Goal: Transaction & Acquisition: Purchase product/service

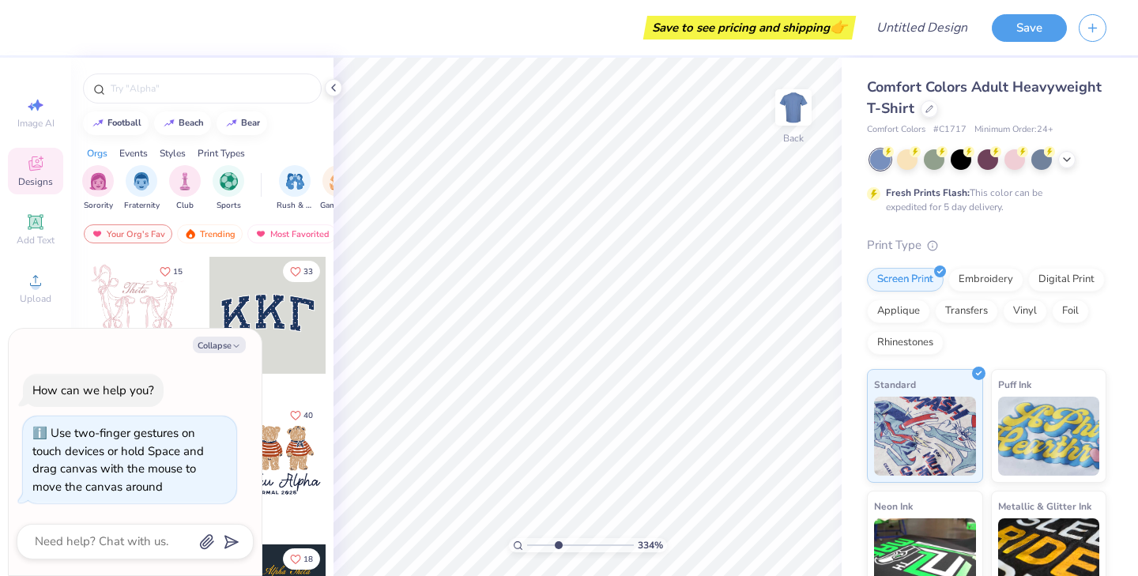
type input "3.99"
type textarea "x"
type input "1"
drag, startPoint x: 532, startPoint y: 547, endPoint x: 463, endPoint y: 559, distance: 70.5
click at [527, 552] on input "range" at bounding box center [580, 545] width 107 height 14
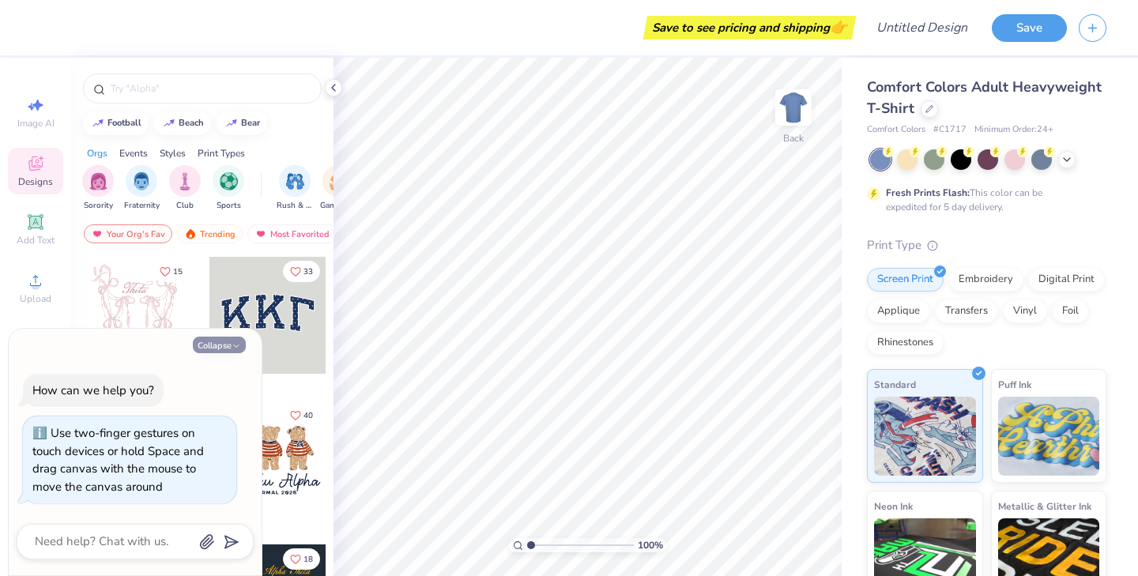
click at [230, 342] on button "Collapse" at bounding box center [219, 345] width 53 height 17
type textarea "x"
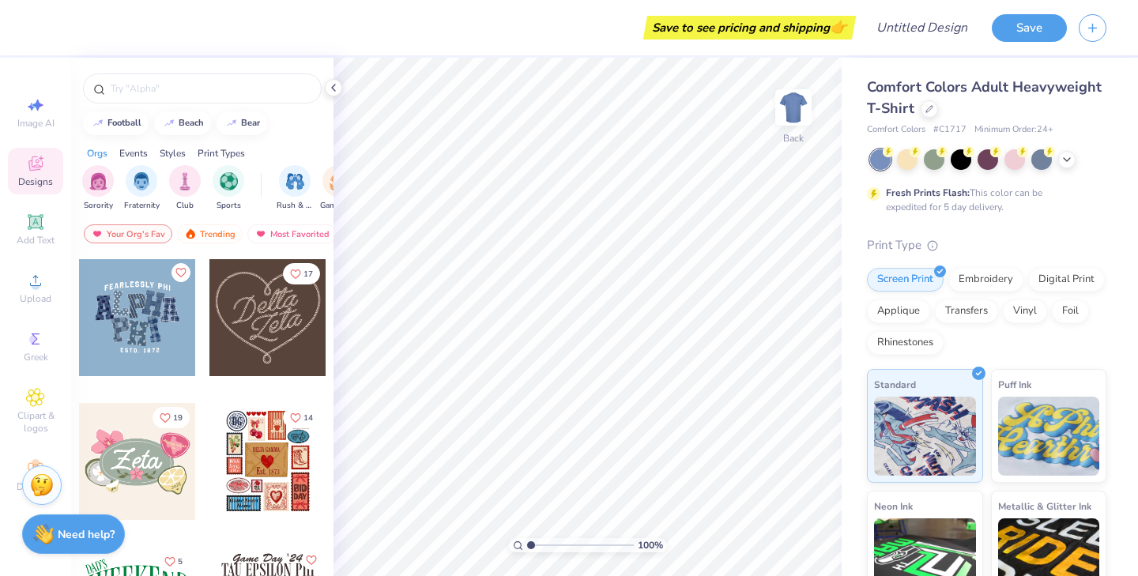
scroll to position [585, 0]
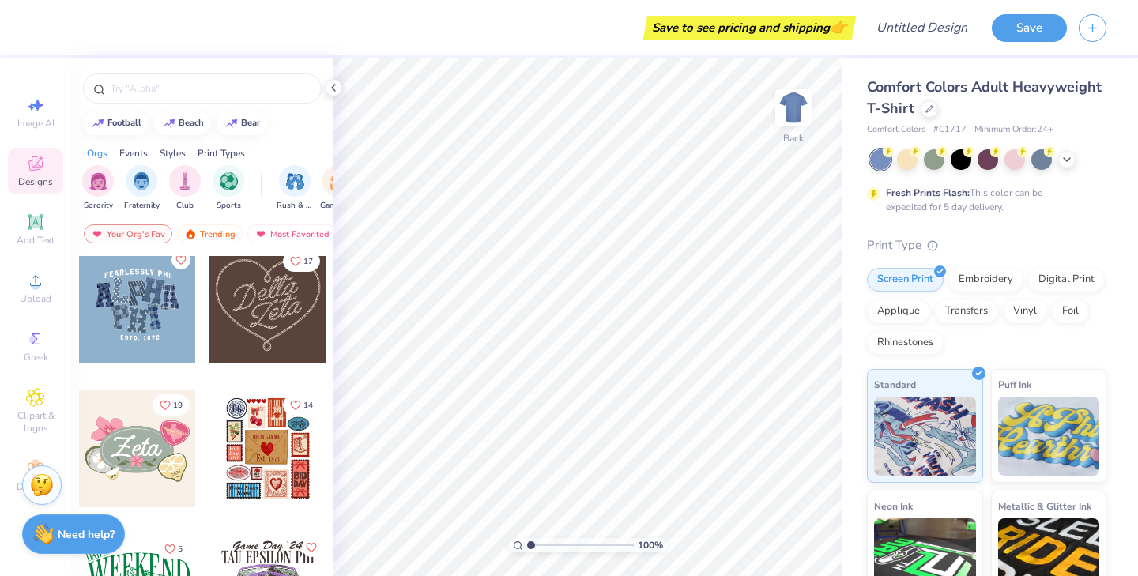
click at [260, 317] on div at bounding box center [267, 304] width 117 height 117
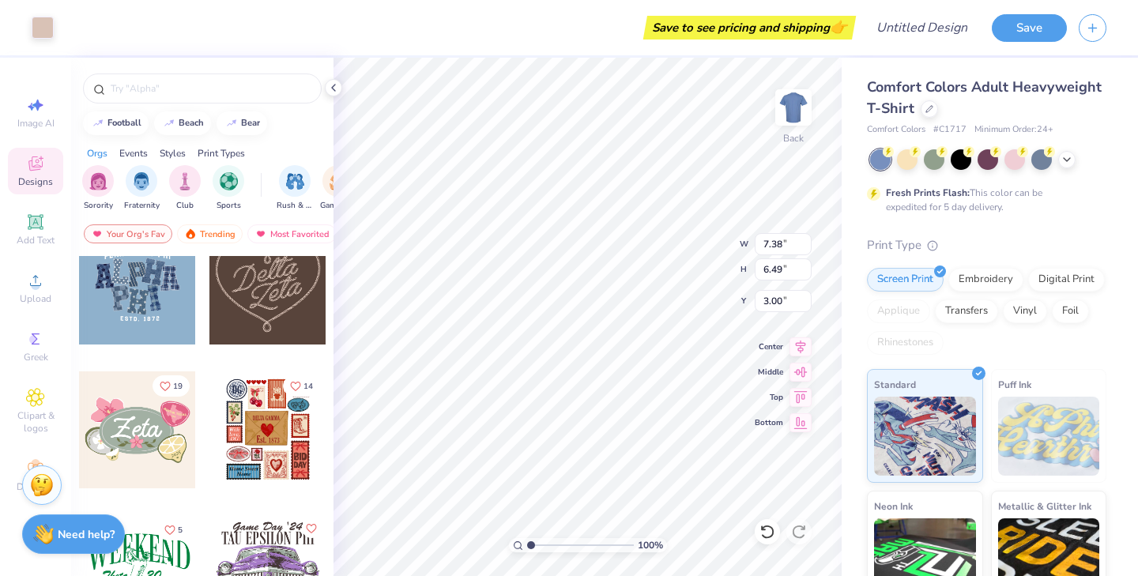
scroll to position [607, 0]
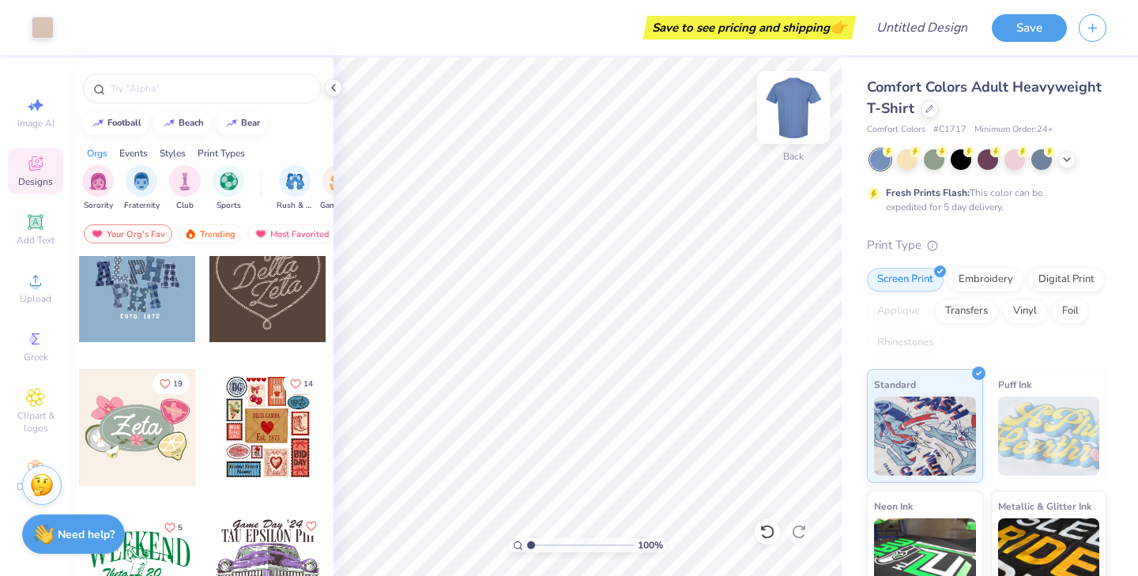
click at [792, 106] on img at bounding box center [793, 107] width 63 height 63
click at [929, 111] on icon at bounding box center [929, 107] width 8 height 8
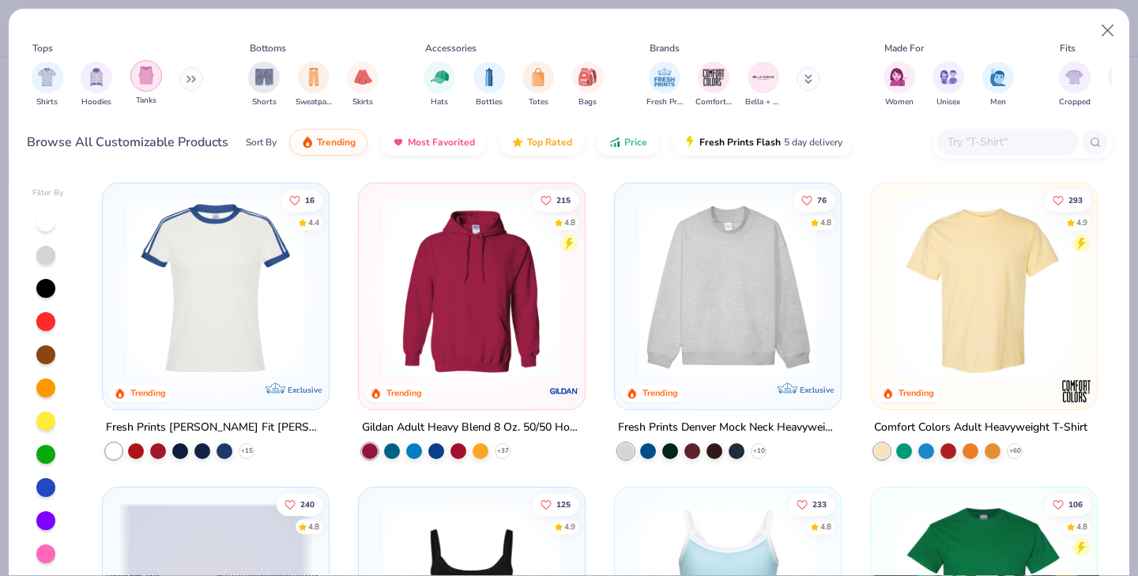
click at [147, 73] on img "filter for Tanks" at bounding box center [145, 75] width 17 height 18
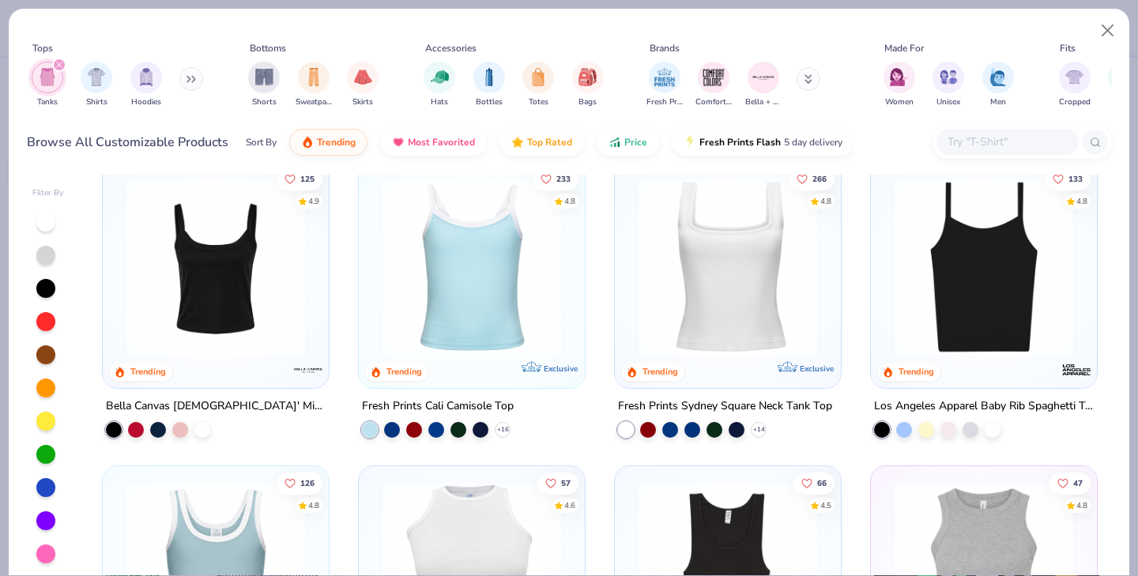
scroll to position [16, 0]
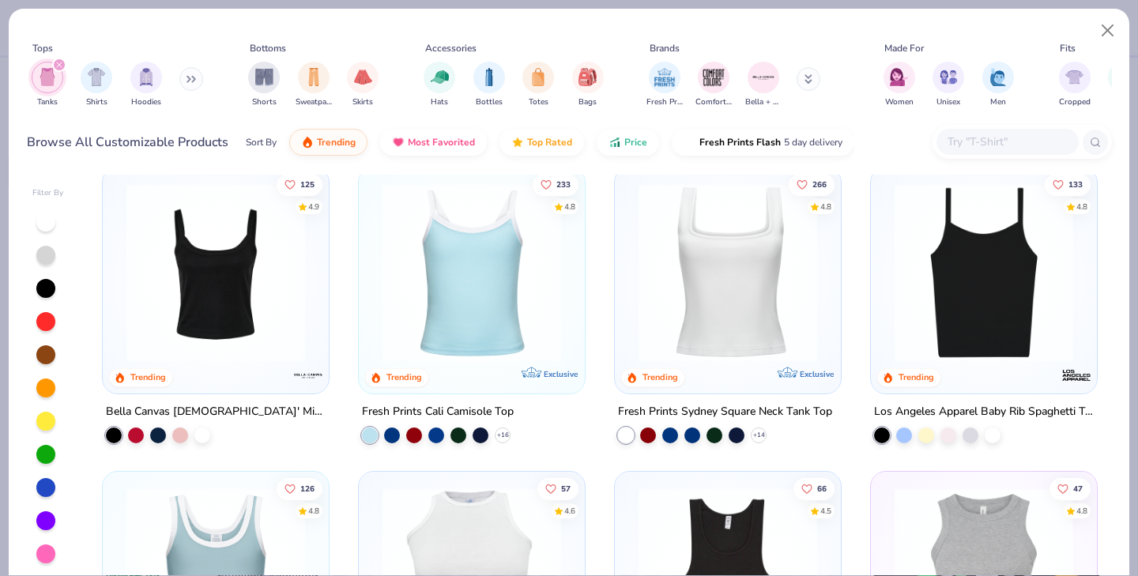
click at [200, 308] on img at bounding box center [215, 272] width 194 height 179
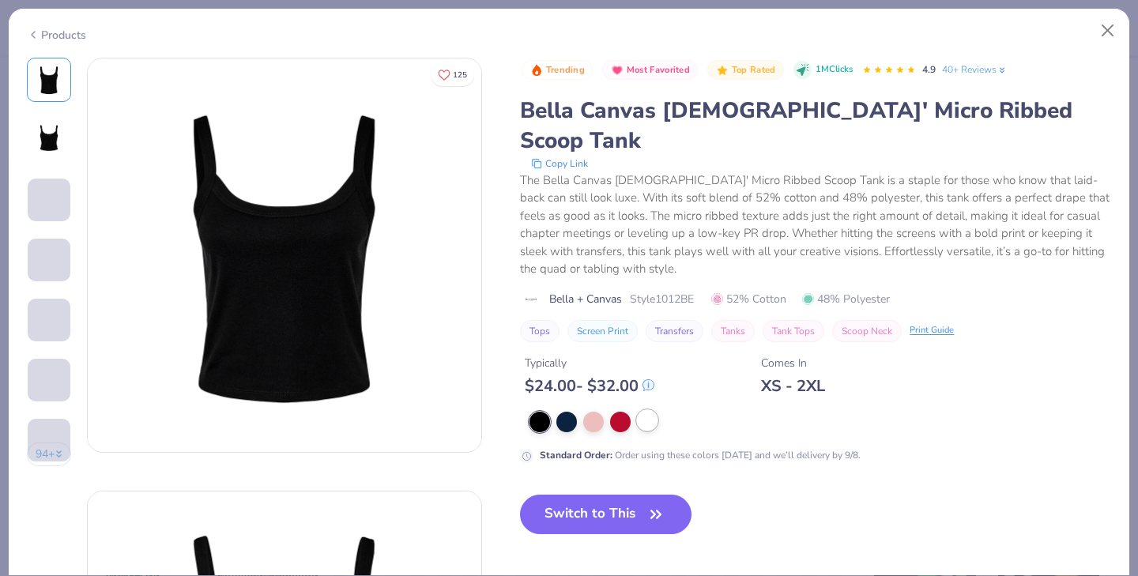
click at [646, 410] on div at bounding box center [647, 420] width 21 height 21
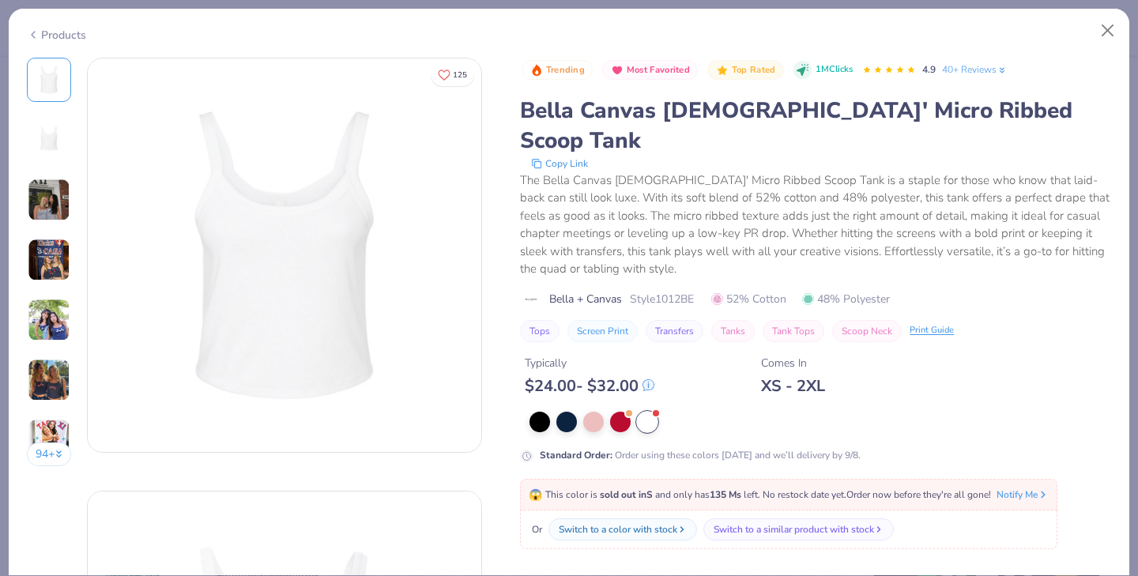
scroll to position [24, 0]
click at [52, 197] on img at bounding box center [49, 200] width 43 height 43
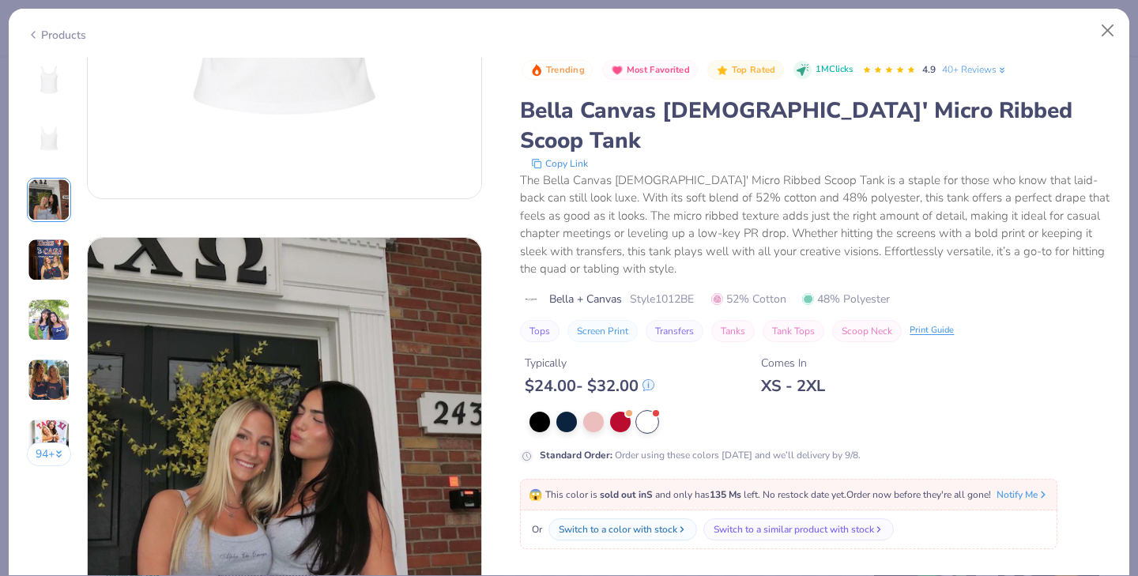
scroll to position [866, 0]
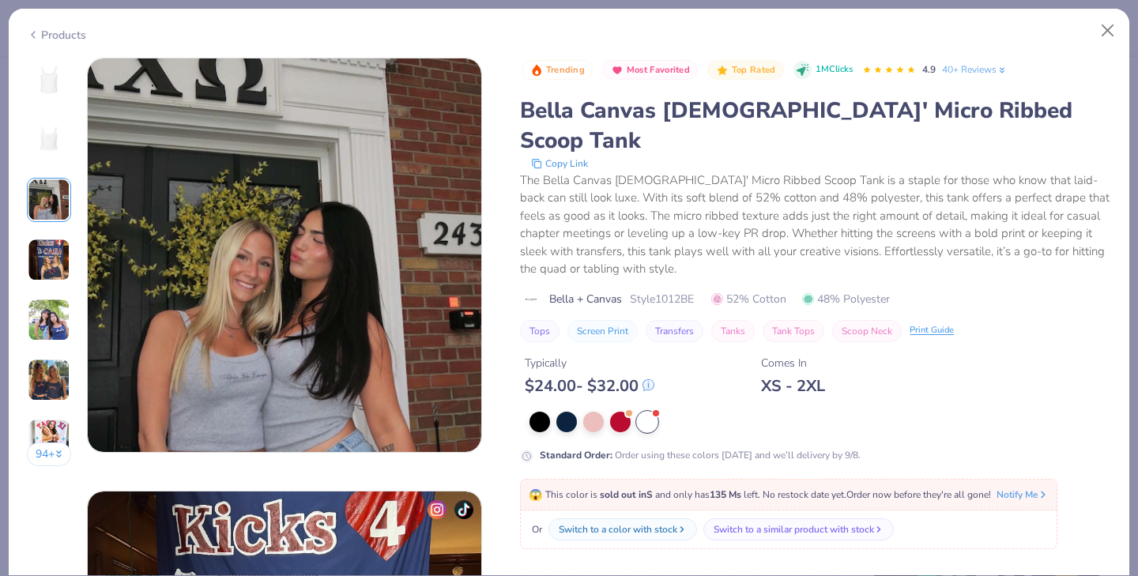
click at [53, 248] on img at bounding box center [49, 260] width 43 height 43
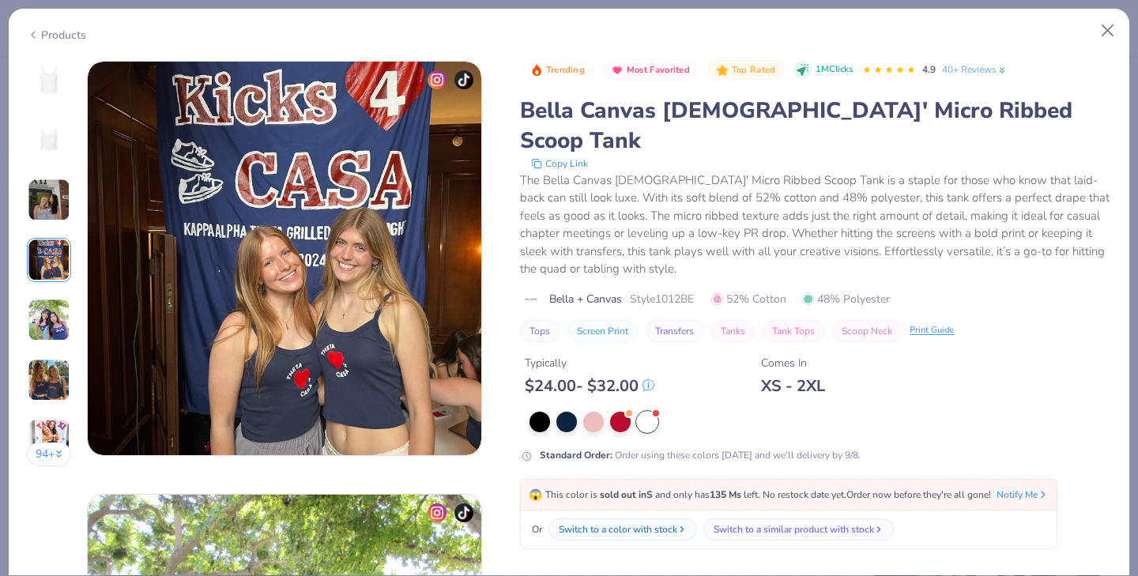
scroll to position [1299, 0]
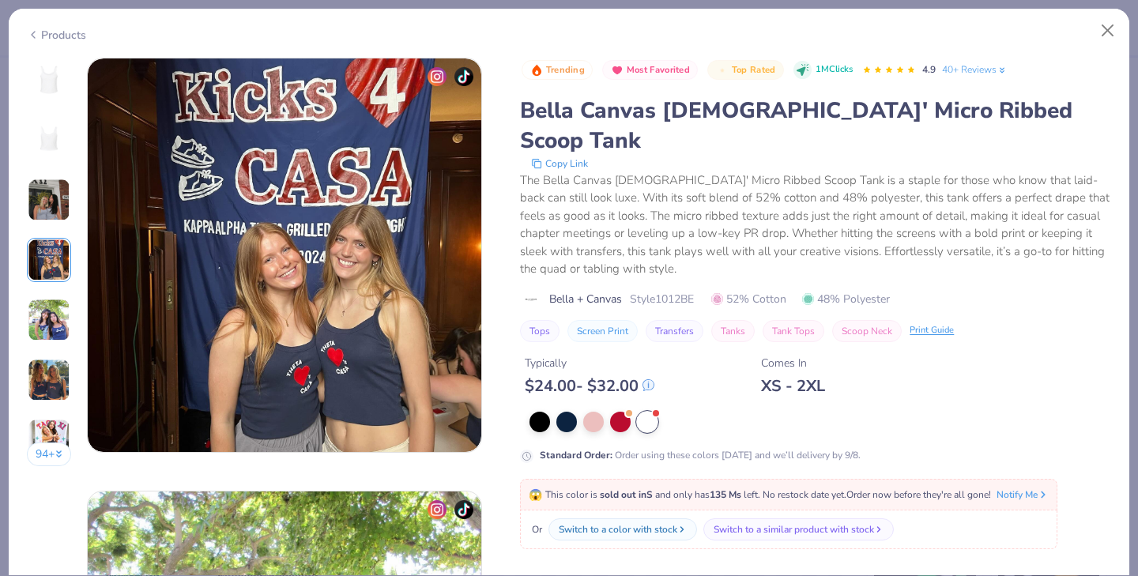
click at [53, 293] on div "94 +" at bounding box center [49, 268] width 45 height 420
click at [55, 312] on img at bounding box center [49, 320] width 43 height 43
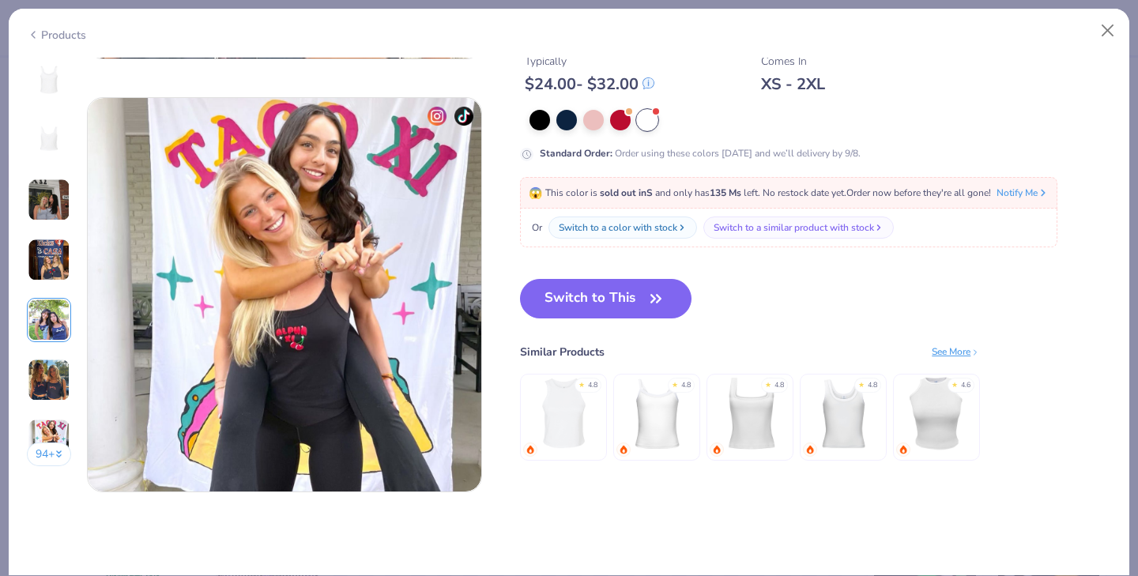
scroll to position [2561, 0]
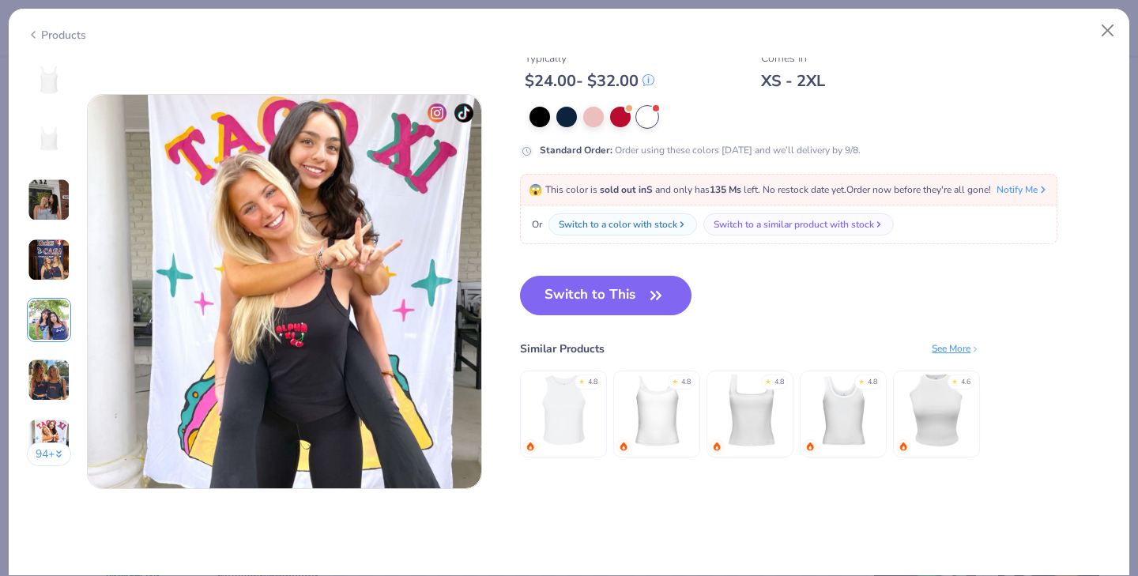
click at [744, 424] on img at bounding box center [750, 410] width 75 height 75
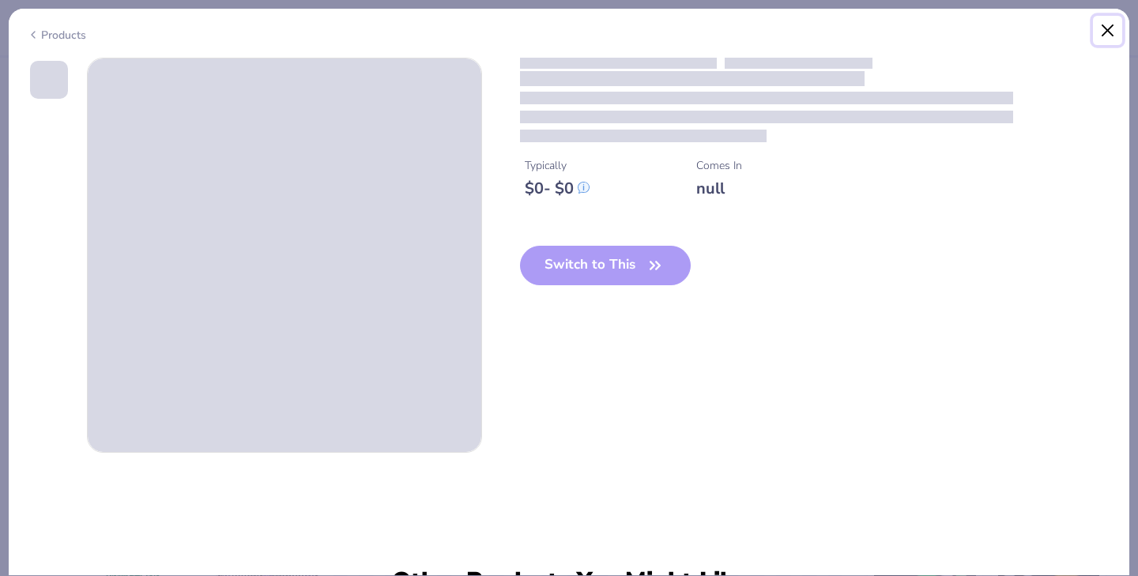
click at [1111, 31] on button "Close" at bounding box center [1108, 31] width 30 height 30
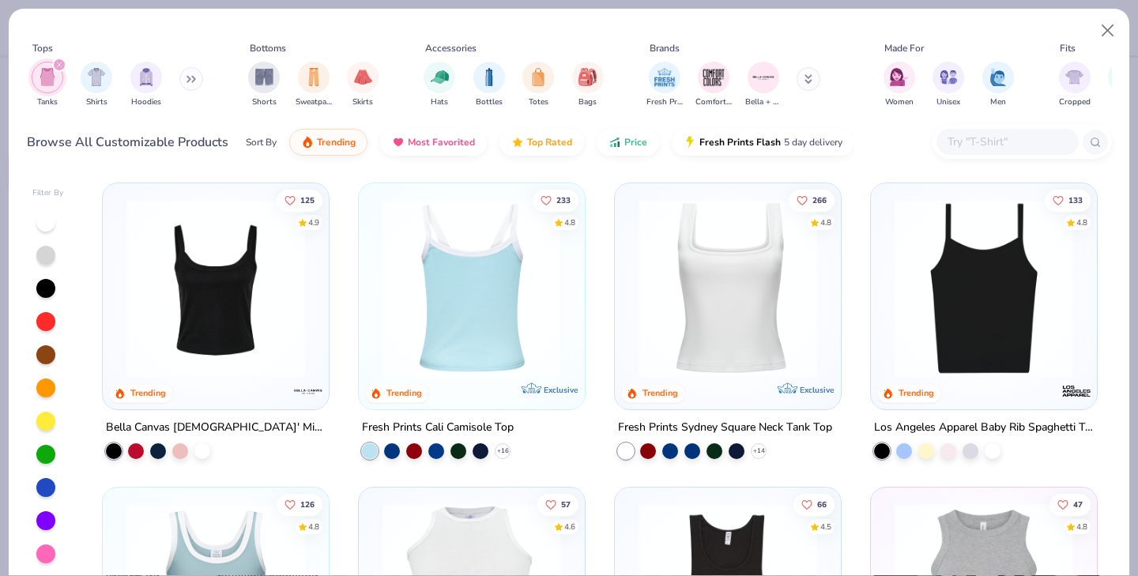
click at [374, 302] on img at bounding box center [277, 288] width 194 height 179
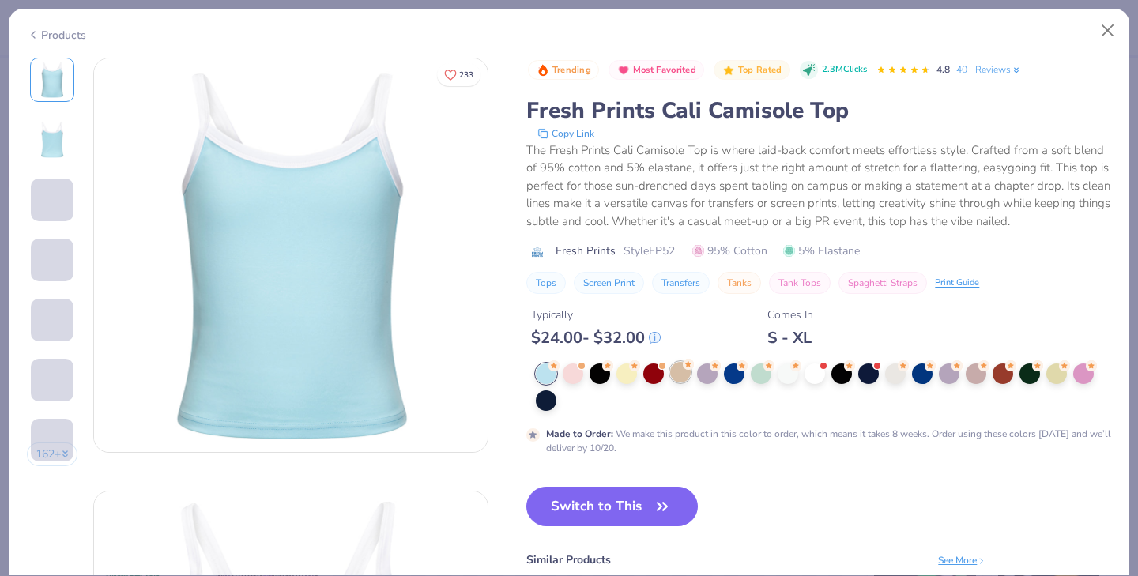
click at [679, 371] on div at bounding box center [680, 372] width 21 height 21
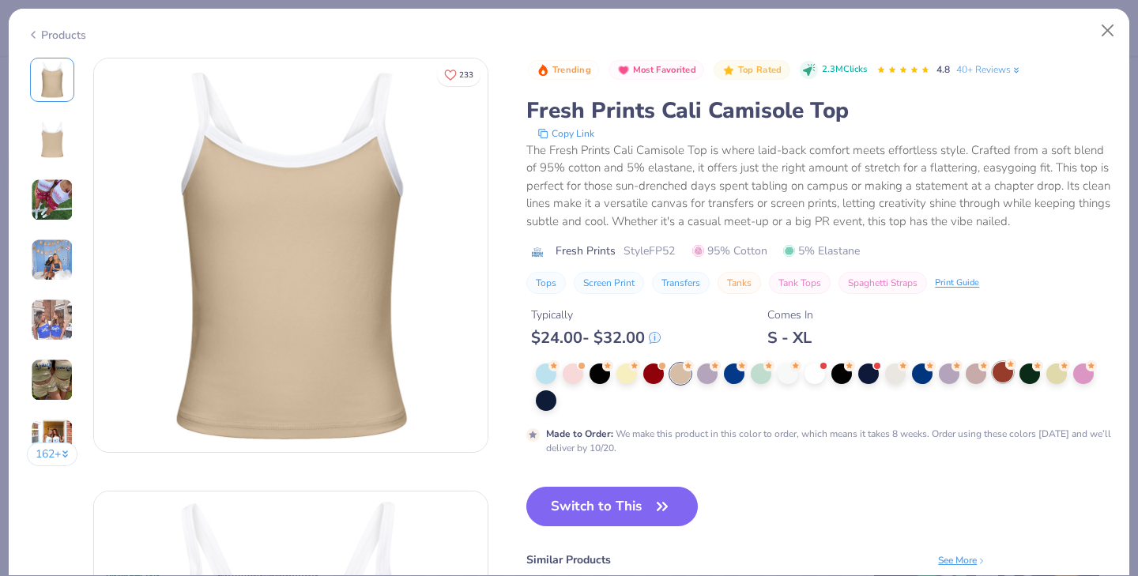
click at [1002, 376] on div at bounding box center [1002, 372] width 21 height 21
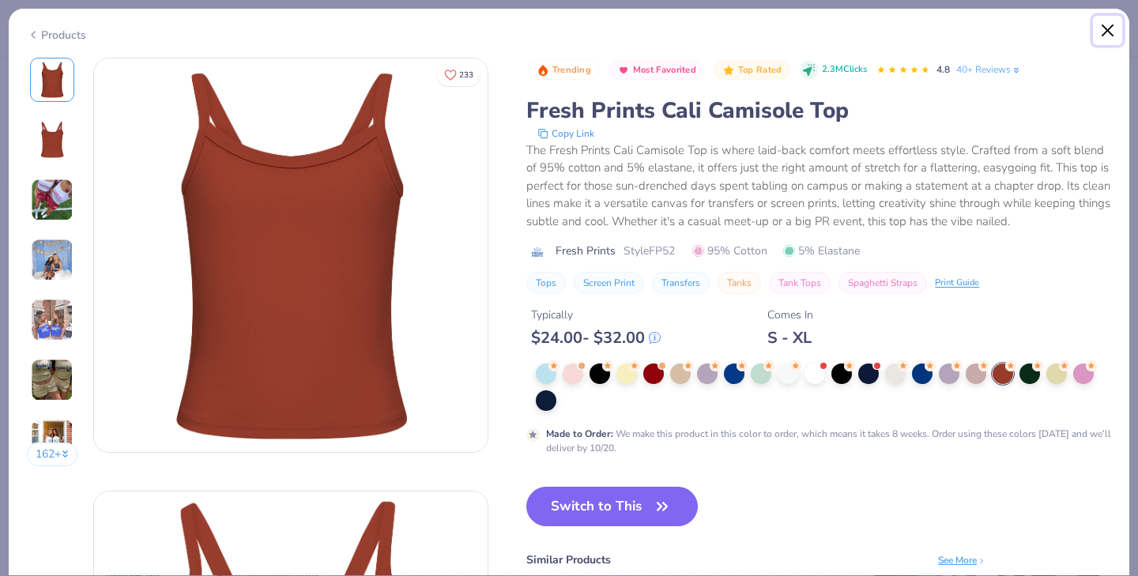
click at [1102, 42] on button "Close" at bounding box center [1108, 31] width 30 height 30
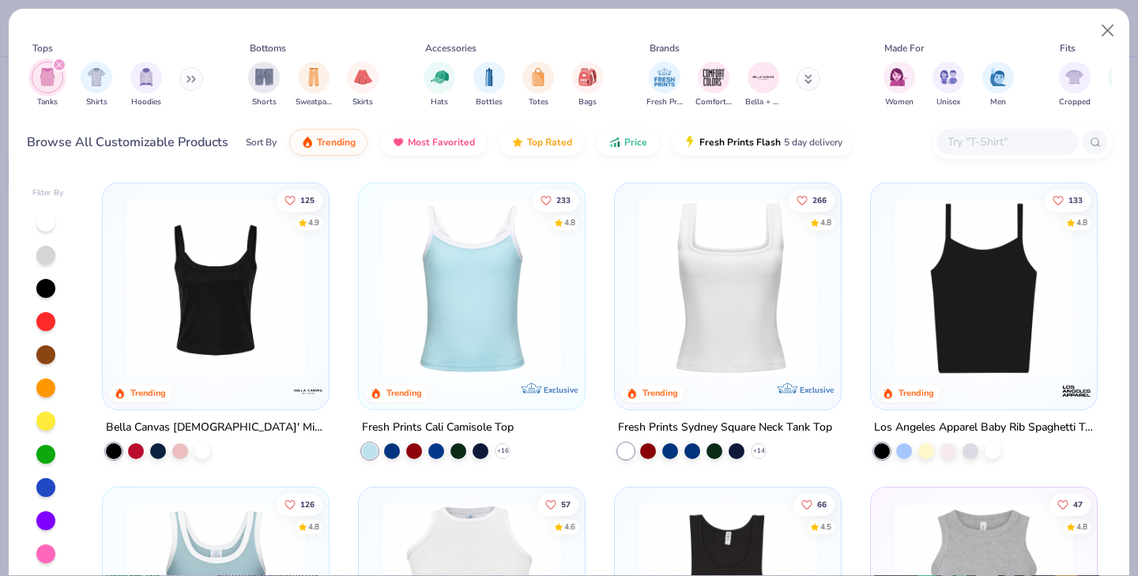
click at [954, 270] on div at bounding box center [983, 288] width 582 height 179
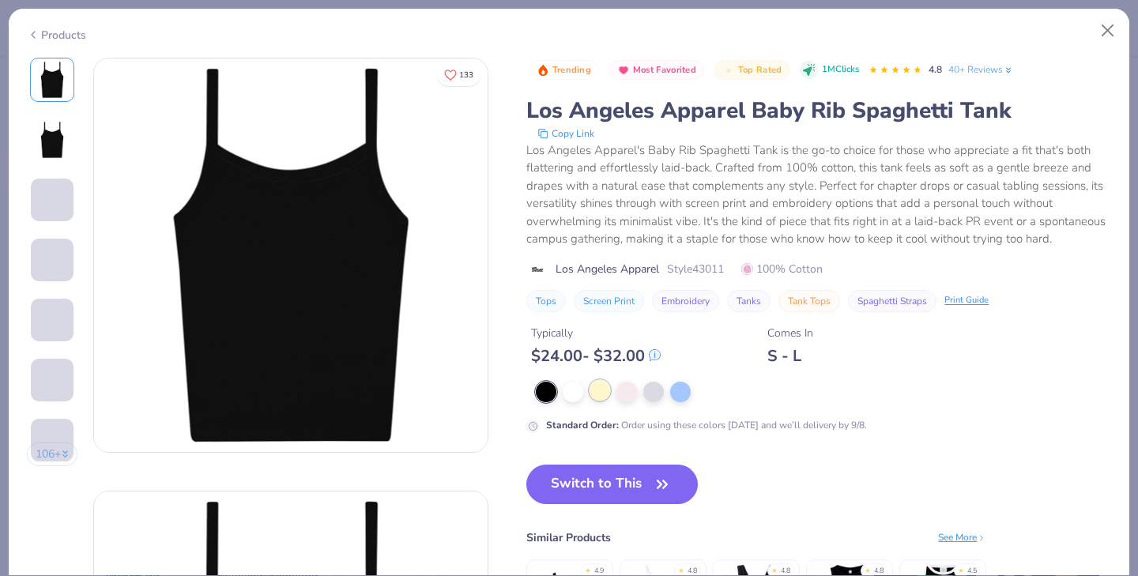
click at [606, 389] on div at bounding box center [599, 390] width 21 height 21
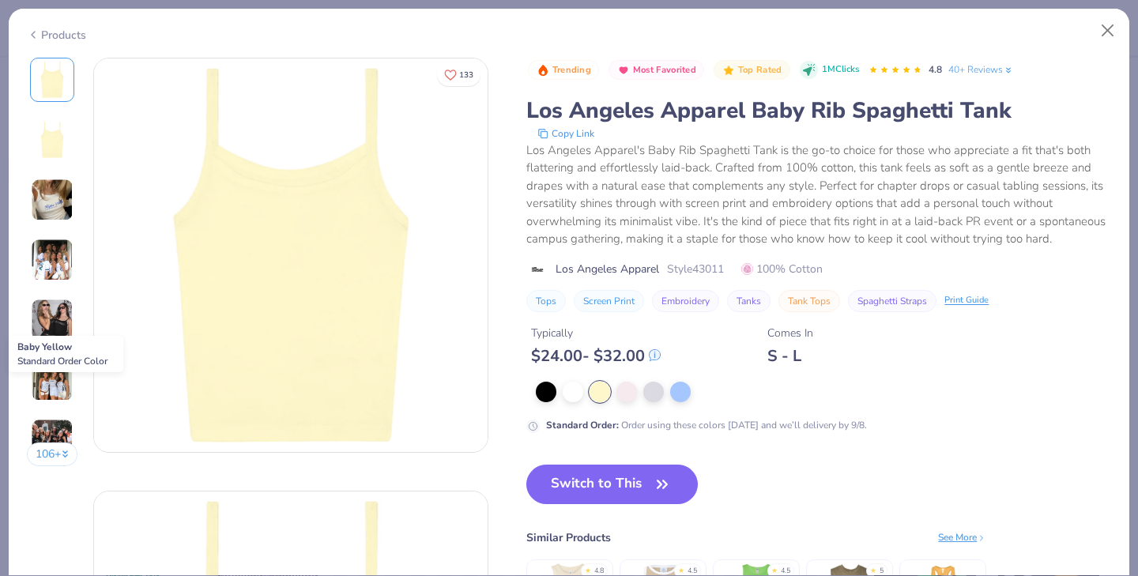
click at [56, 182] on img at bounding box center [52, 200] width 43 height 43
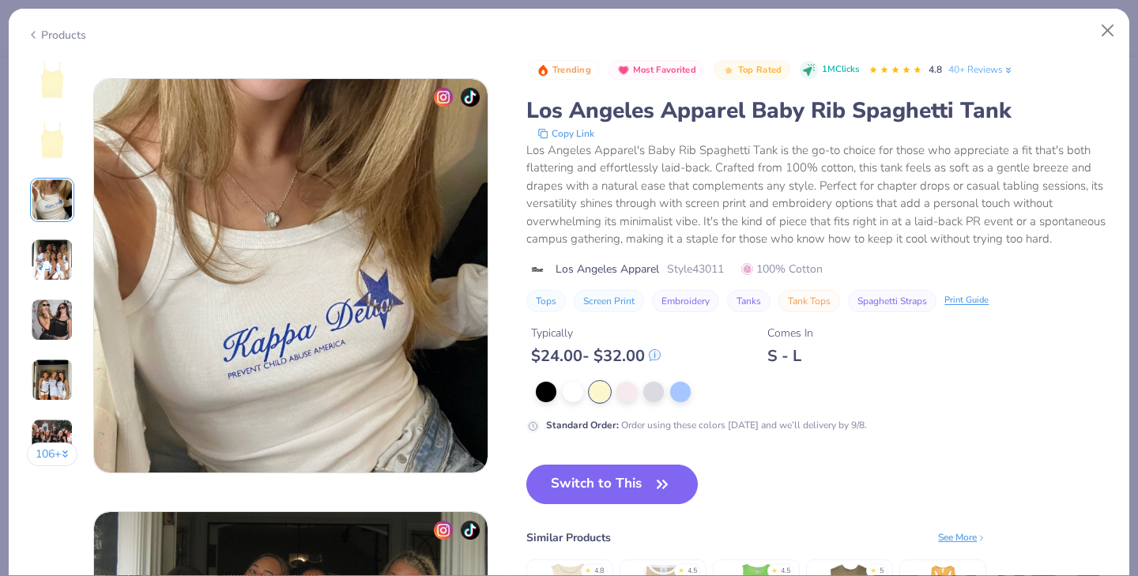
scroll to position [866, 0]
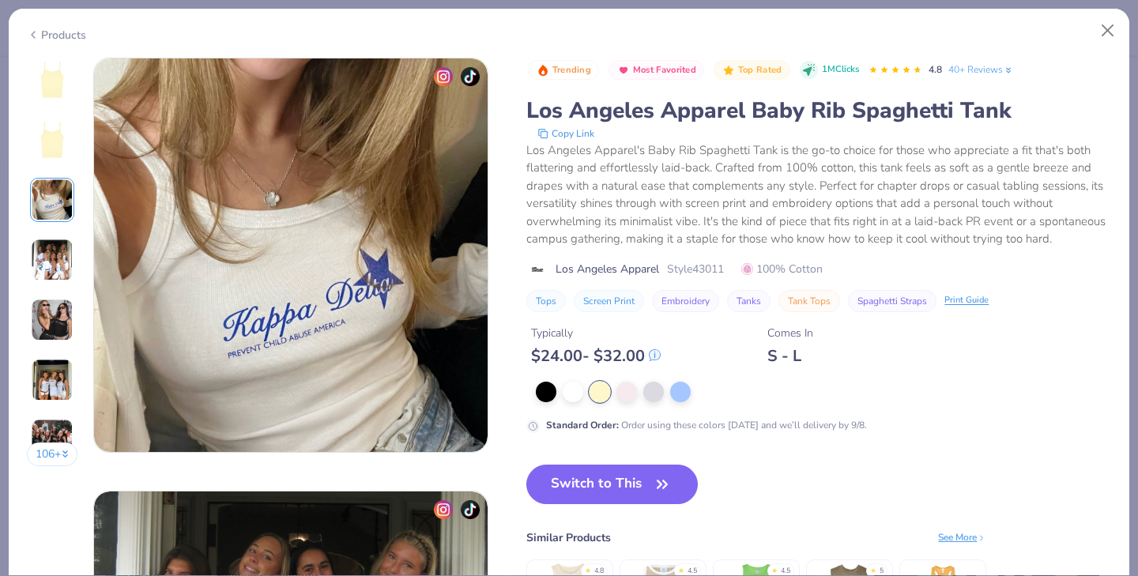
click at [50, 239] on img at bounding box center [52, 260] width 43 height 43
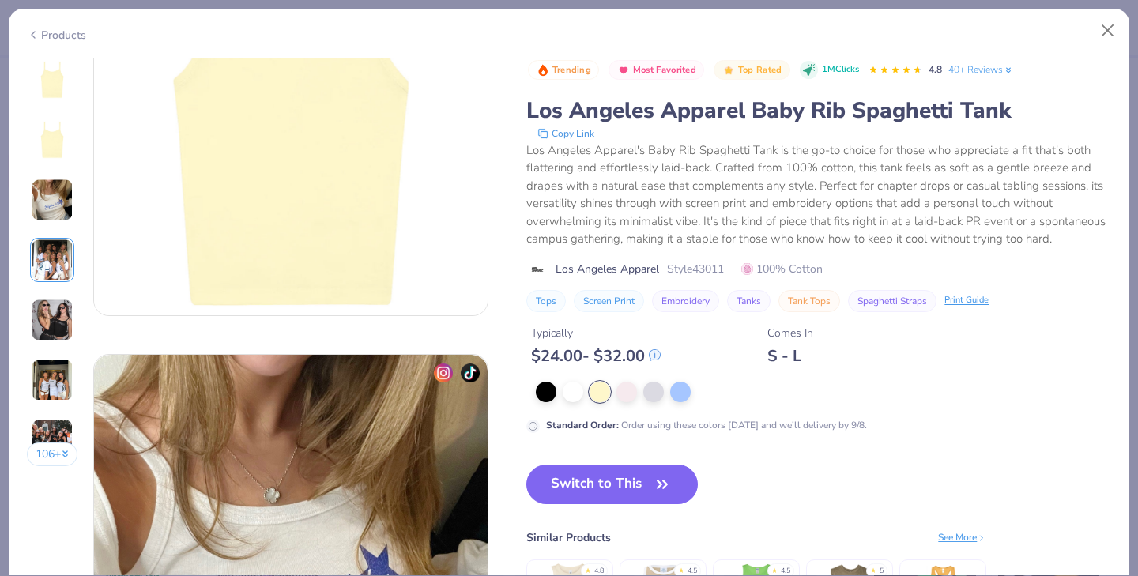
scroll to position [512, 0]
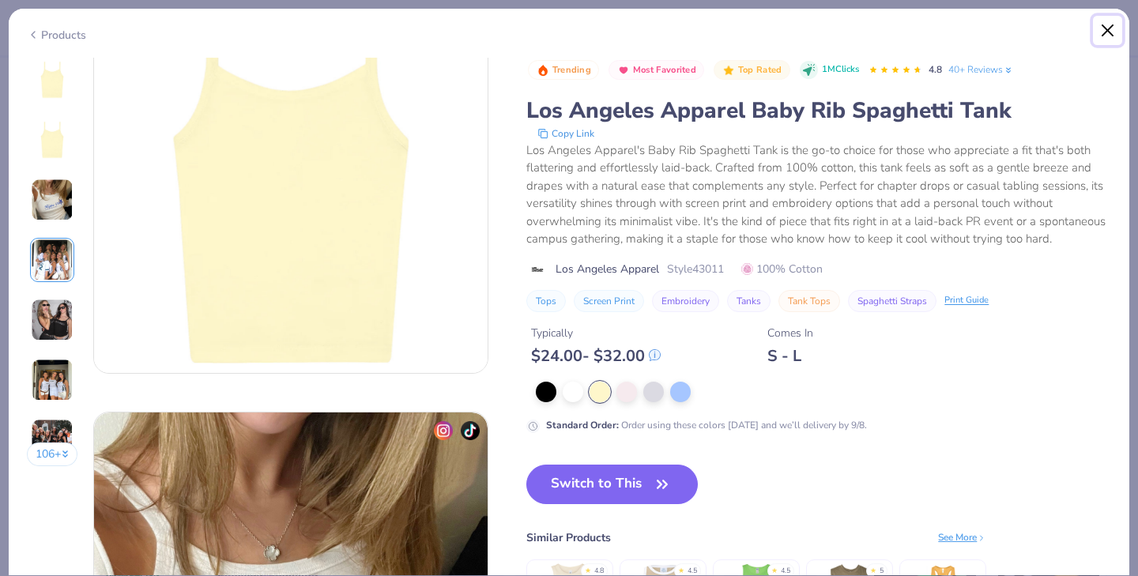
click at [1102, 27] on button "Close" at bounding box center [1108, 31] width 30 height 30
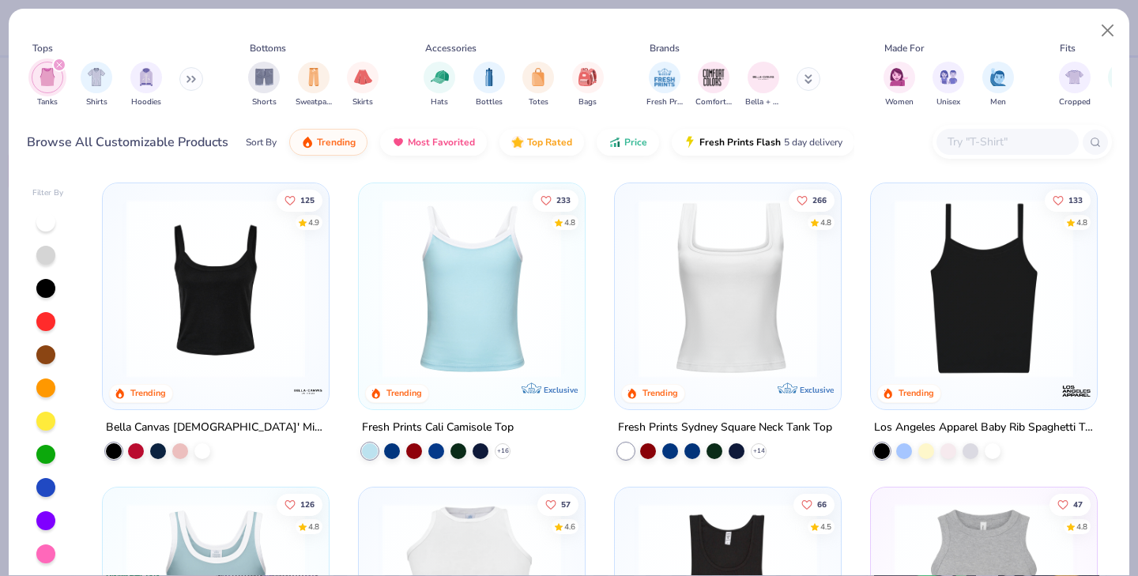
click at [264, 336] on img at bounding box center [215, 288] width 194 height 179
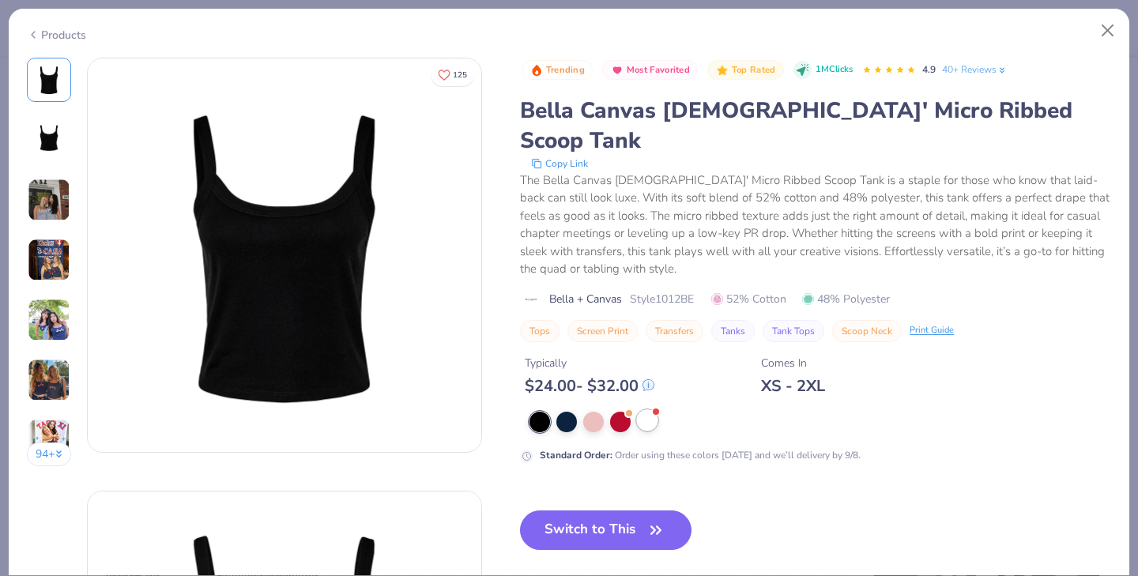
click at [645, 410] on div at bounding box center [647, 420] width 21 height 21
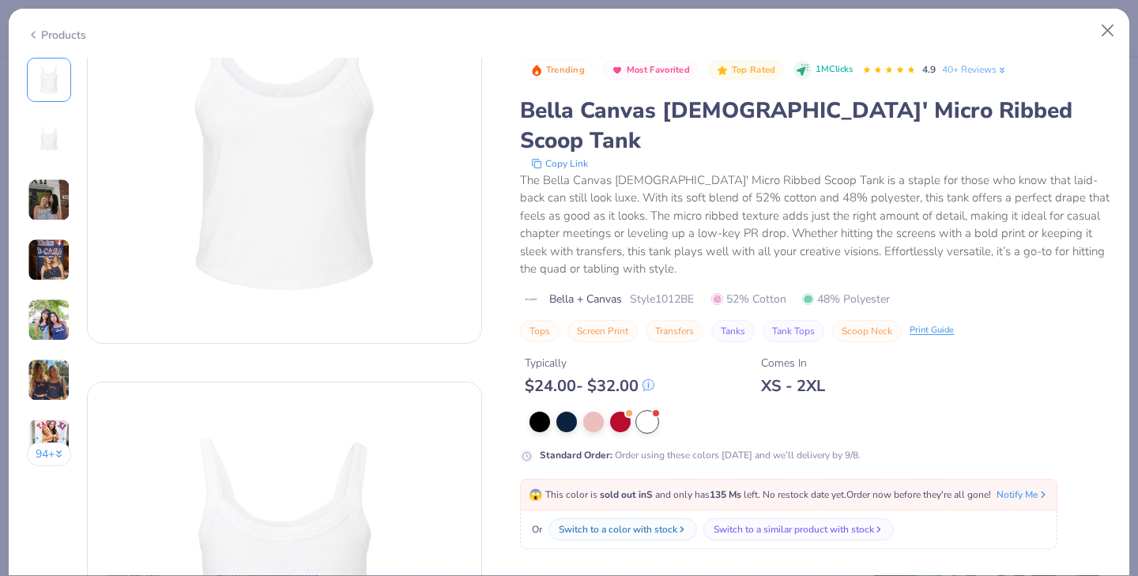
scroll to position [238, 0]
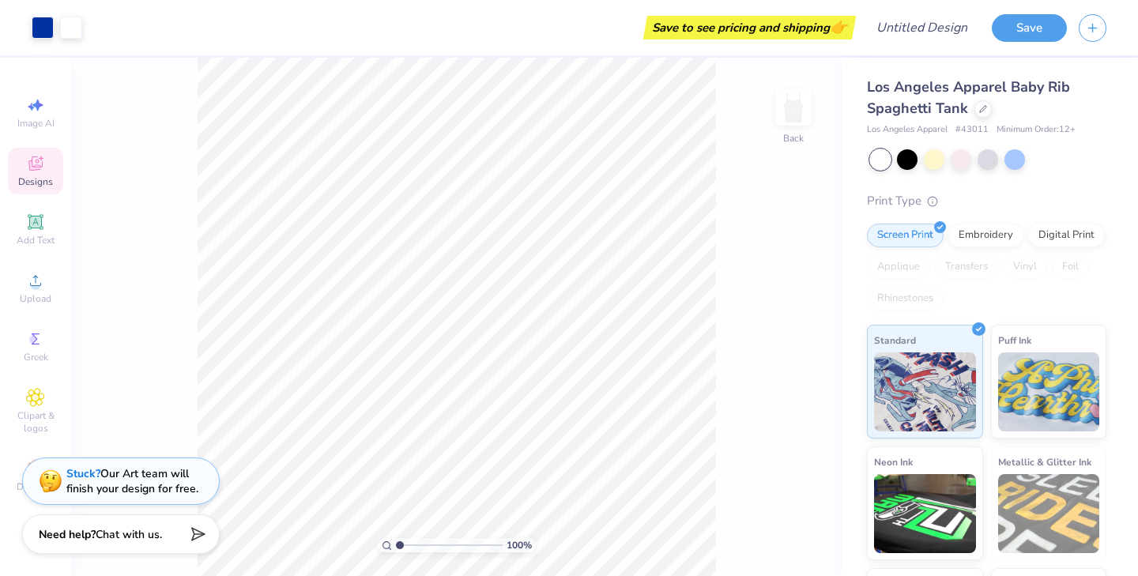
click at [29, 169] on icon at bounding box center [35, 163] width 14 height 14
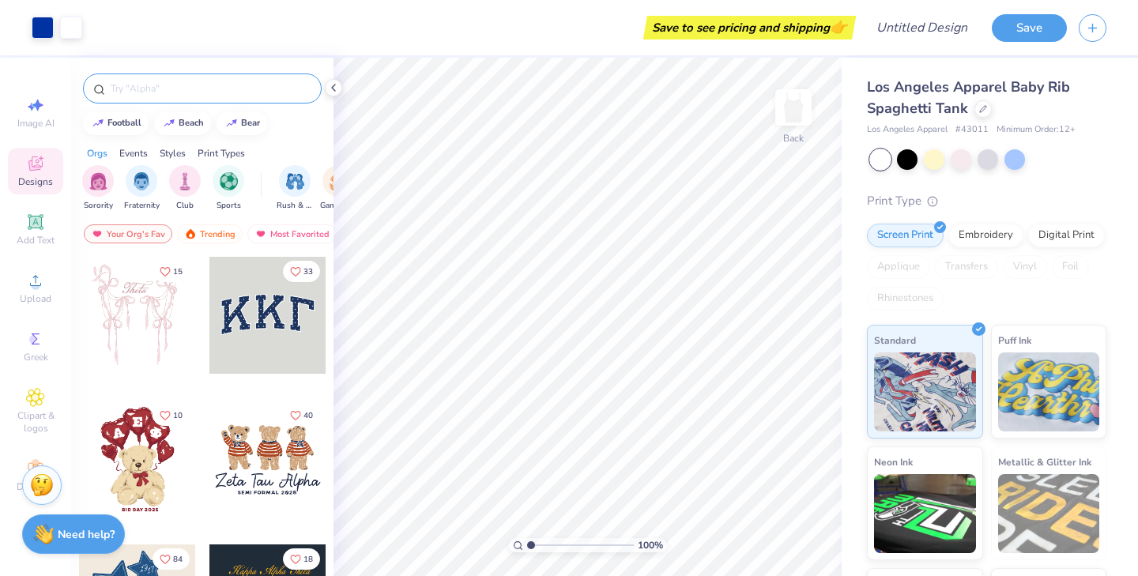
click at [152, 93] on input "text" at bounding box center [210, 89] width 202 height 16
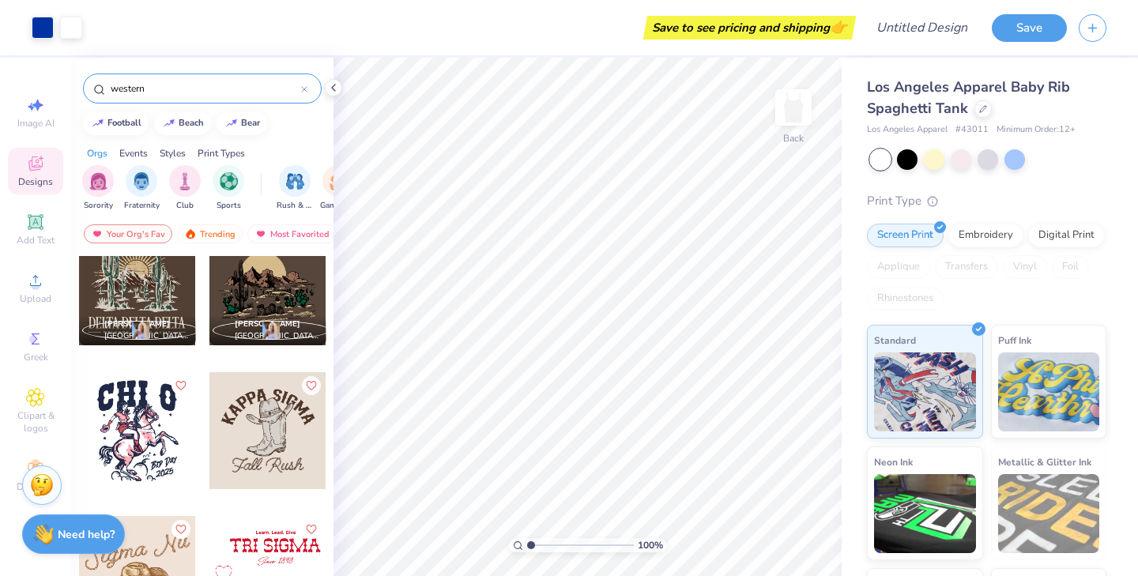
scroll to position [748, 0]
type input "western"
click at [269, 405] on div at bounding box center [267, 429] width 117 height 117
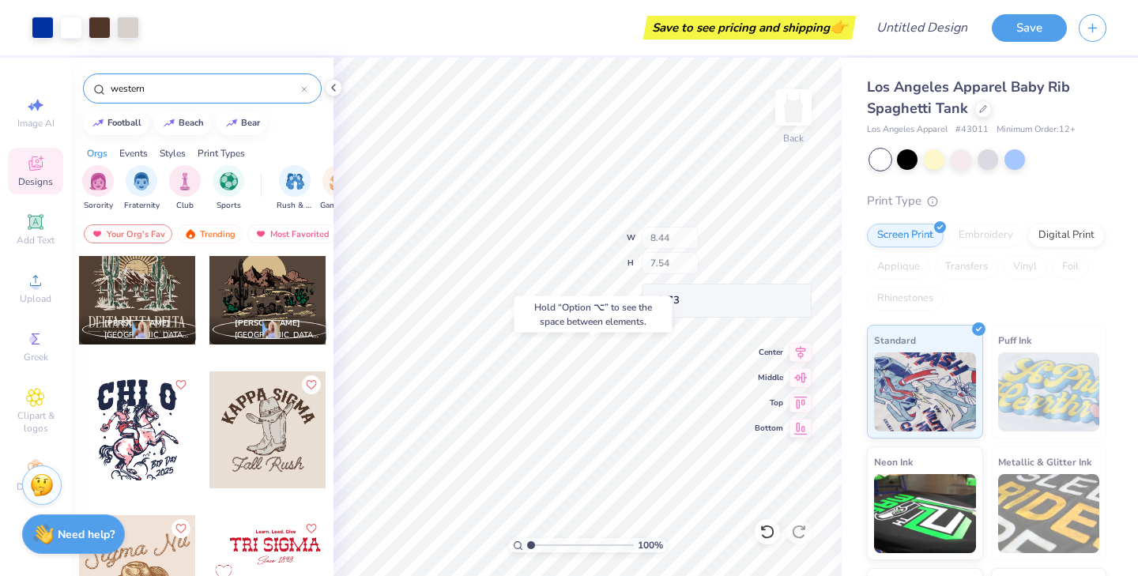
click at [544, 316] on div "Hold “Option ⌥” to see the space between elements." at bounding box center [593, 314] width 158 height 36
click at [335, 92] on icon at bounding box center [333, 87] width 13 height 13
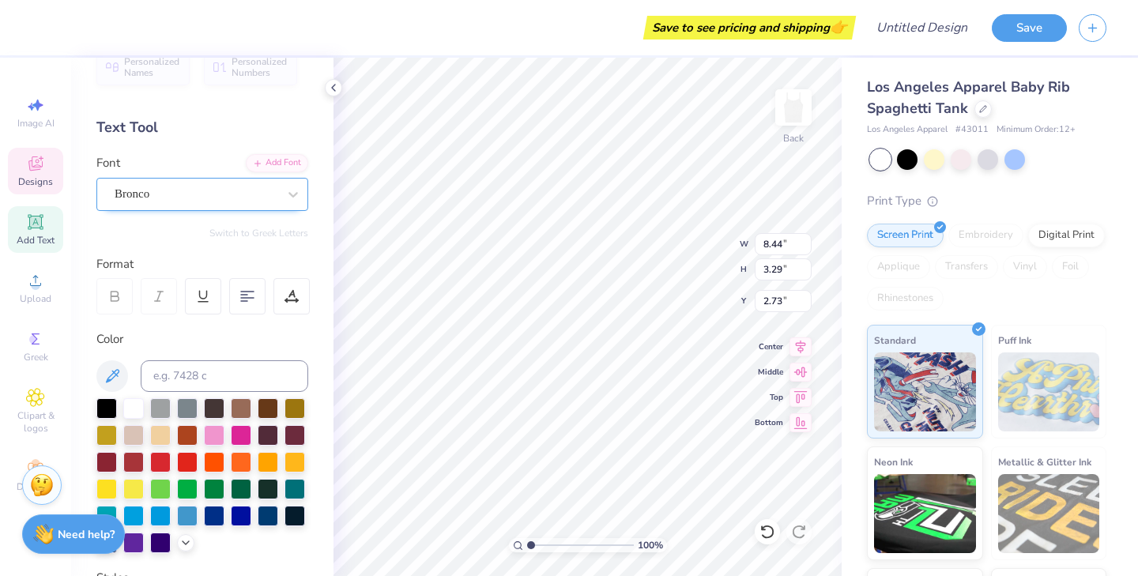
scroll to position [29, 0]
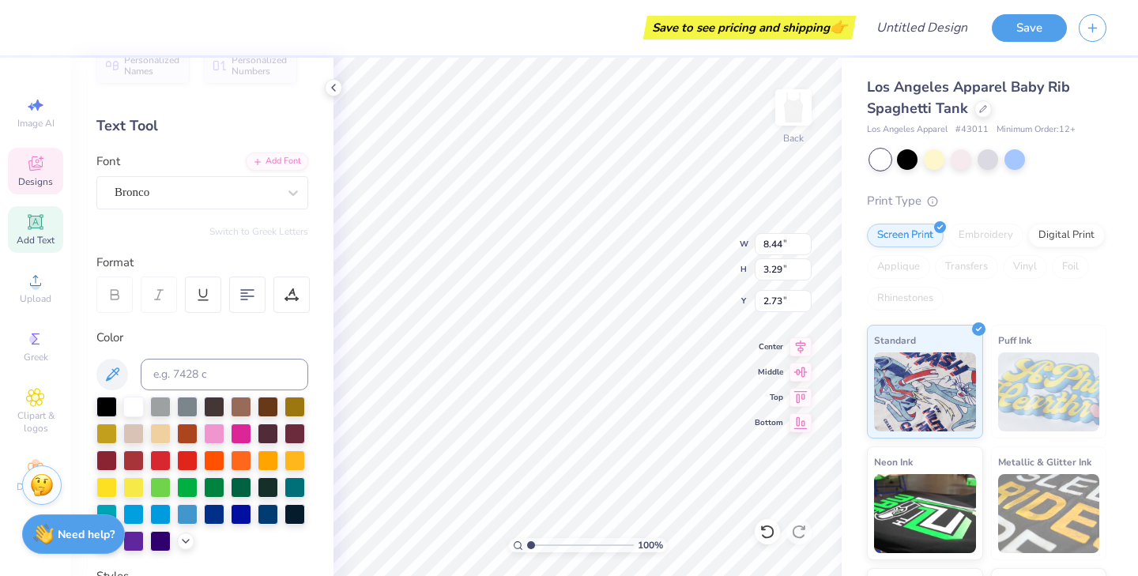
click at [147, 488] on div at bounding box center [202, 474] width 212 height 155
type input "4.25"
type input "2.41"
type input "3.53"
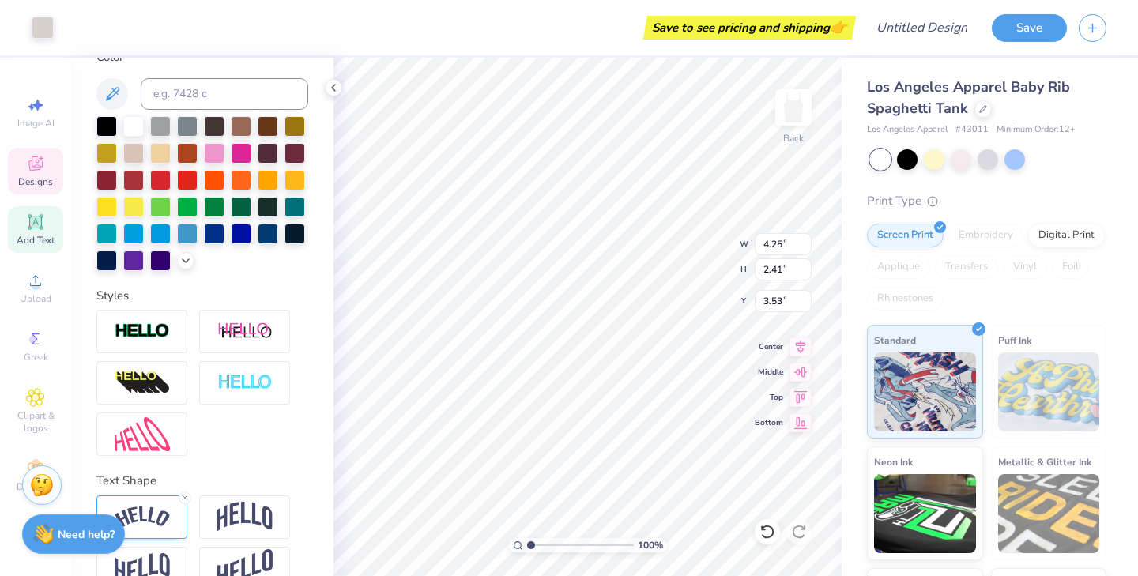
scroll to position [0, 0]
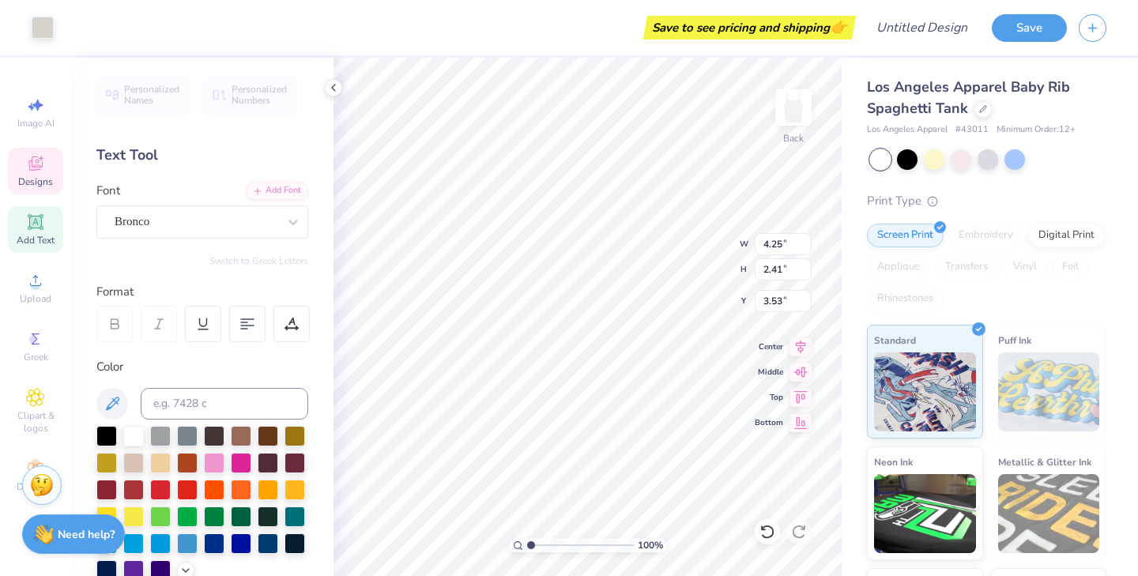
click at [44, 228] on icon at bounding box center [35, 222] width 19 height 19
type input "3.84"
type input "1.11"
type input "5.94"
type input "6.44"
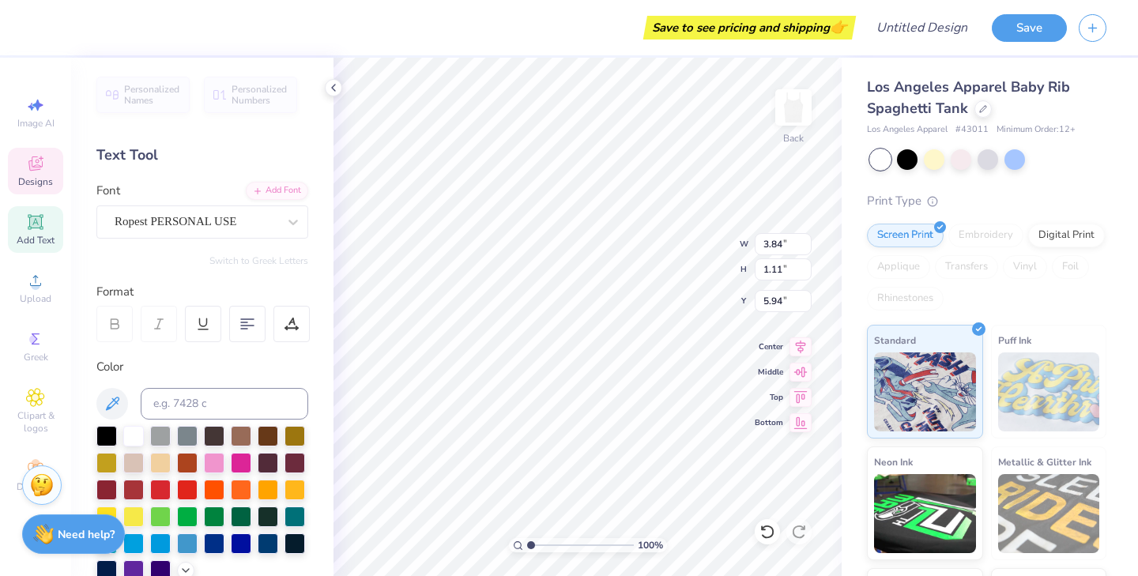
type input "1.37"
type input "8.90"
type textarea "Fall Rush"
click at [337, 93] on icon at bounding box center [333, 87] width 13 height 13
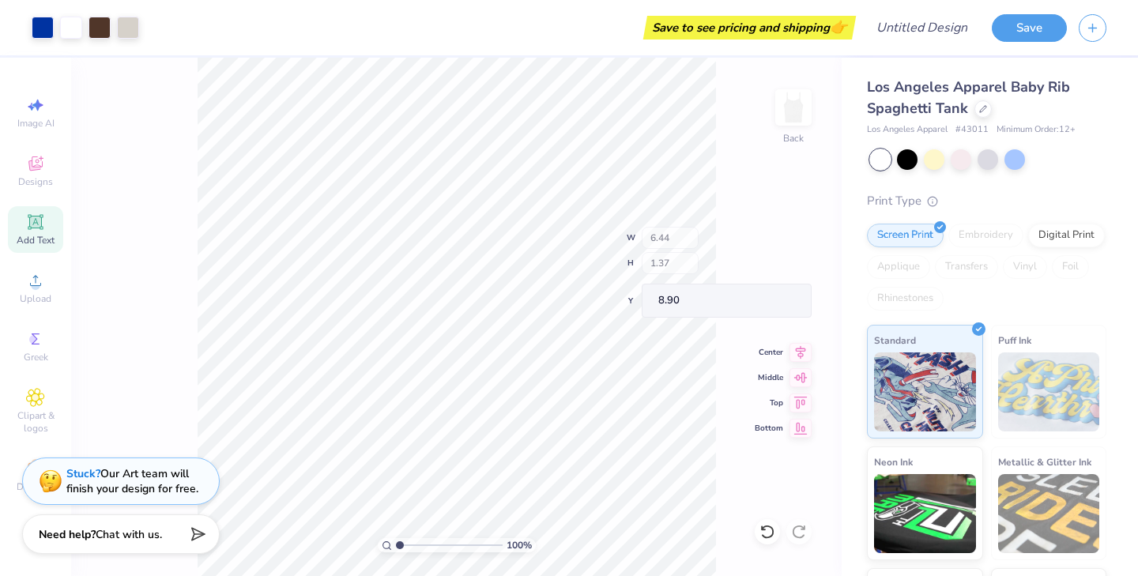
type input "8.44"
type input "3.29"
type input "2.66"
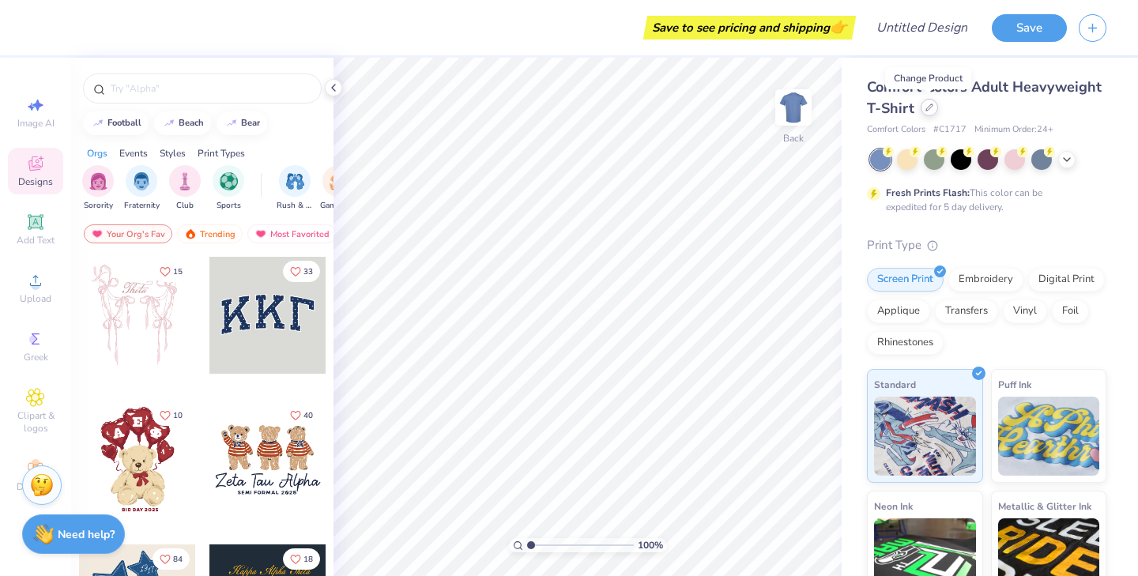
click at [929, 114] on div at bounding box center [928, 107] width 17 height 17
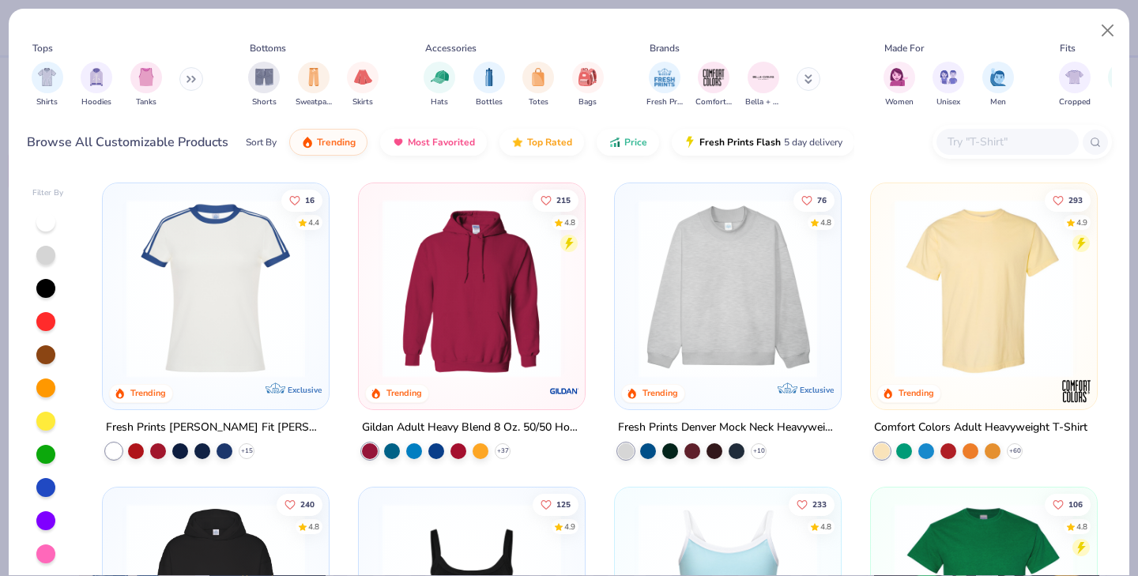
scroll to position [250, 0]
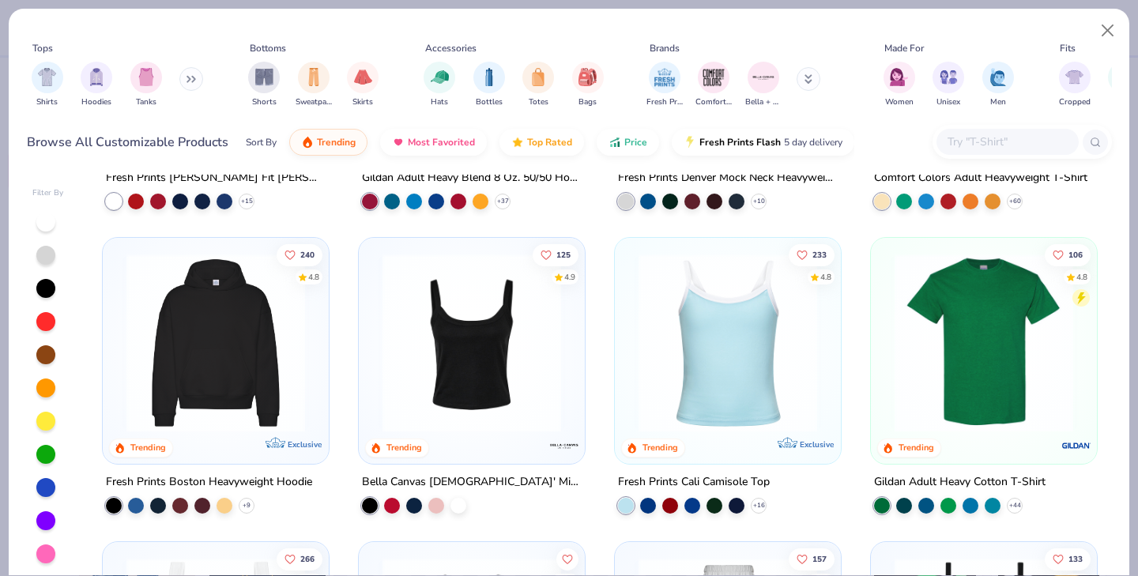
click at [485, 352] on img at bounding box center [471, 343] width 194 height 179
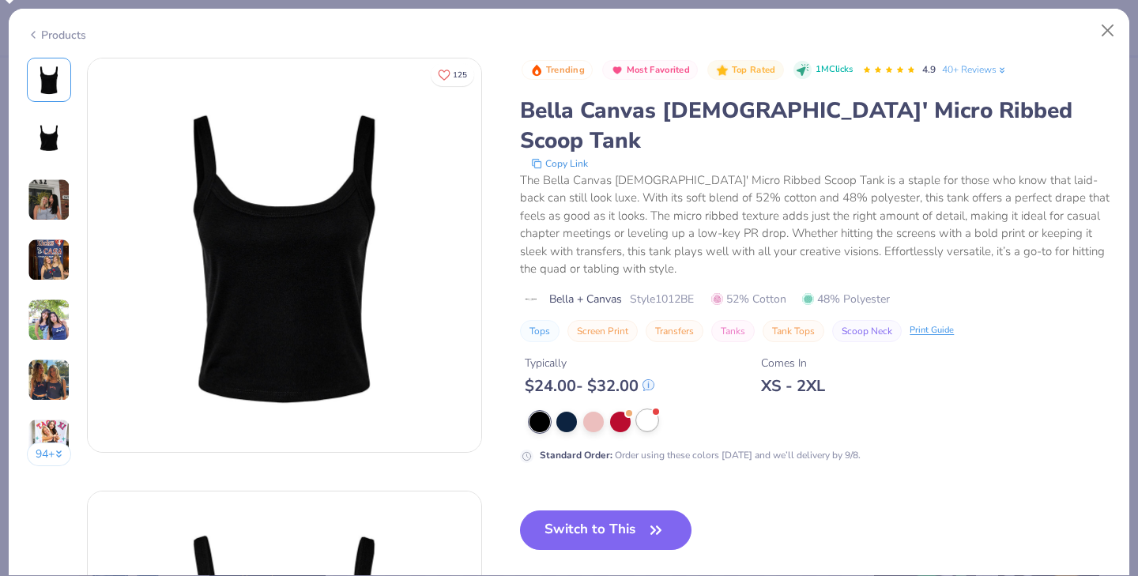
click at [644, 410] on div at bounding box center [647, 420] width 21 height 21
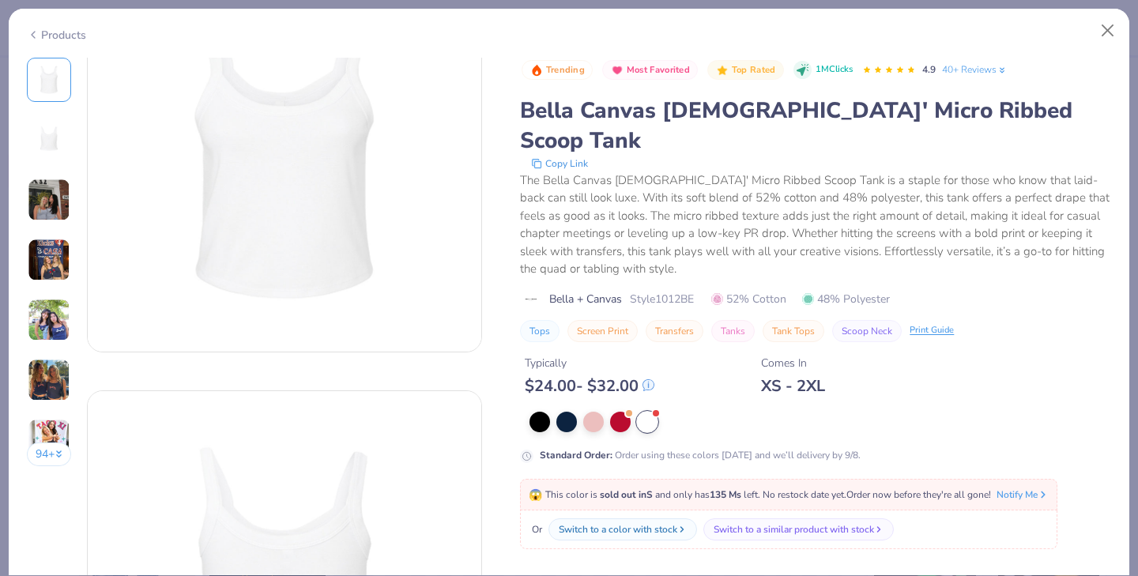
scroll to position [122, 0]
click at [1097, 36] on button "Close" at bounding box center [1108, 31] width 30 height 30
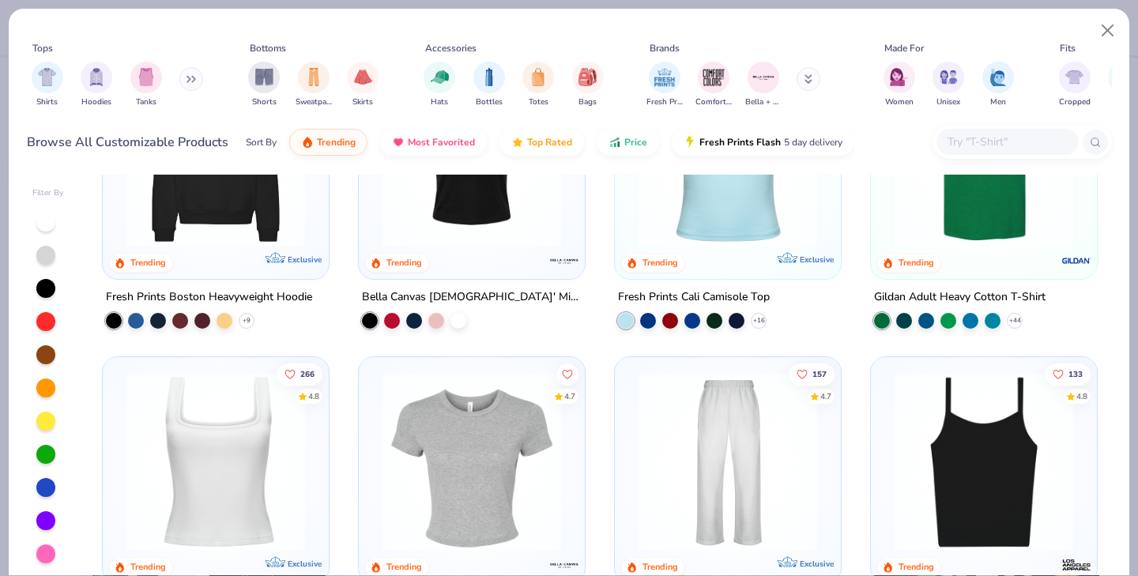
scroll to position [532, 0]
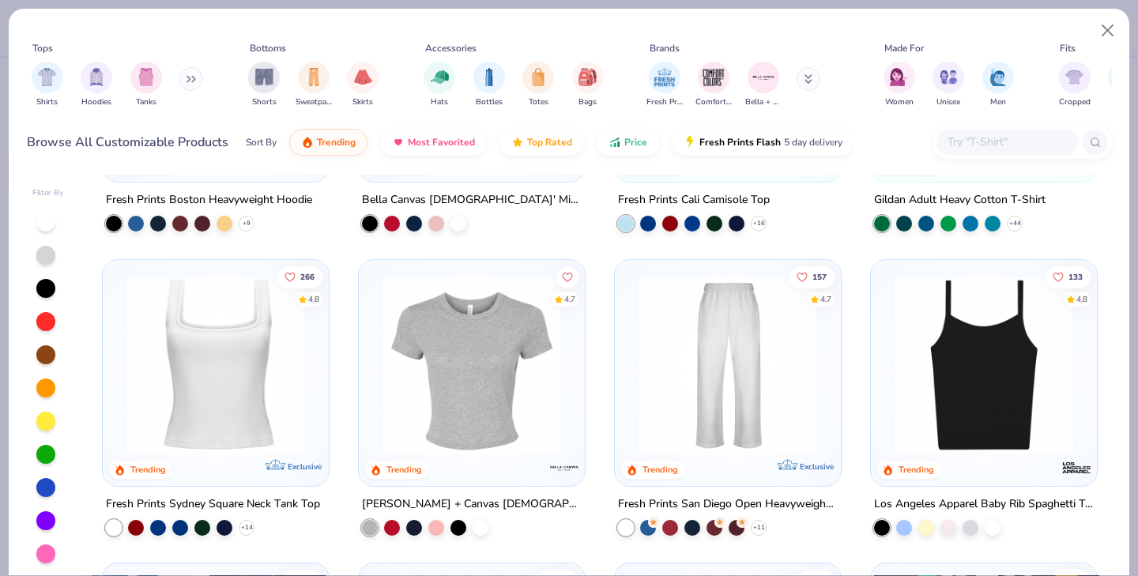
click at [998, 358] on img at bounding box center [983, 364] width 194 height 179
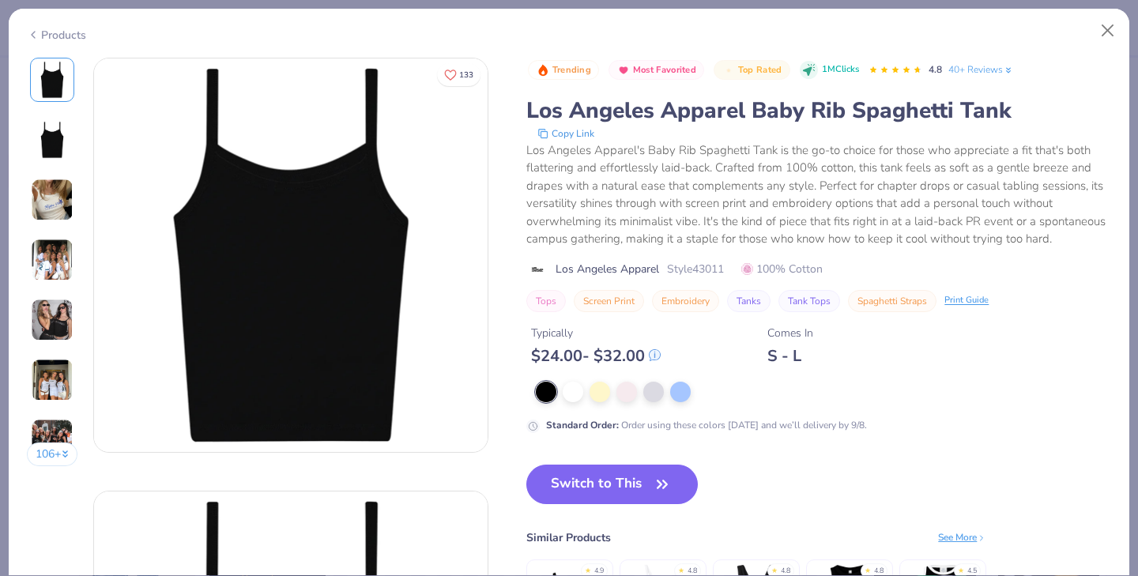
click at [47, 196] on img at bounding box center [52, 200] width 43 height 43
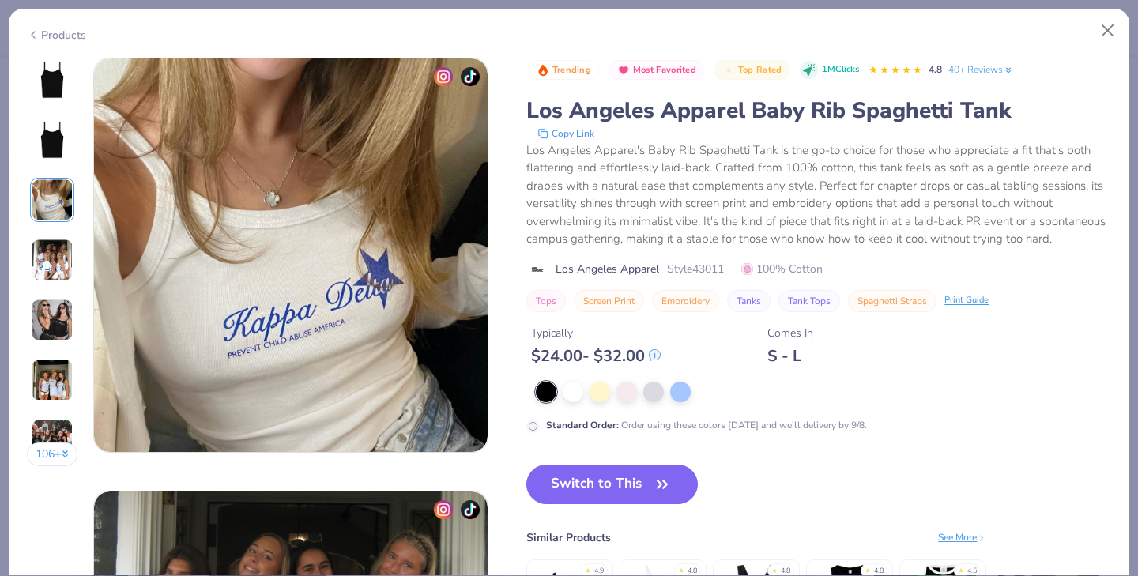
scroll to position [866, 0]
click at [51, 87] on img at bounding box center [52, 80] width 38 height 38
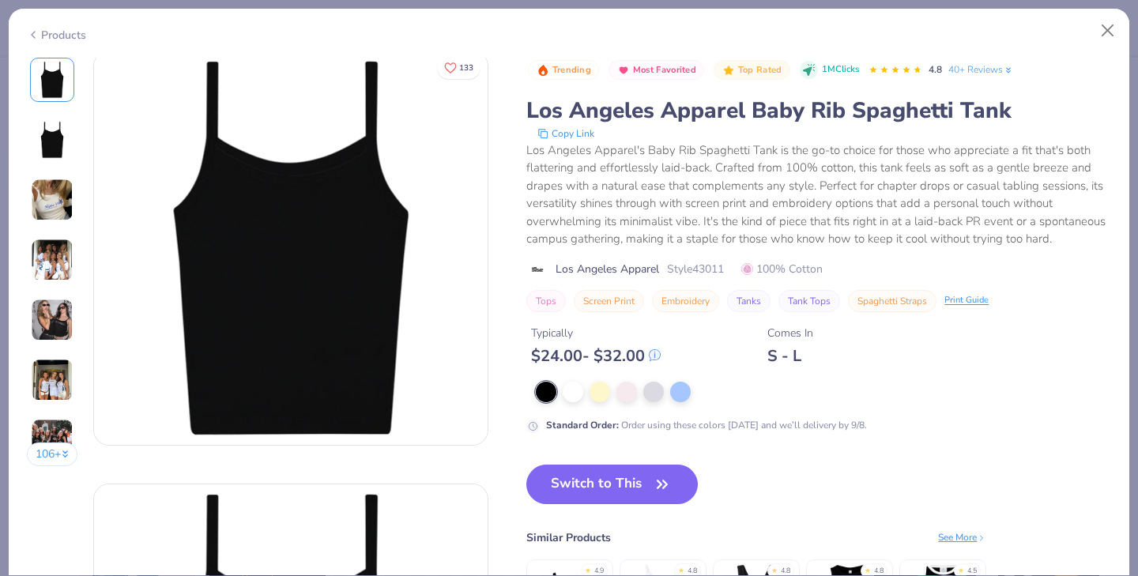
scroll to position [0, 0]
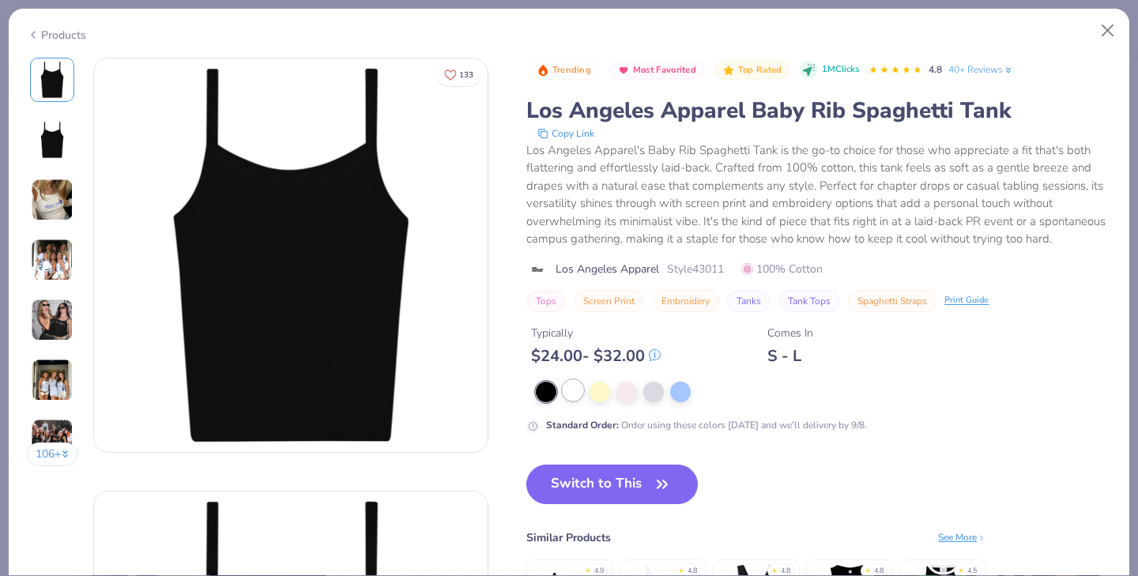
click at [571, 390] on div at bounding box center [572, 390] width 21 height 21
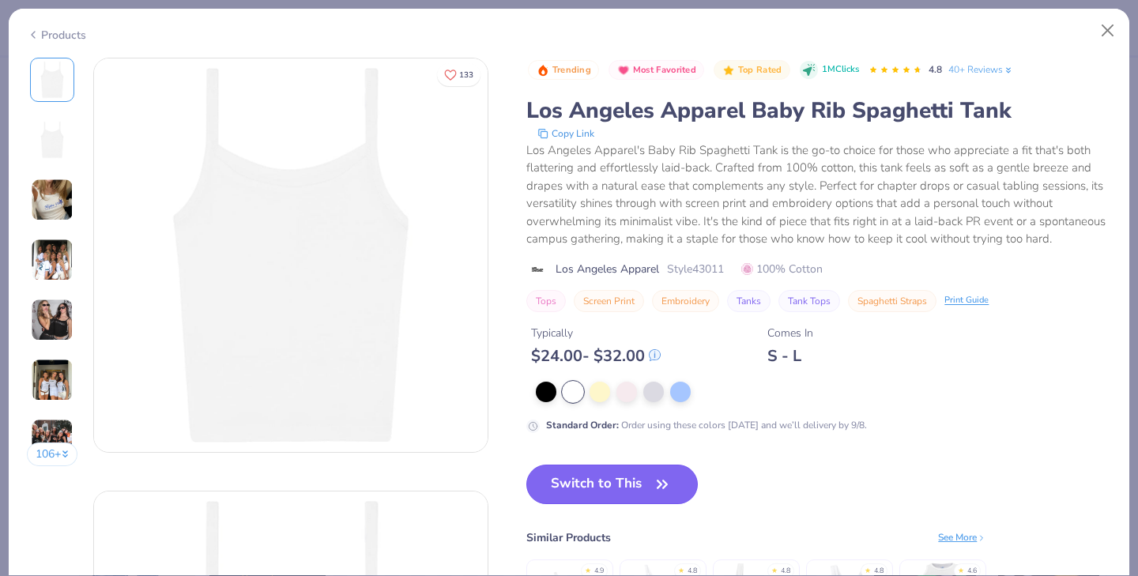
click at [600, 475] on button "Switch to This" at bounding box center [611, 484] width 171 height 39
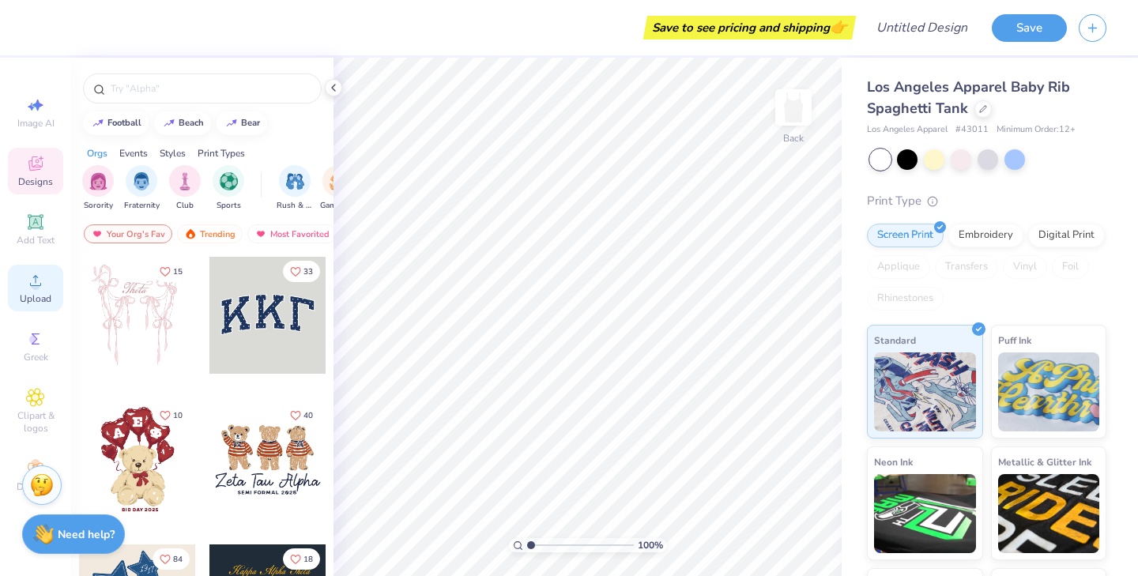
click at [24, 281] on div "Upload" at bounding box center [35, 288] width 55 height 47
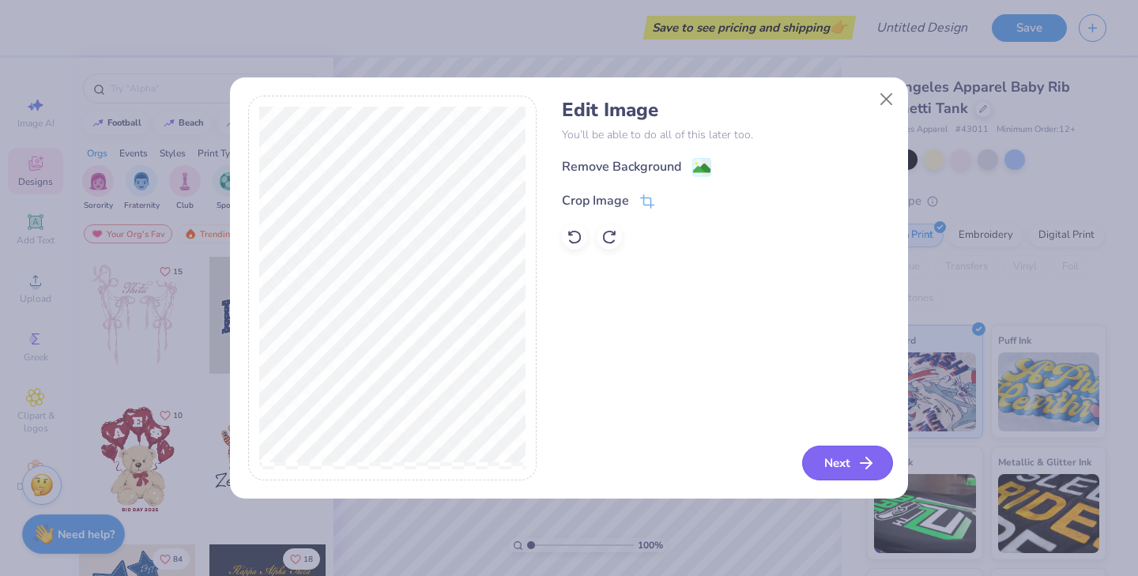
click at [850, 465] on button "Next" at bounding box center [847, 463] width 91 height 35
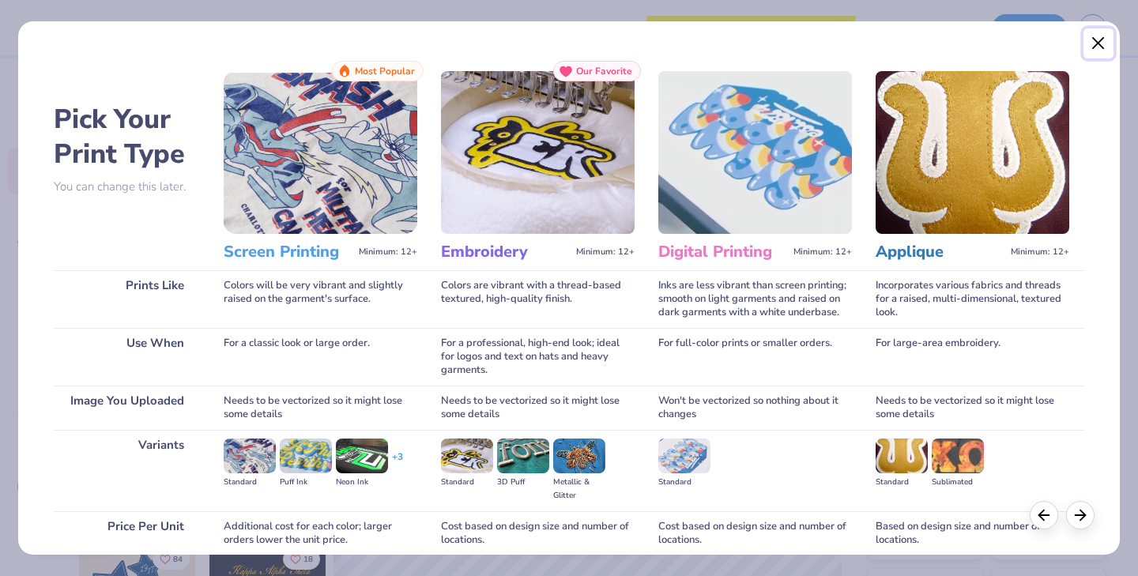
click at [1100, 44] on button "Close" at bounding box center [1098, 43] width 30 height 30
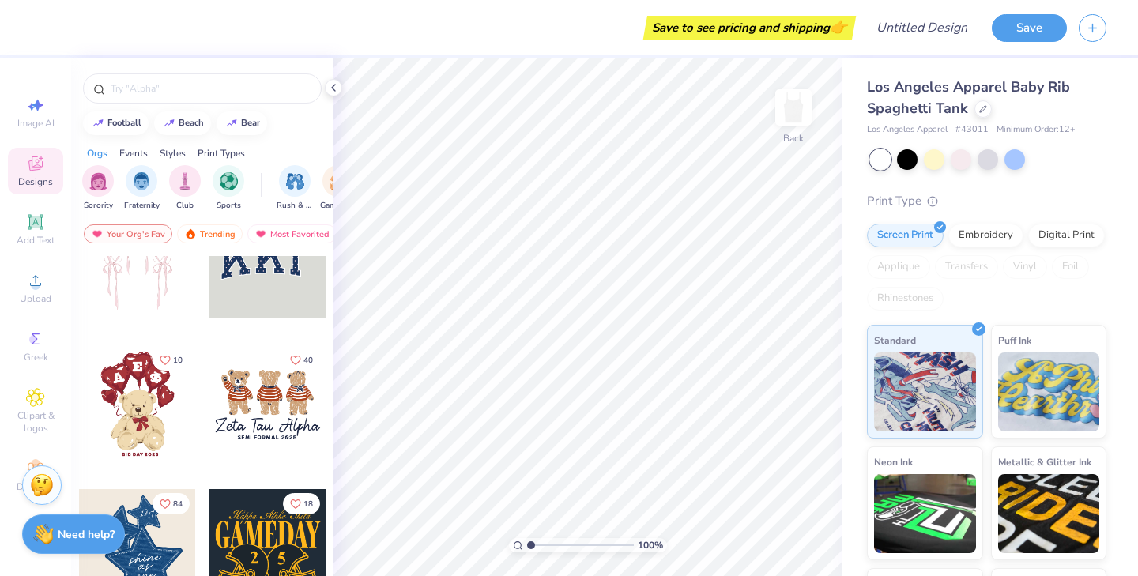
scroll to position [0, 0]
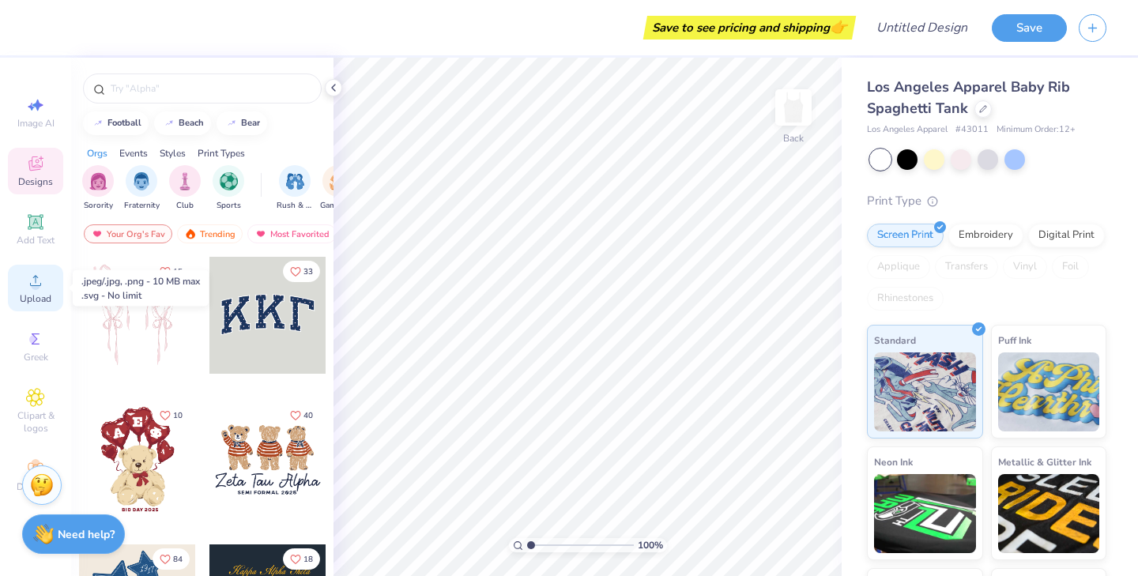
click at [32, 289] on icon at bounding box center [35, 280] width 19 height 19
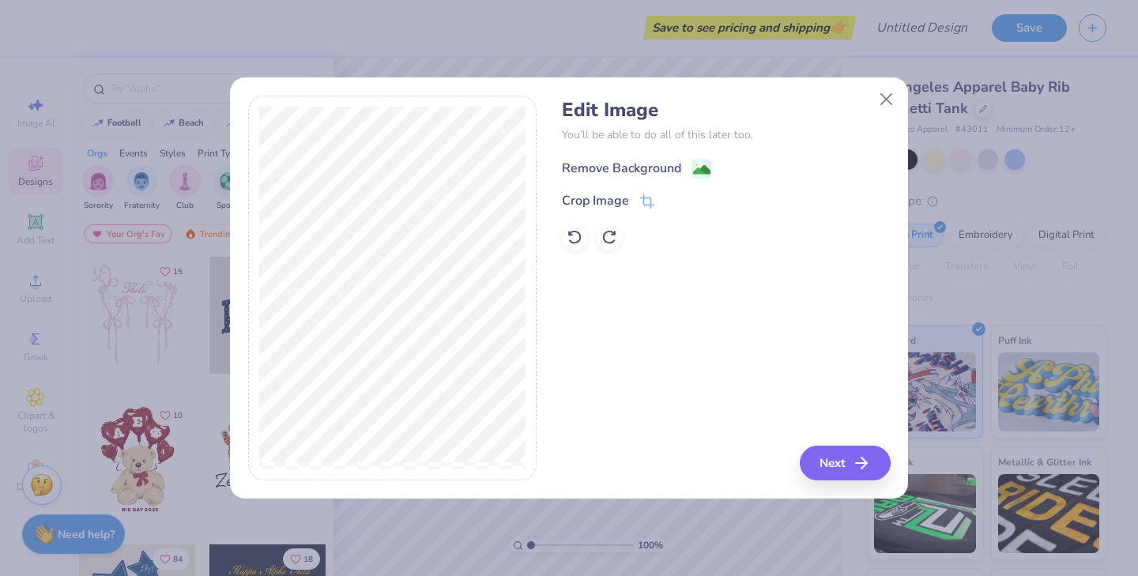
click at [649, 166] on div "Remove Background" at bounding box center [621, 168] width 119 height 19
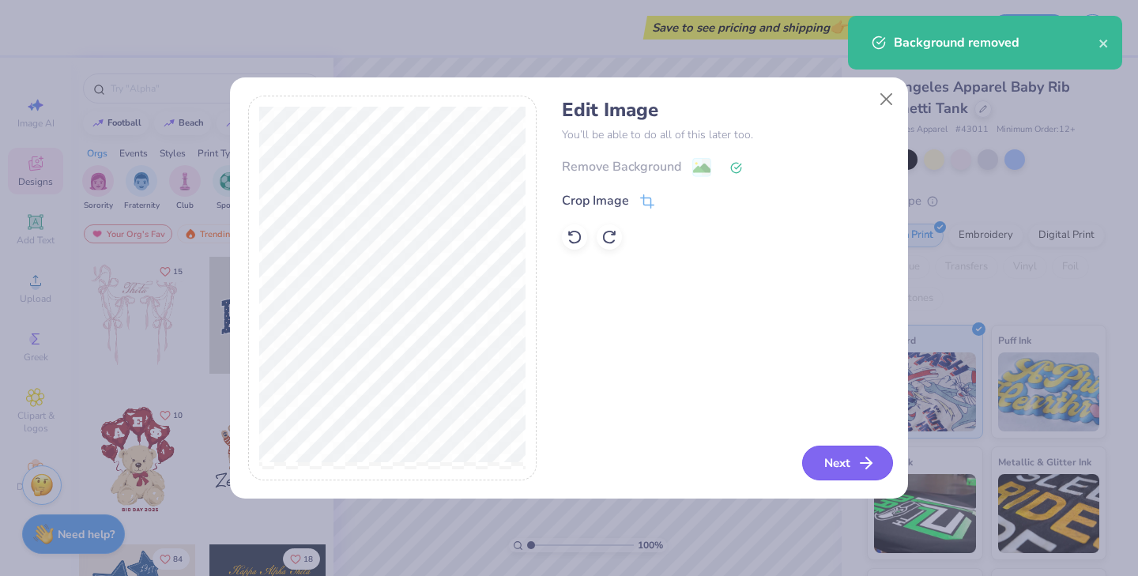
click at [828, 456] on button "Next" at bounding box center [847, 463] width 91 height 35
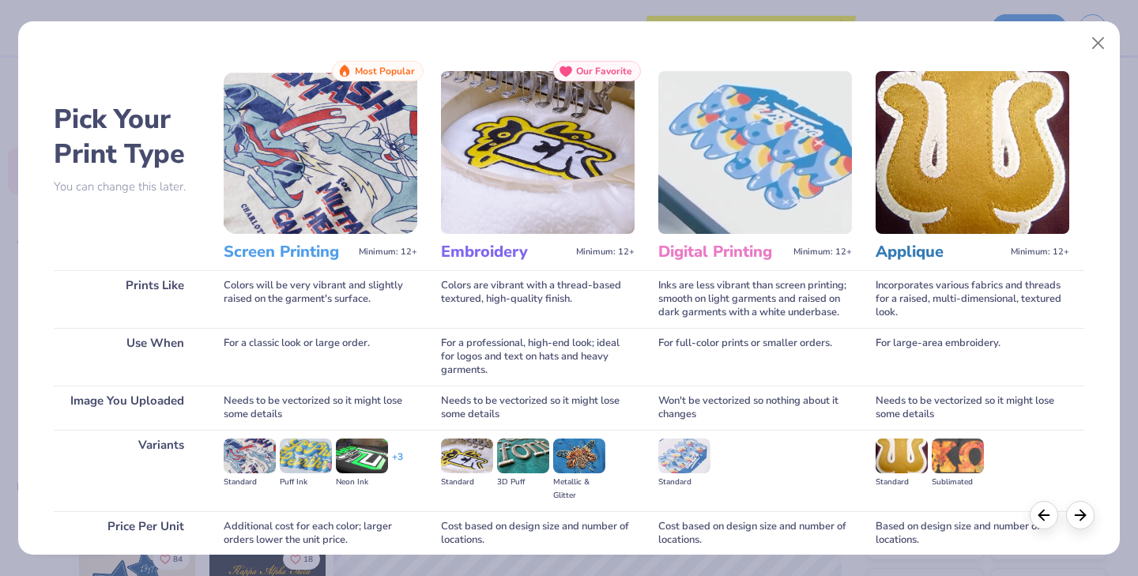
click at [329, 137] on img at bounding box center [321, 152] width 194 height 163
click at [365, 73] on span "Most Popular" at bounding box center [385, 71] width 60 height 11
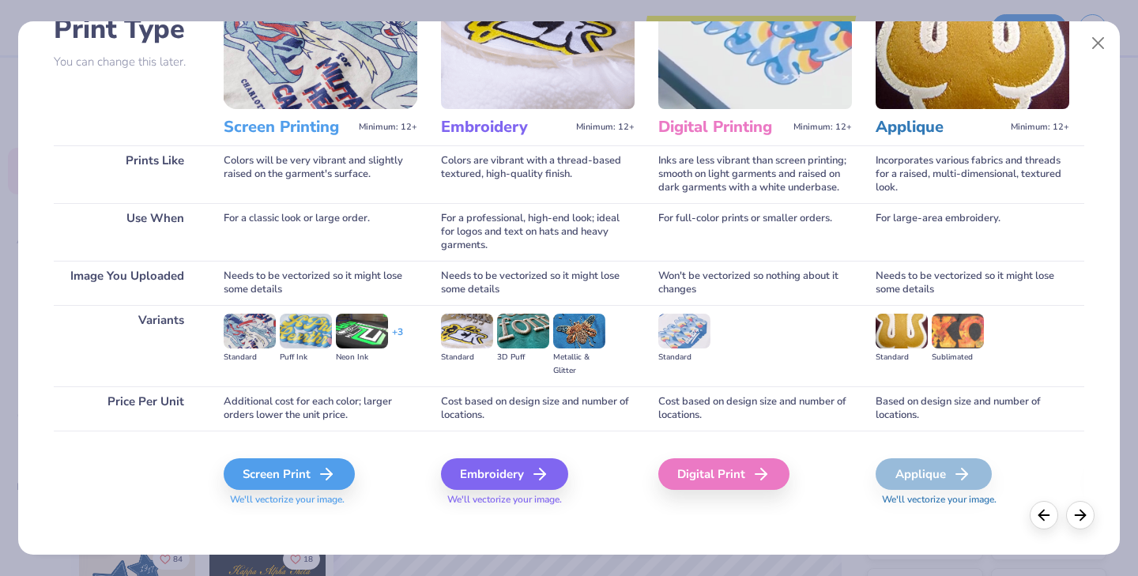
scroll to position [133, 0]
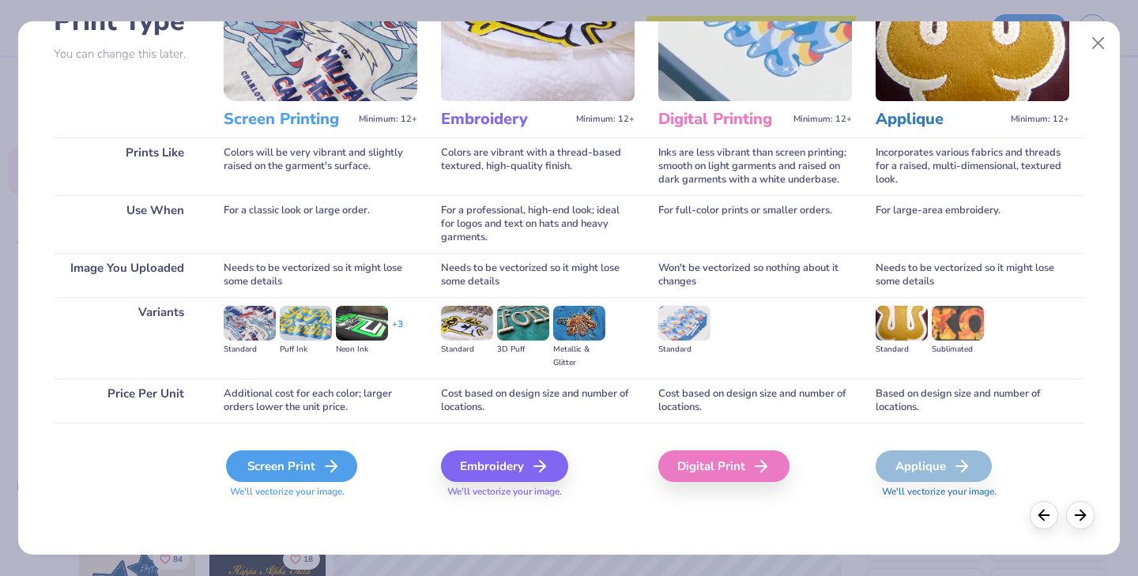
click at [298, 463] on div "Screen Print" at bounding box center [291, 466] width 131 height 32
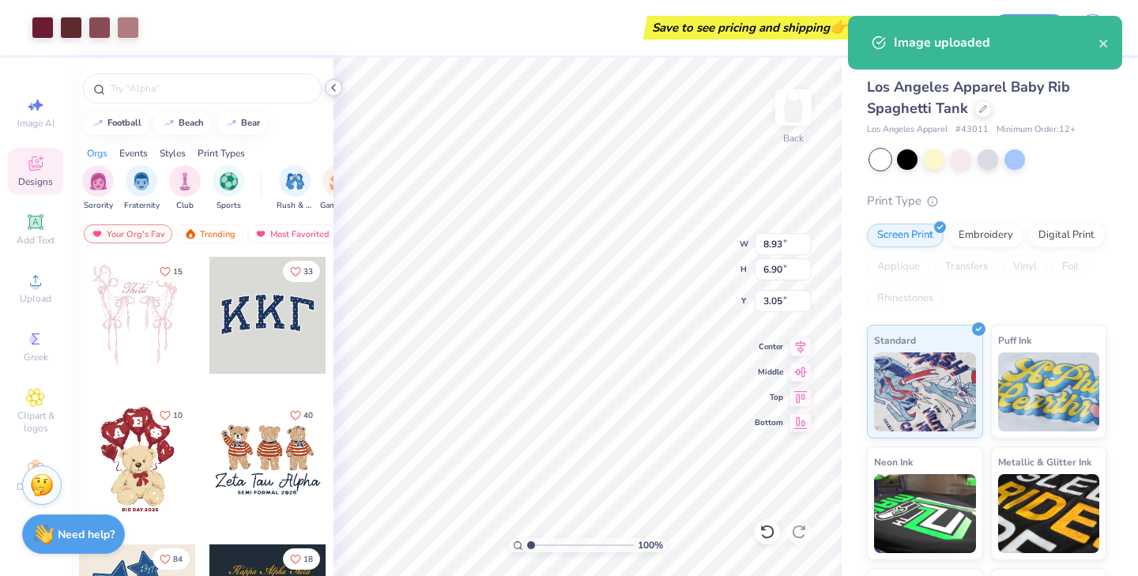
click at [333, 88] on polyline at bounding box center [333, 88] width 3 height 6
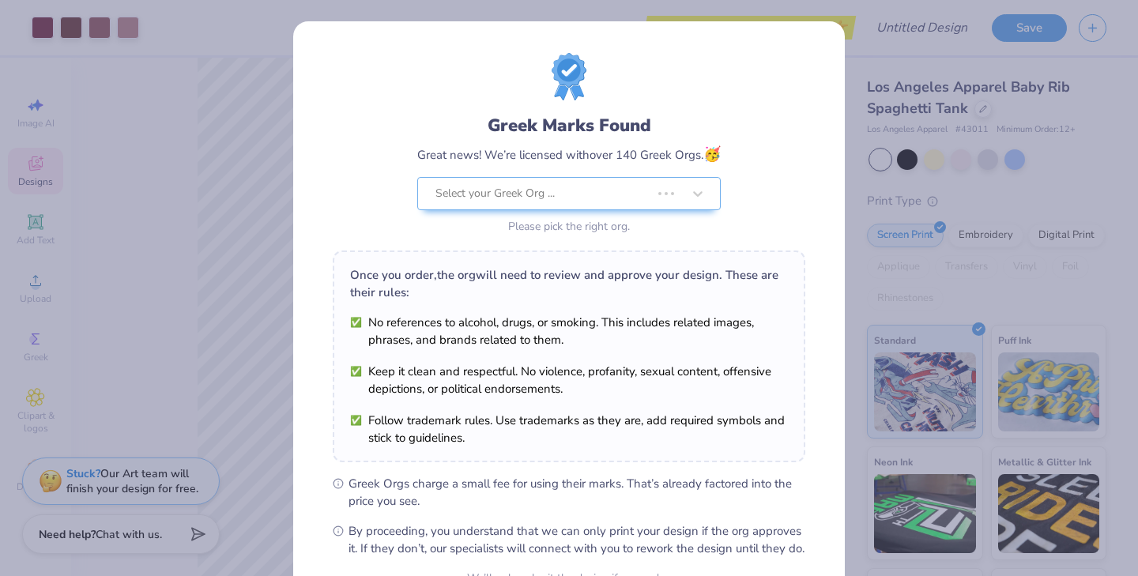
click at [290, 182] on div "Greek Marks Found Great news! We’re licensed with over 140 Greek Orgs. 🥳 Select…" at bounding box center [569, 288] width 1138 height 576
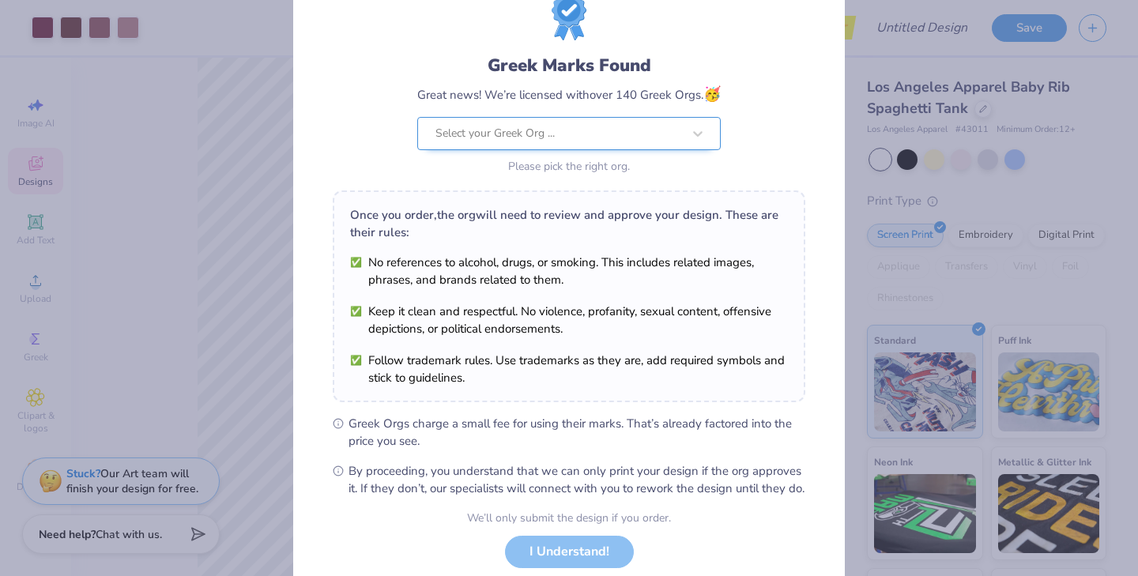
scroll to position [20, 0]
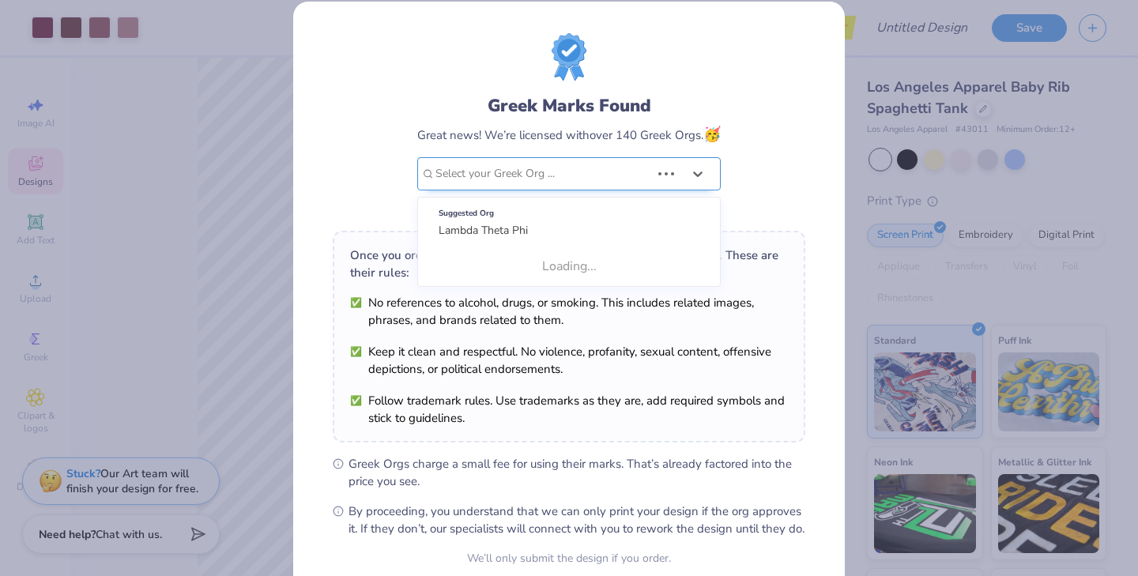
click at [613, 172] on div "Greek Marks Found Great news! We’re licensed with over 140 Greek Orgs. 🥳 Use Up…" at bounding box center [568, 155] width 303 height 125
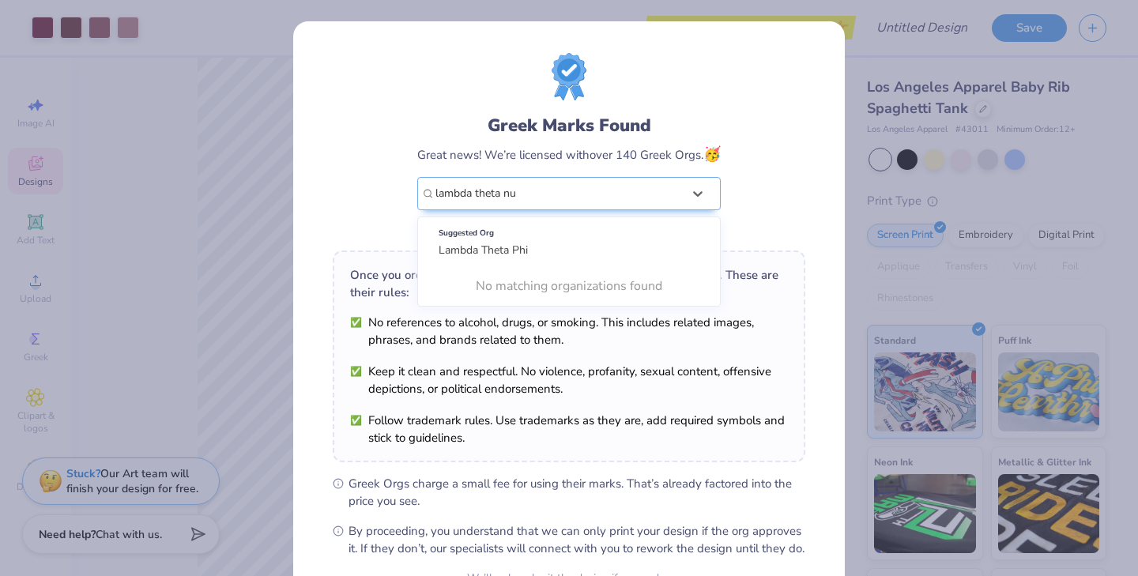
type input "lambda theta nu"
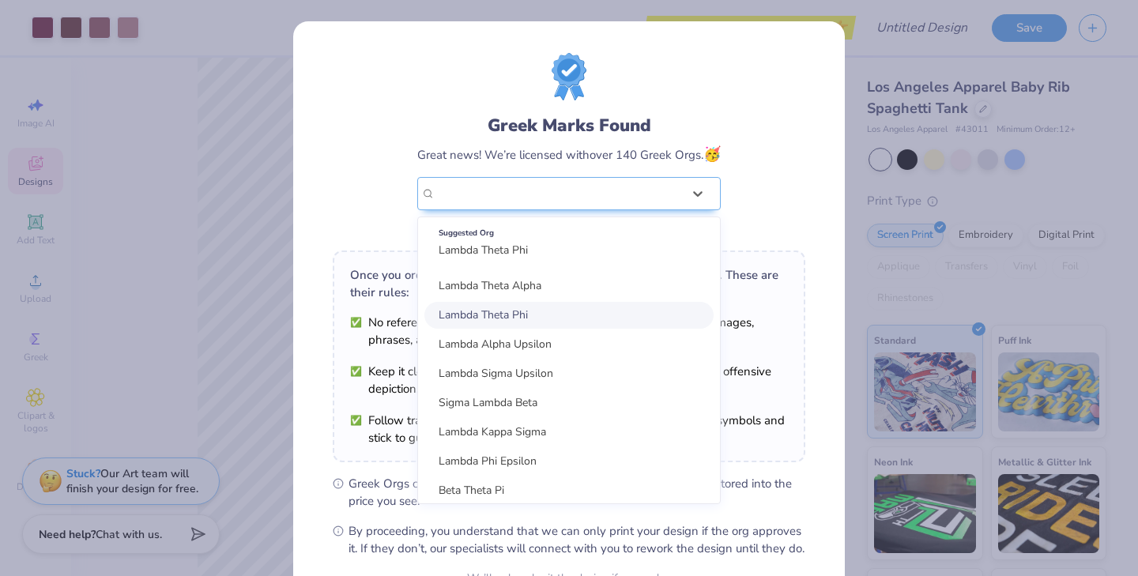
click at [536, 176] on div "Greek Marks Found Great news! We’re licensed with over 140 Greek Orgs. 🥳 option…" at bounding box center [568, 175] width 303 height 125
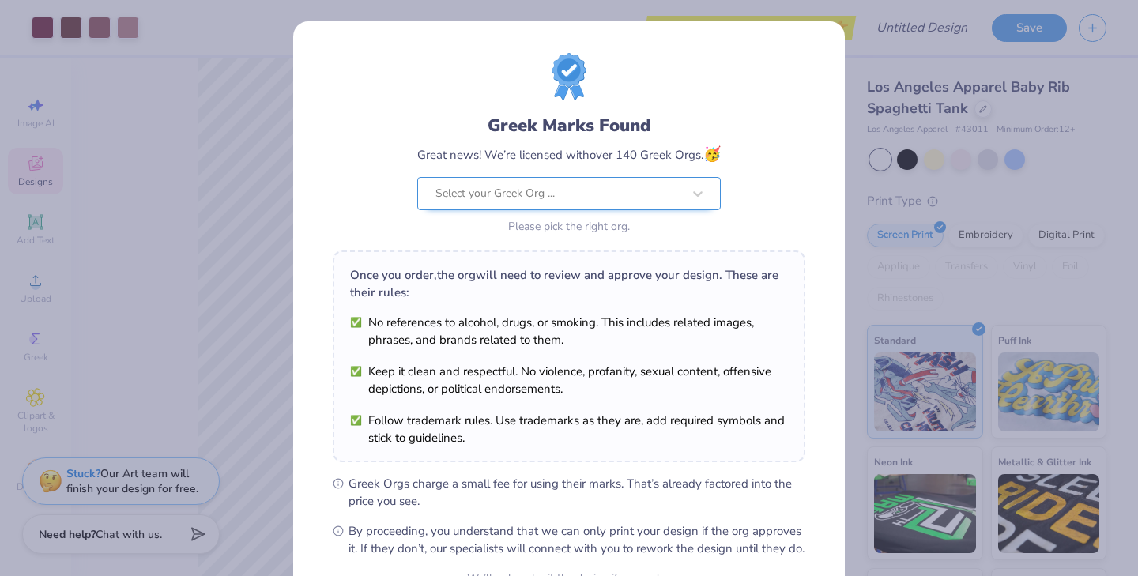
click at [542, 187] on div at bounding box center [558, 193] width 246 height 21
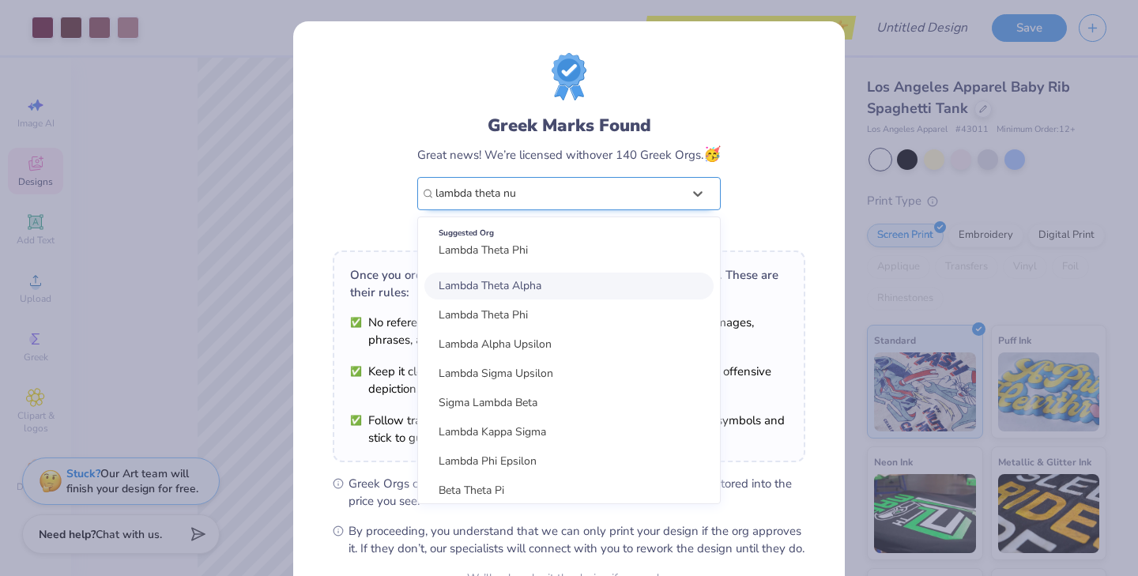
type input "lambda theta nu"
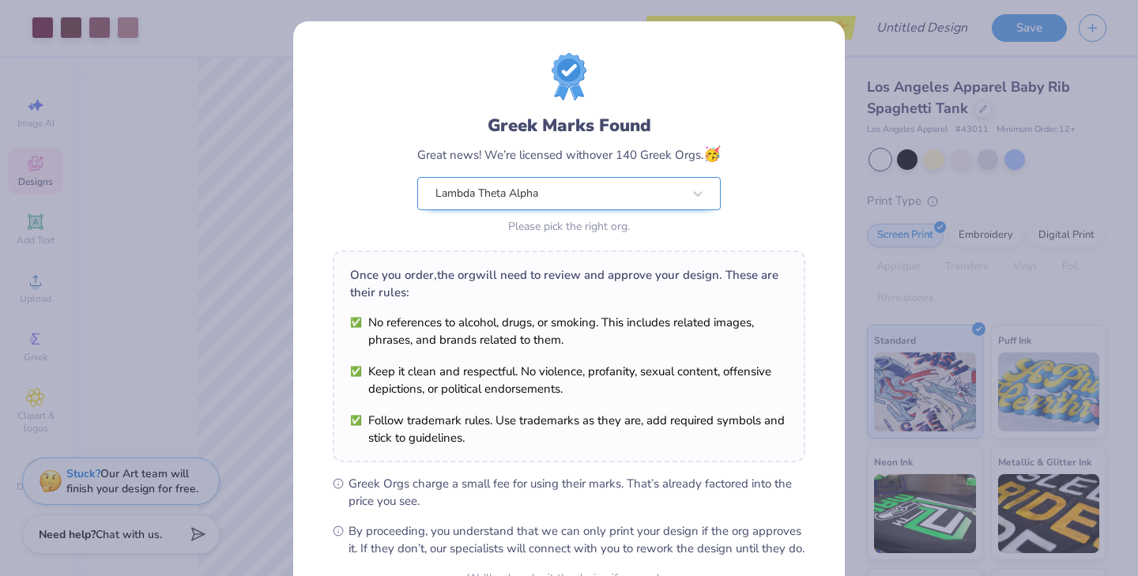
click at [564, 185] on div "Lambda Theta Alpha" at bounding box center [559, 194] width 250 height 32
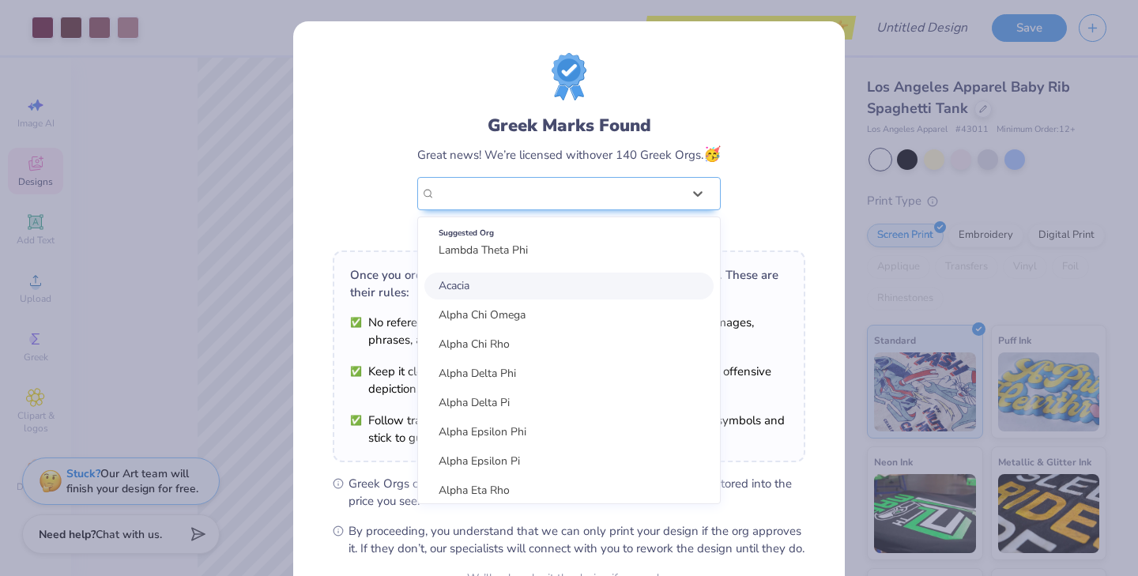
click at [670, 119] on div "Greek Marks Found" at bounding box center [568, 125] width 303 height 25
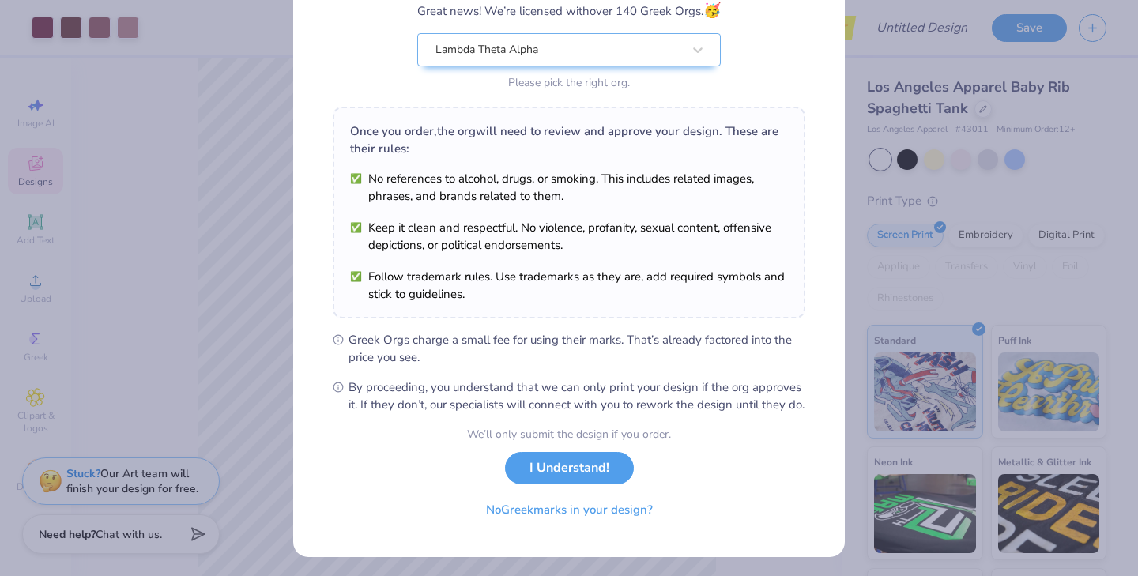
scroll to position [148, 0]
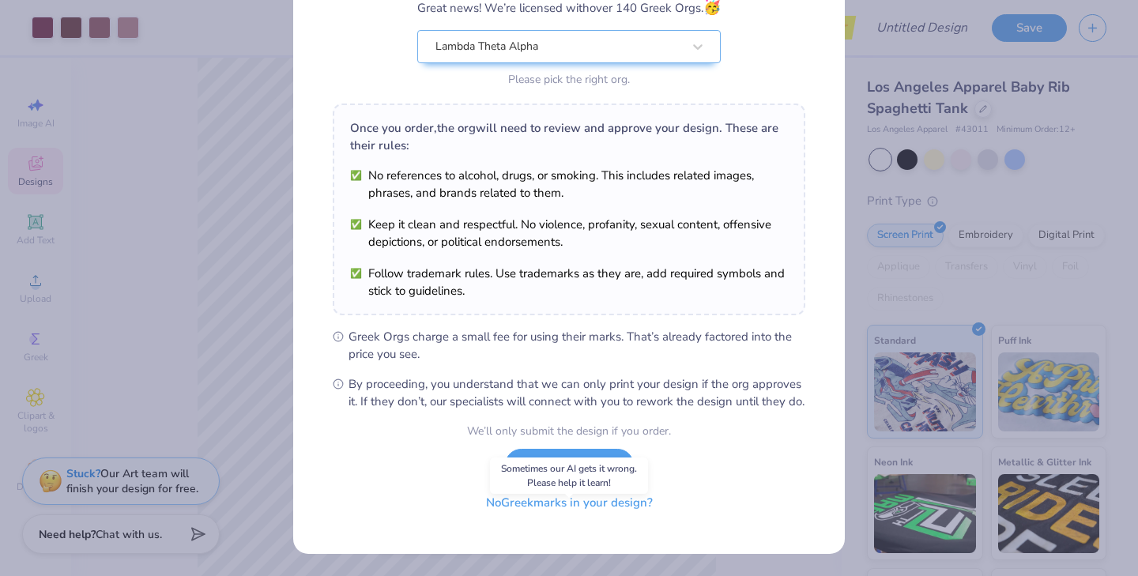
click at [615, 519] on button "No Greek marks in your design?" at bounding box center [569, 503] width 194 height 32
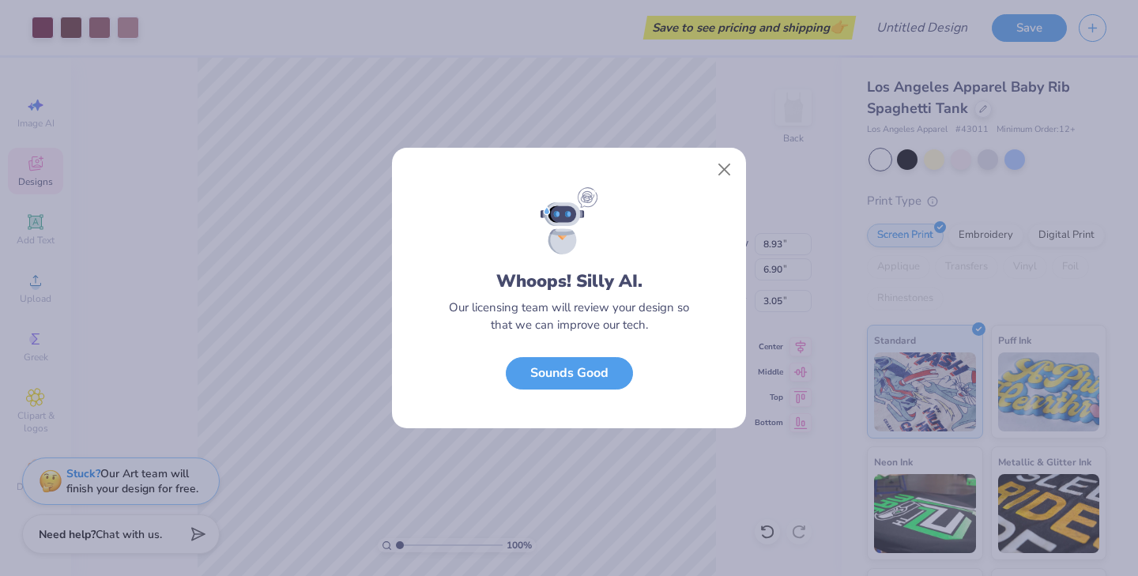
scroll to position [0, 0]
click at [607, 370] on button "Sounds Good" at bounding box center [569, 369] width 127 height 32
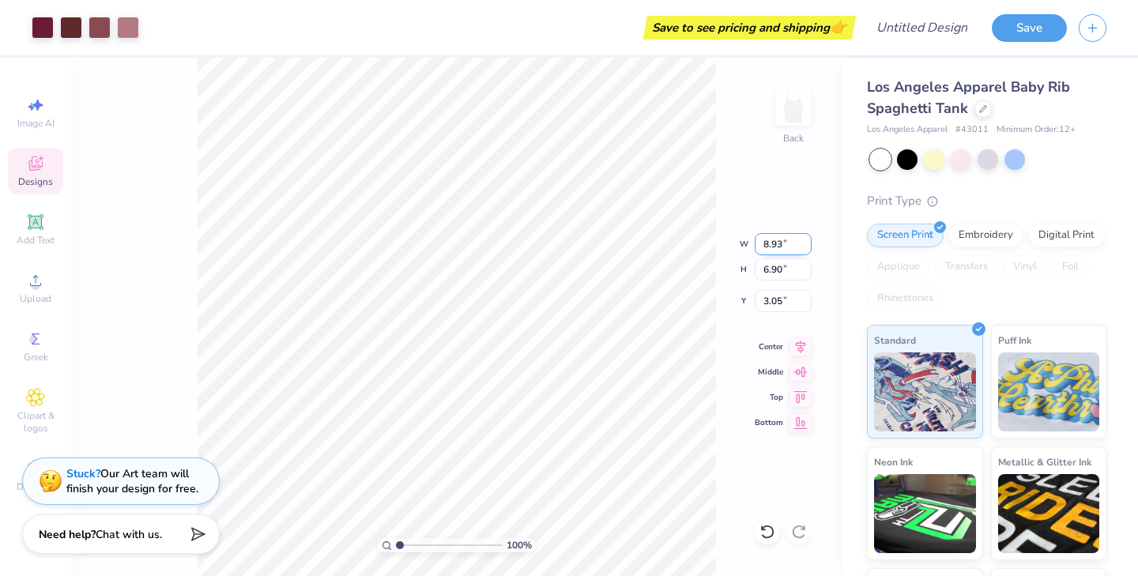
click at [784, 243] on input "8.93" at bounding box center [782, 244] width 57 height 22
click at [783, 267] on input "6.90" at bounding box center [782, 269] width 57 height 22
type input "5.74"
type input "4.43"
type input "2.07"
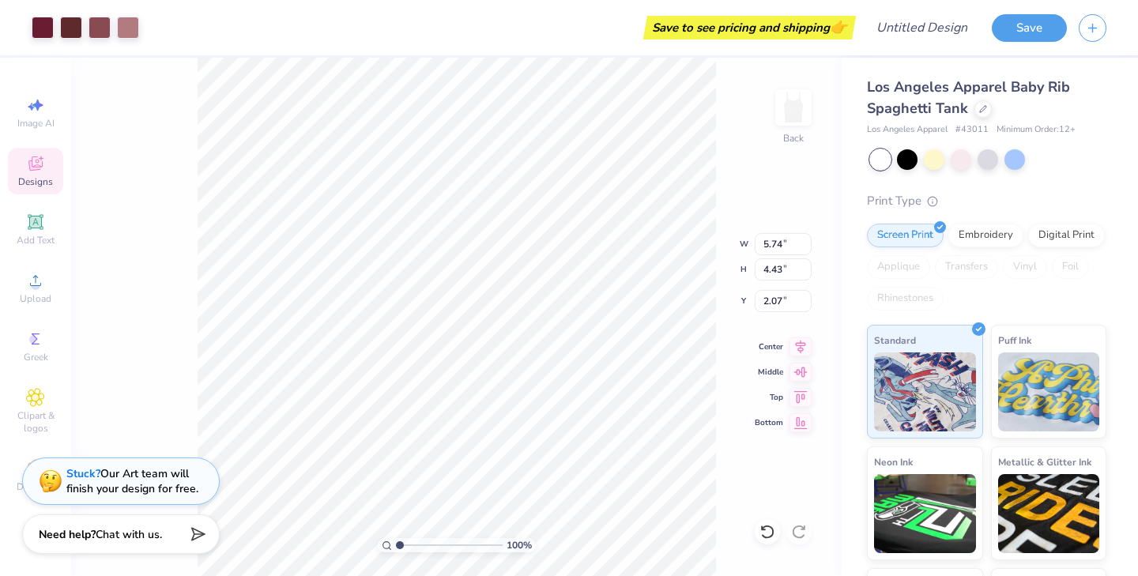
click at [678, 231] on div "100 % Back W 5.74 5.74 " H 4.43 4.43 " Y 2.07 2.07 " Center Middle Top Bottom" at bounding box center [456, 317] width 770 height 518
drag, startPoint x: 395, startPoint y: 541, endPoint x: 440, endPoint y: 541, distance: 45.0
click at [440, 541] on div "100 %" at bounding box center [457, 545] width 158 height 14
click at [408, 549] on input "range" at bounding box center [449, 545] width 107 height 14
drag, startPoint x: 408, startPoint y: 549, endPoint x: 349, endPoint y: 549, distance: 58.5
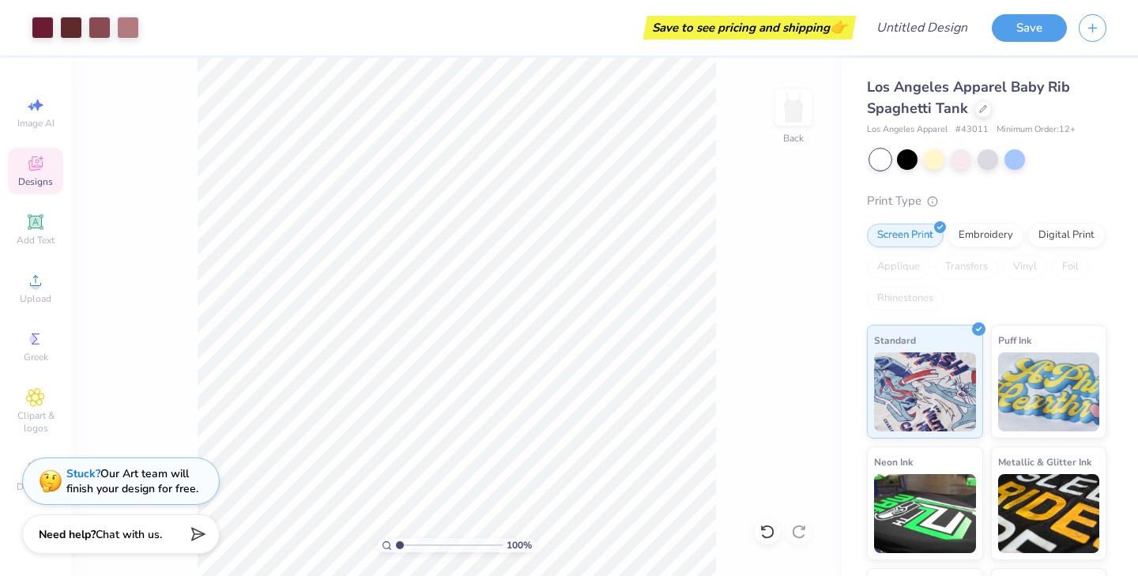
type input "1"
click at [396, 549] on input "range" at bounding box center [449, 545] width 107 height 14
click at [967, 88] on span "Los Angeles Apparel Baby Rib Spaghetti Tank" at bounding box center [968, 97] width 203 height 40
click at [979, 108] on icon at bounding box center [983, 107] width 8 height 8
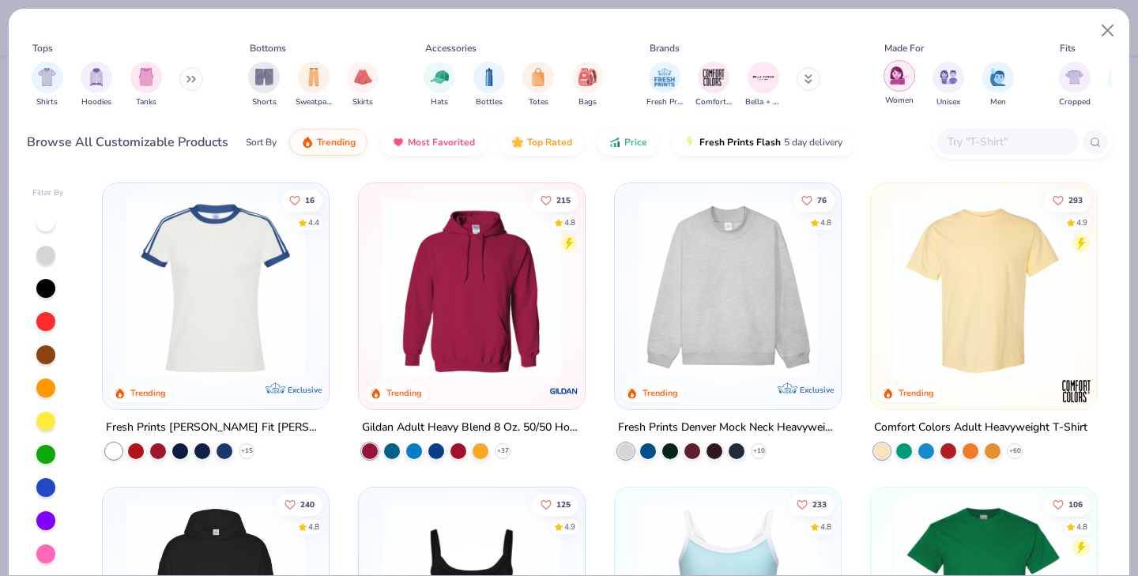
click at [890, 73] on img "filter for Women" at bounding box center [899, 75] width 18 height 18
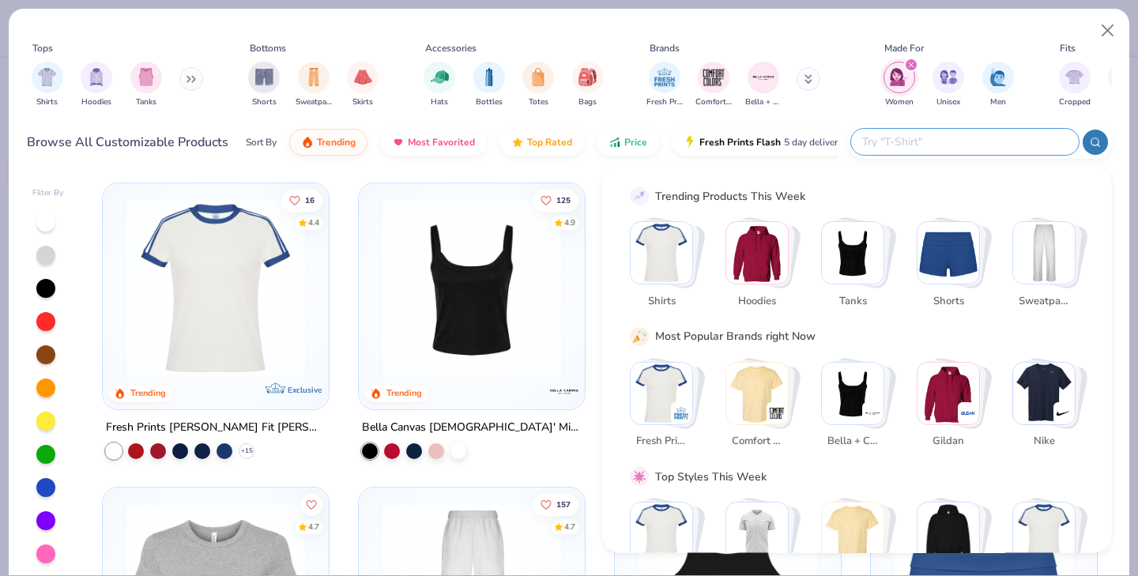
click at [976, 137] on input "text" at bounding box center [963, 142] width 207 height 18
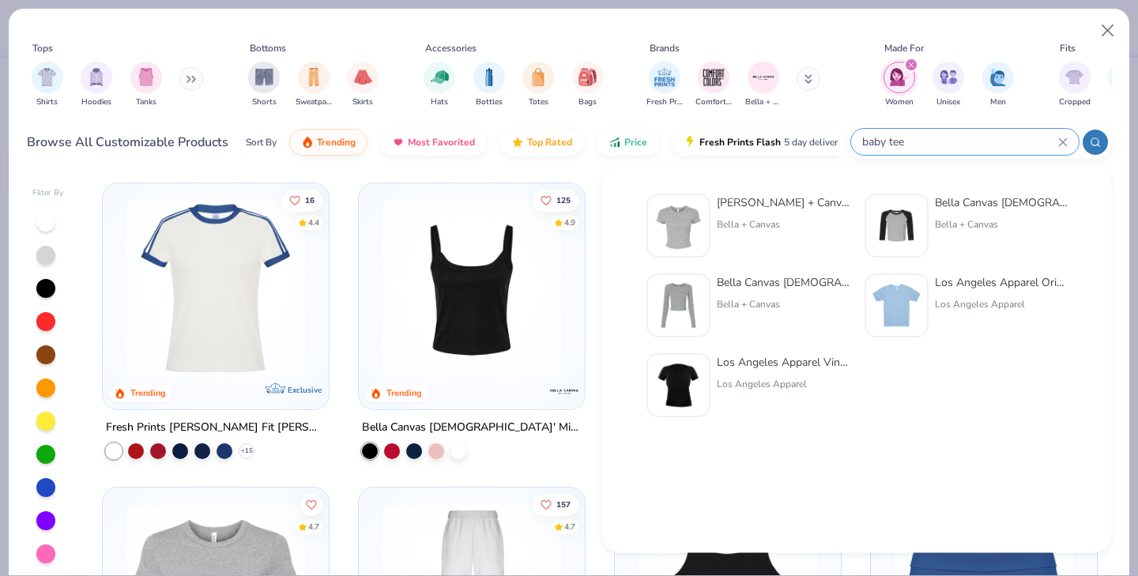
type input "baby tee"
click at [762, 243] on div "Bella + Canvas [DEMOGRAPHIC_DATA]' Micro Ribbed Baby Tee Bella + Canvas" at bounding box center [783, 225] width 133 height 63
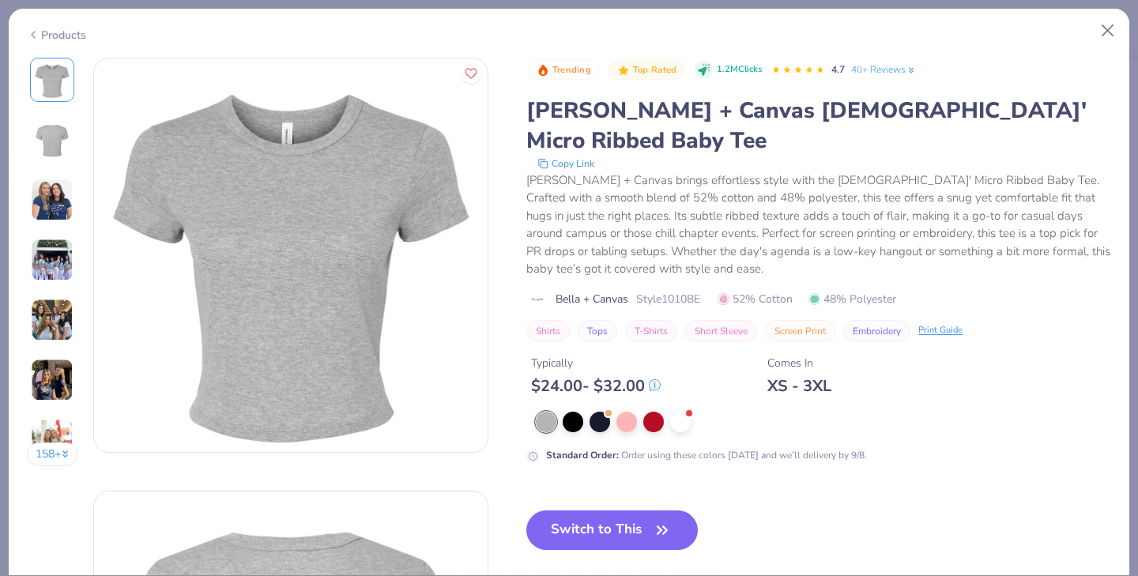
click at [45, 195] on img at bounding box center [52, 200] width 43 height 43
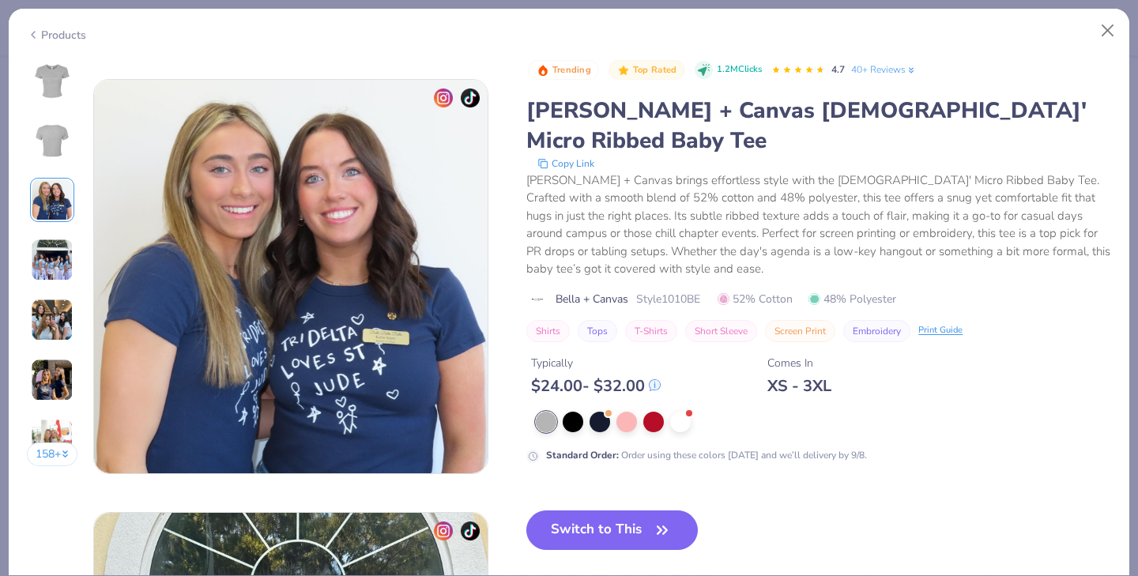
scroll to position [866, 0]
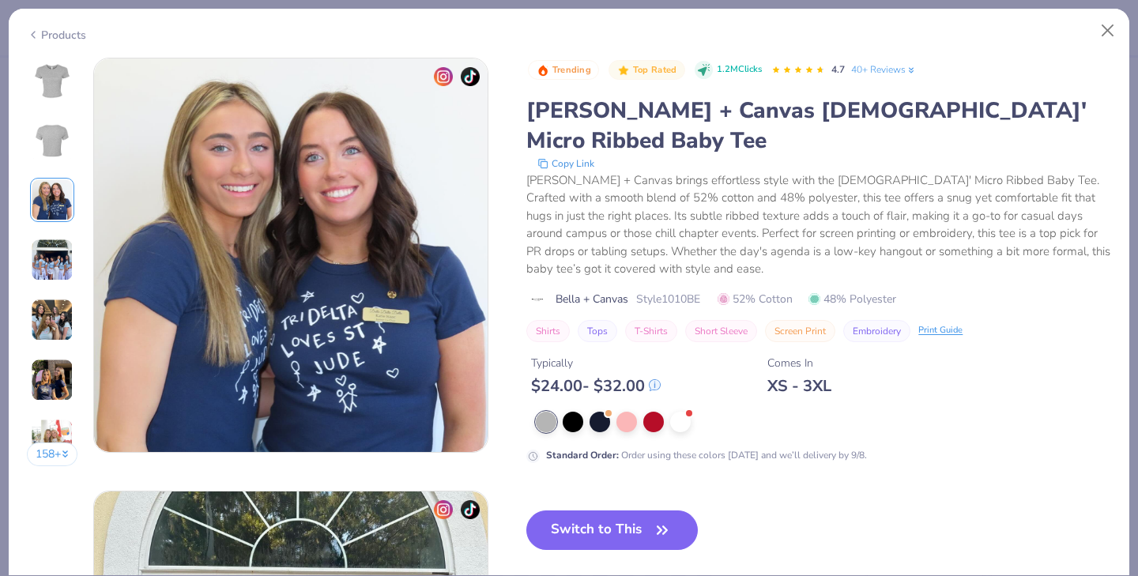
click at [45, 252] on img at bounding box center [52, 260] width 43 height 43
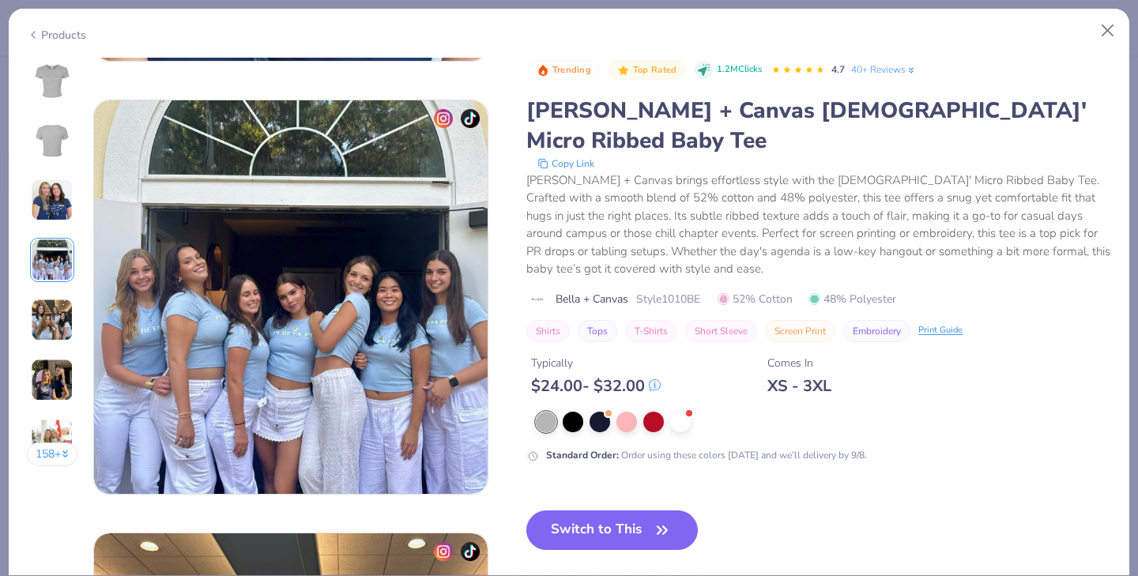
scroll to position [1299, 0]
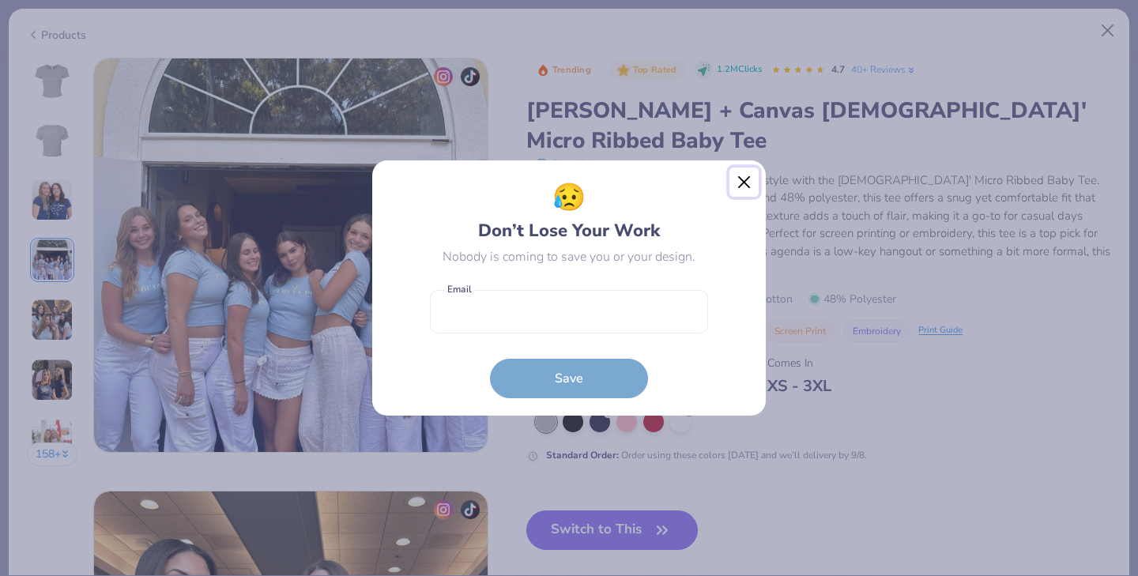
click at [744, 183] on button "Close" at bounding box center [744, 182] width 30 height 30
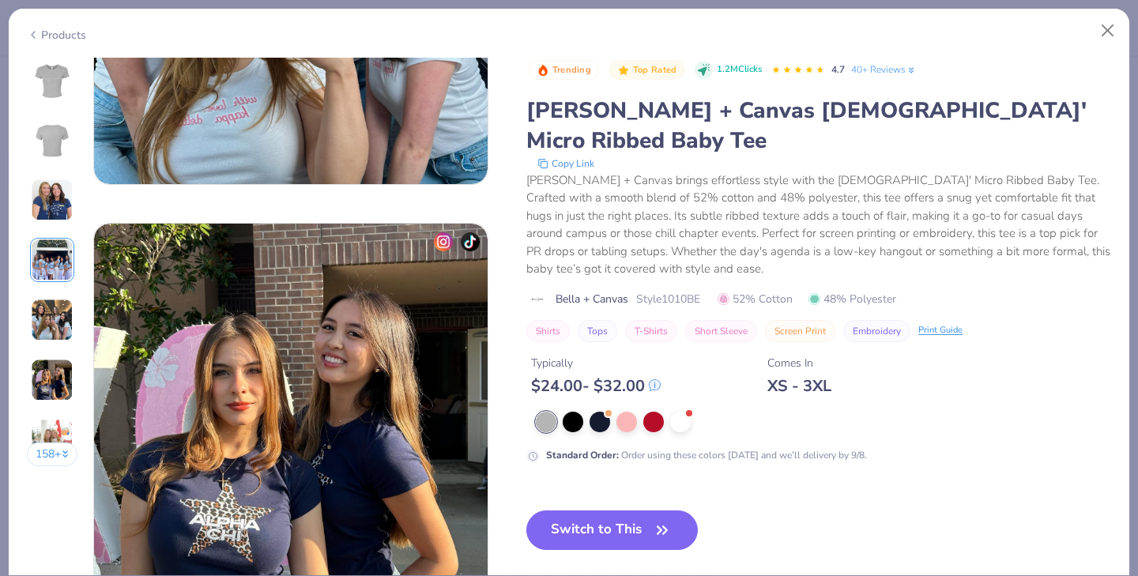
scroll to position [2016, 0]
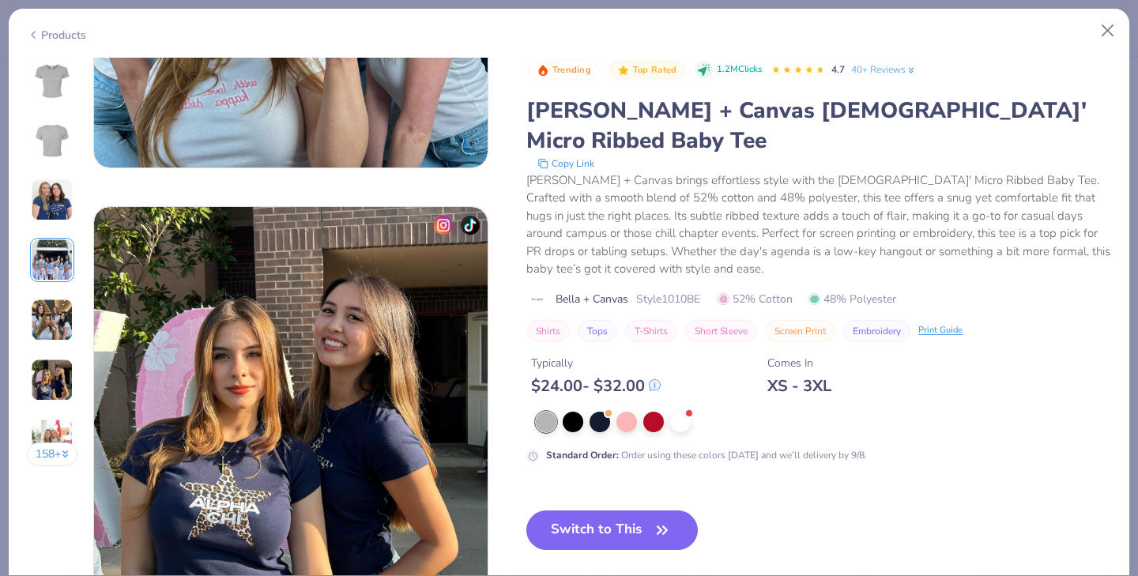
click at [57, 322] on img at bounding box center [52, 320] width 43 height 43
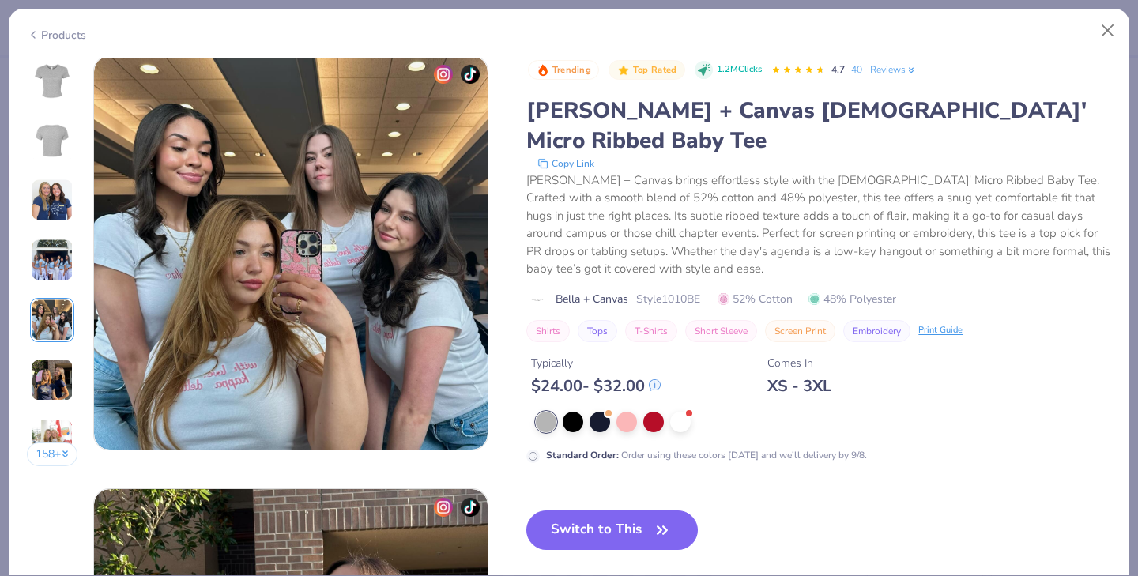
scroll to position [1732, 0]
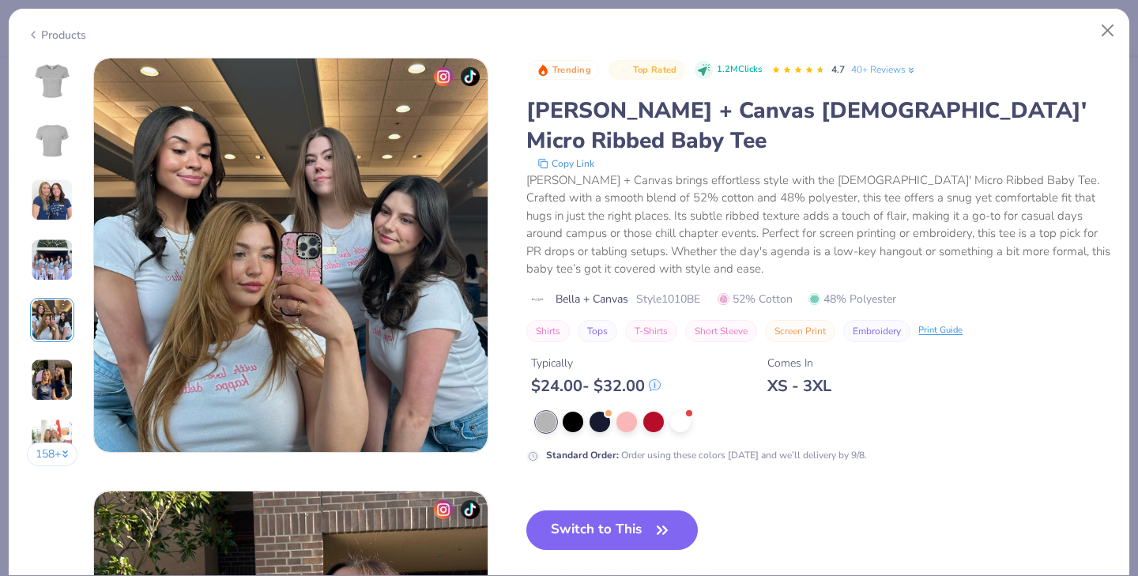
click at [47, 265] on img at bounding box center [52, 260] width 43 height 43
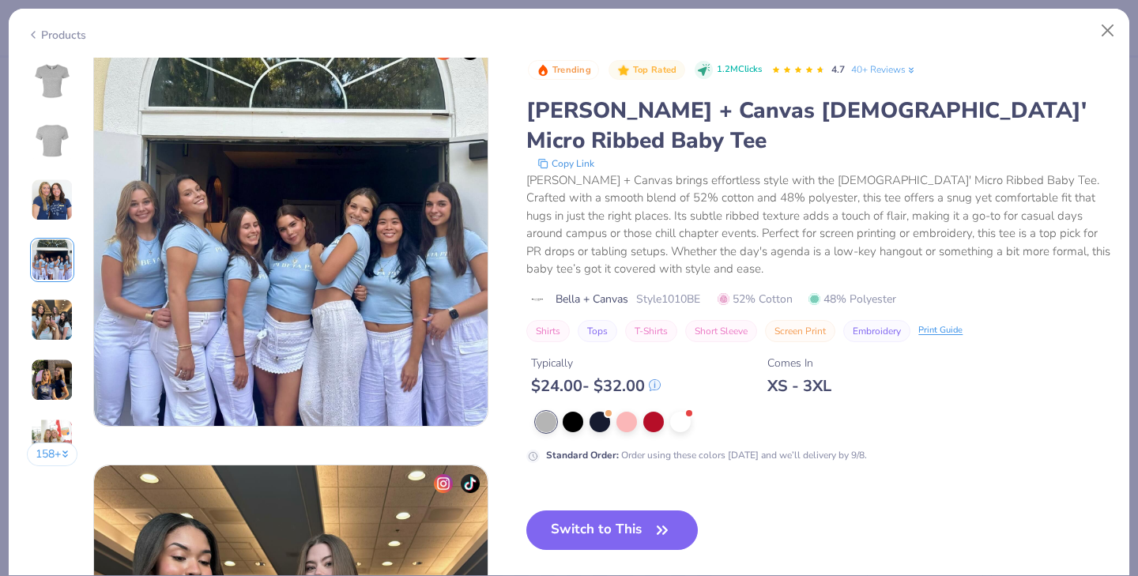
scroll to position [1299, 0]
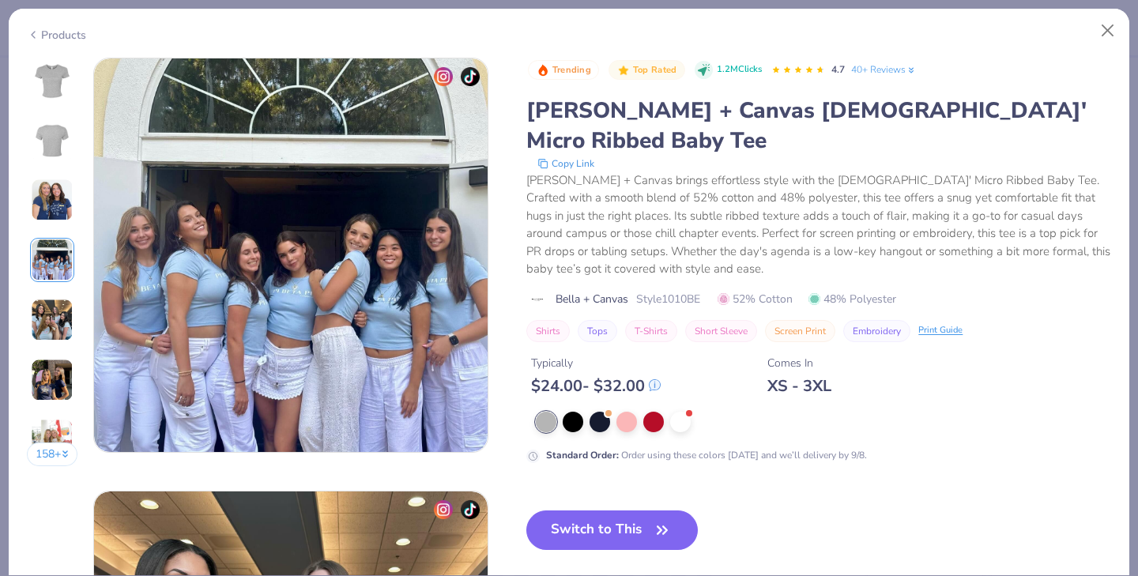
click at [50, 194] on img at bounding box center [52, 200] width 43 height 43
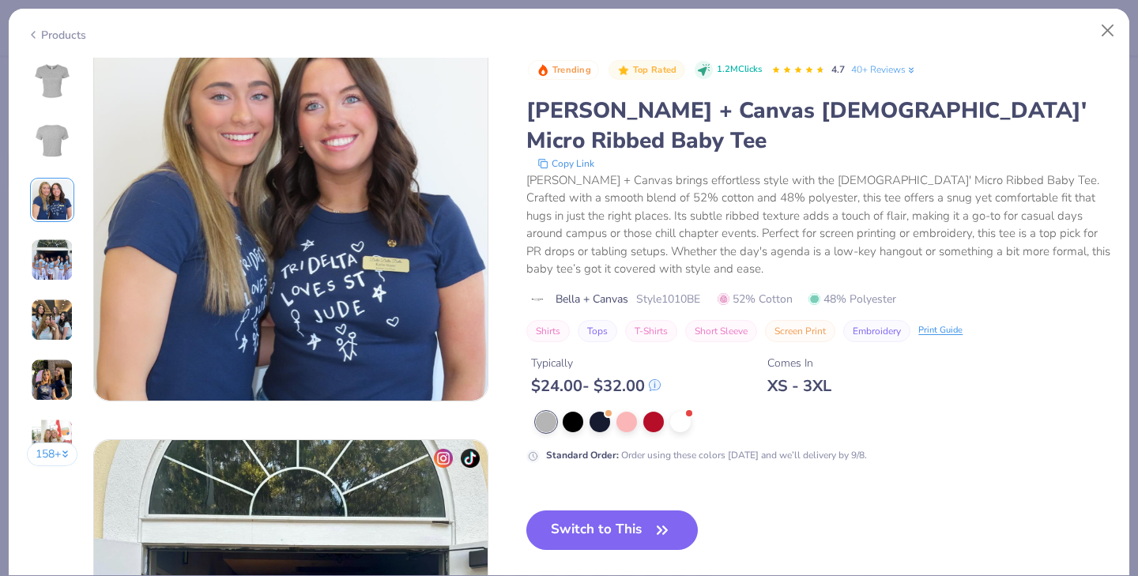
scroll to position [866, 0]
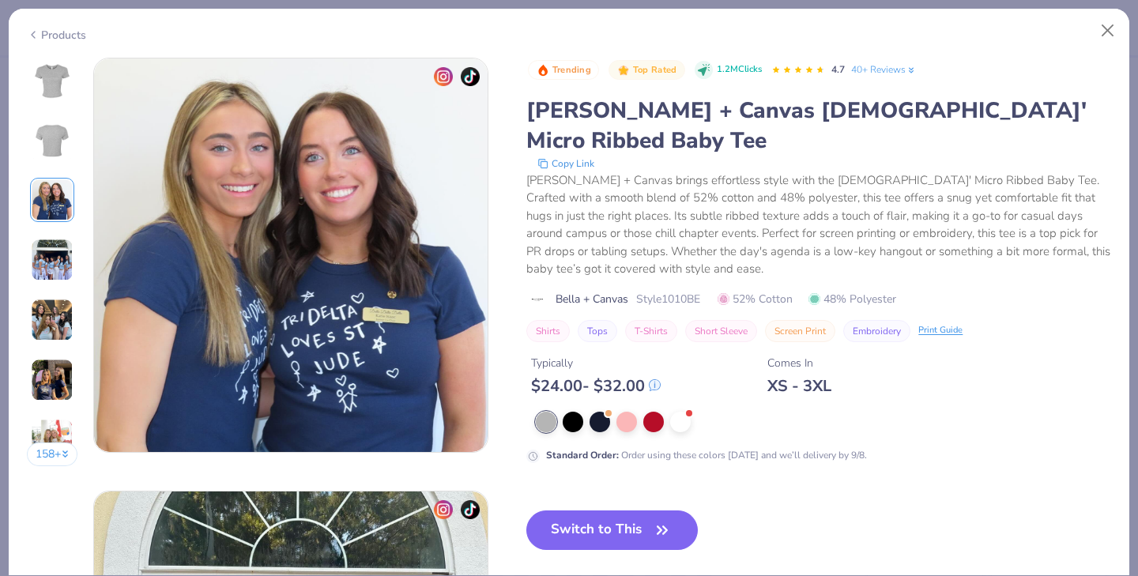
click at [46, 231] on div "158 +" at bounding box center [52, 268] width 51 height 420
click at [46, 251] on img at bounding box center [52, 260] width 43 height 43
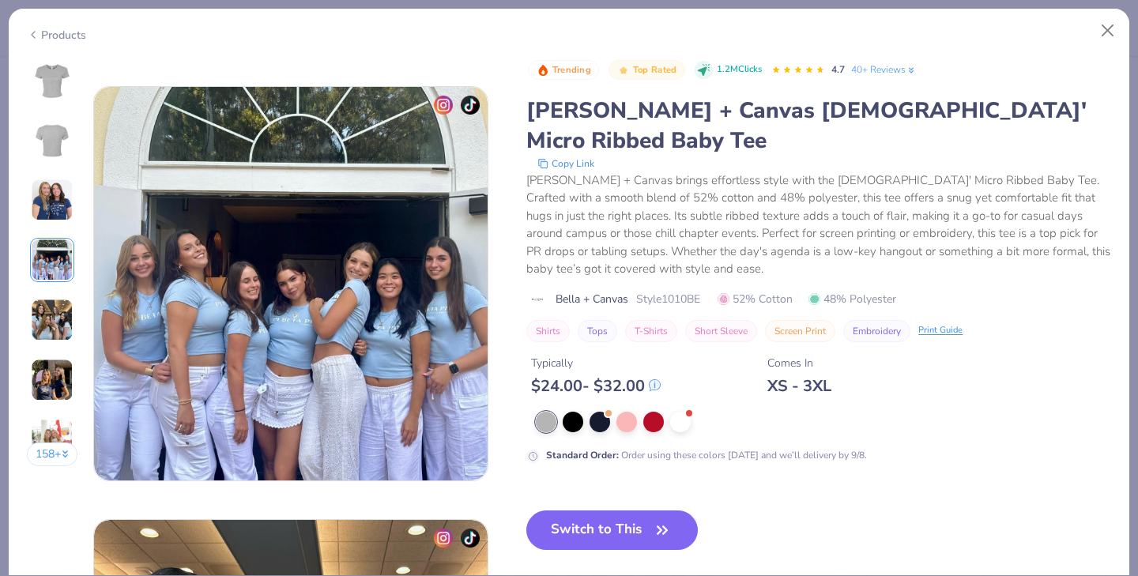
scroll to position [1299, 0]
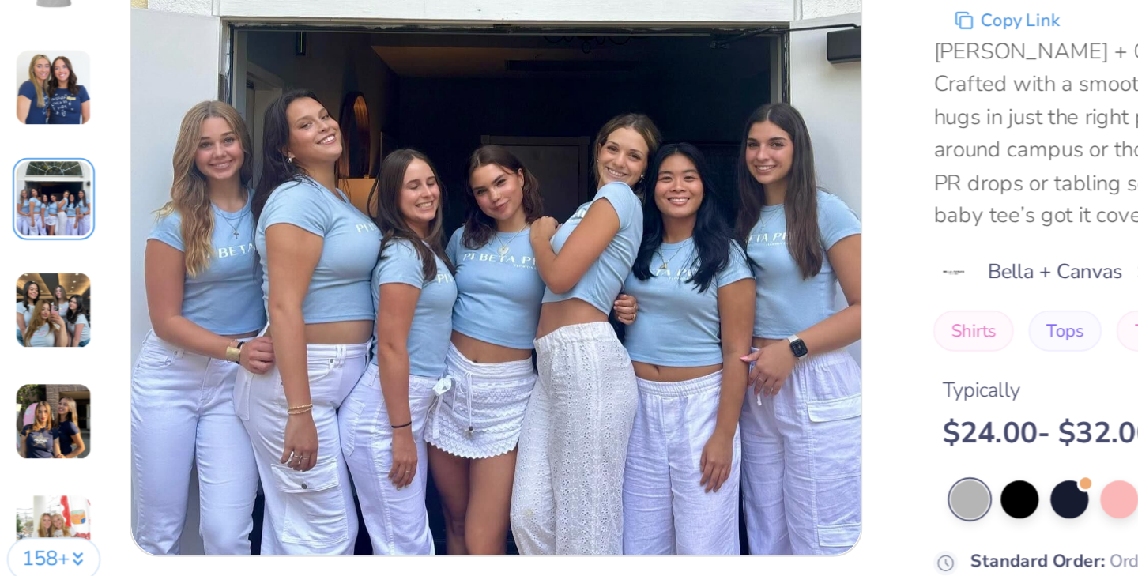
click at [44, 376] on img at bounding box center [52, 380] width 43 height 43
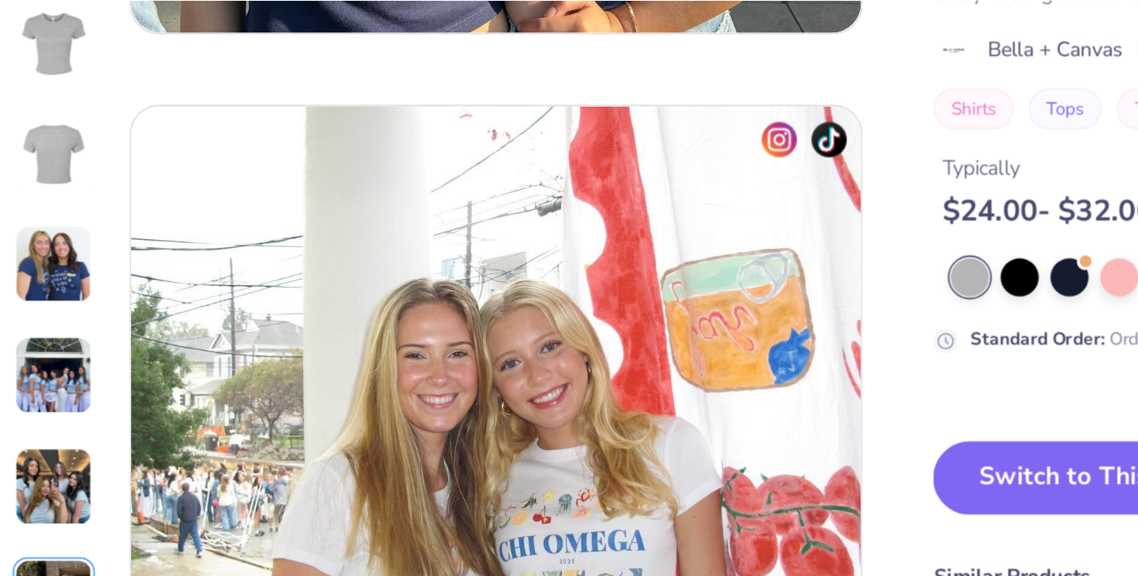
scroll to position [2733, 0]
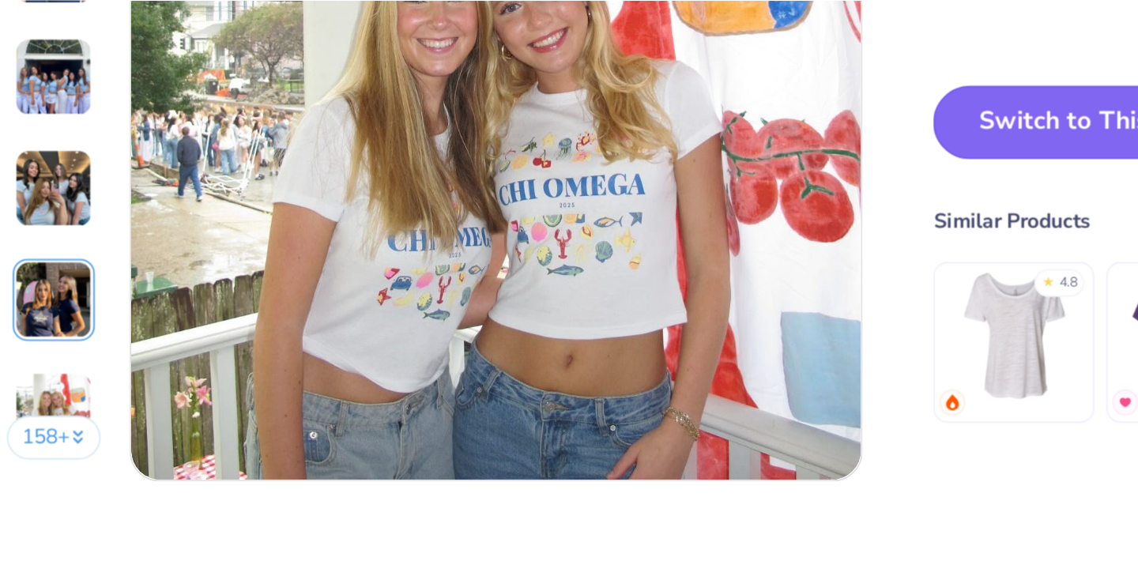
click at [544, 123] on button "Switch to This" at bounding box center [611, 122] width 171 height 39
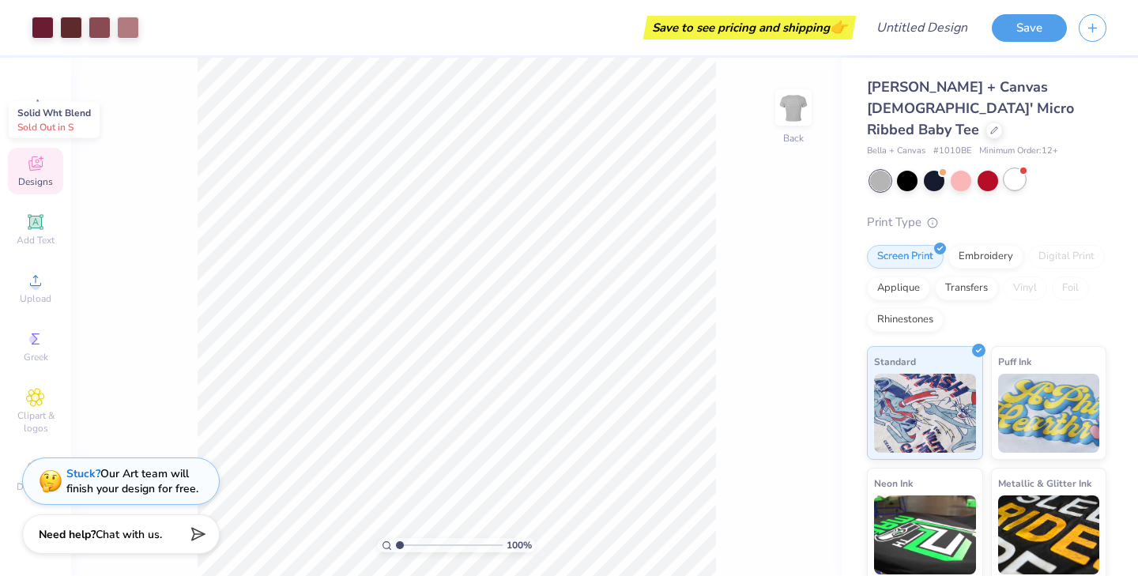
click at [1021, 169] on div at bounding box center [1014, 179] width 21 height 21
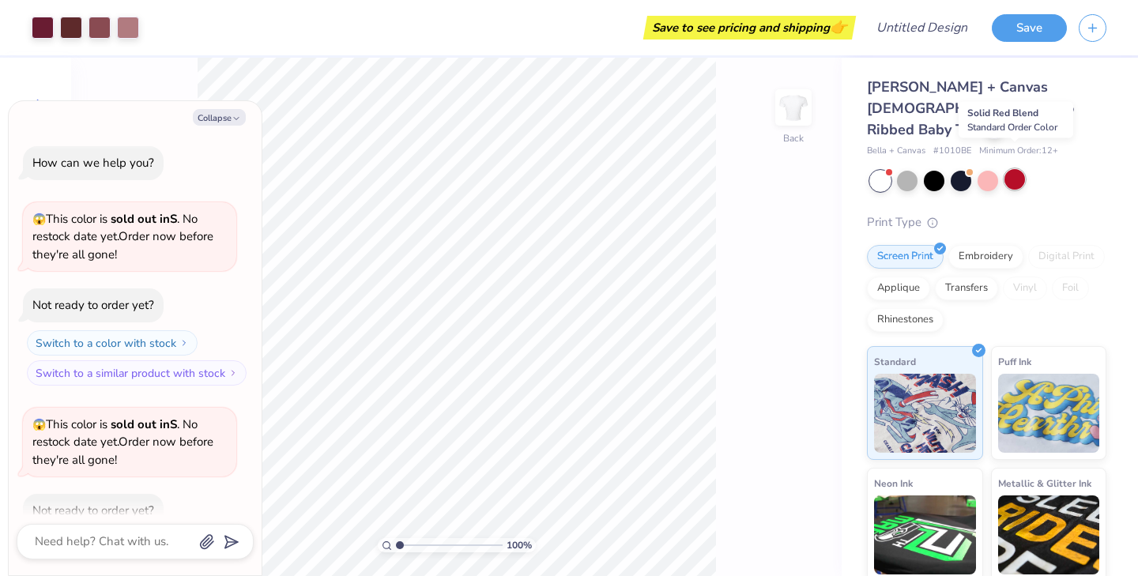
scroll to position [87, 0]
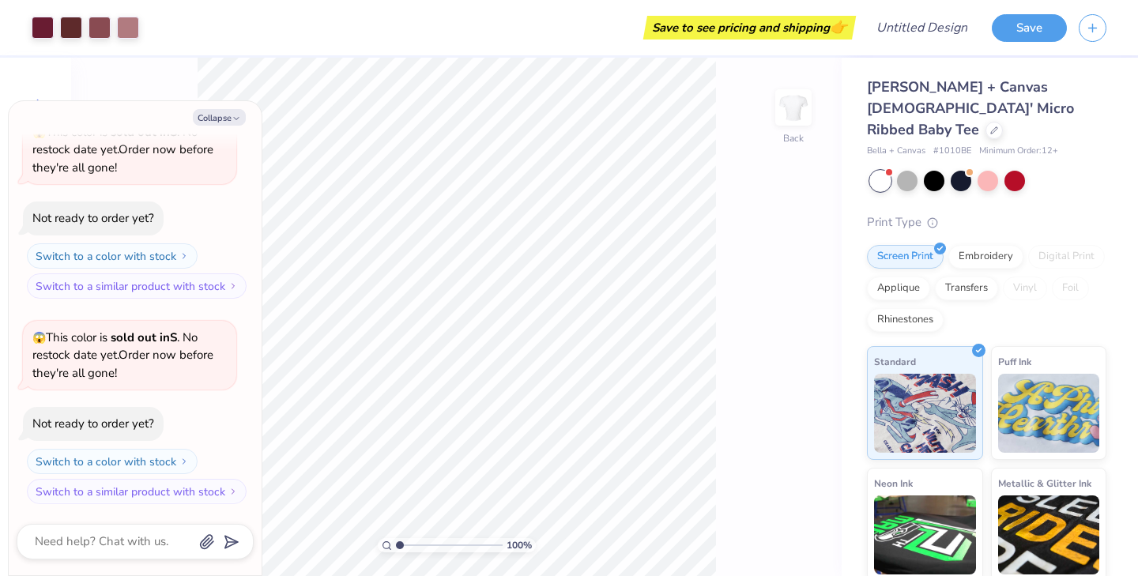
click at [727, 343] on div "100 % Back" at bounding box center [456, 317] width 770 height 518
type textarea "x"
type input "7.48"
type textarea "x"
type input "5.04"
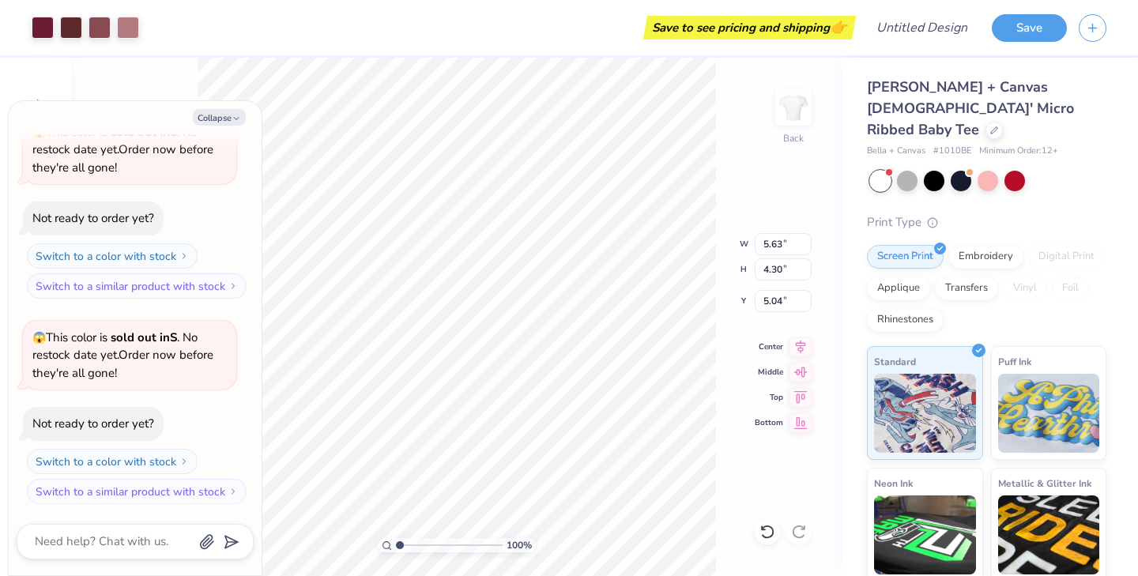
type textarea "x"
type input "3.00"
type textarea "x"
type input "7.60"
type input "5.80"
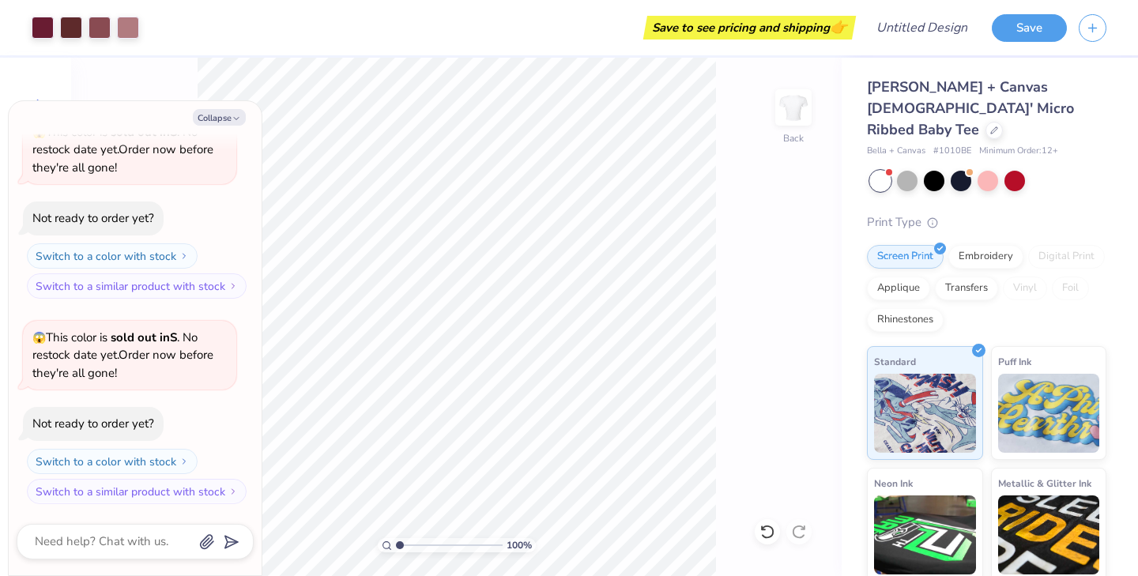
click at [737, 505] on div "100 % Back" at bounding box center [456, 317] width 770 height 518
type textarea "x"
type input "8.50"
type textarea "x"
type input "8.35"
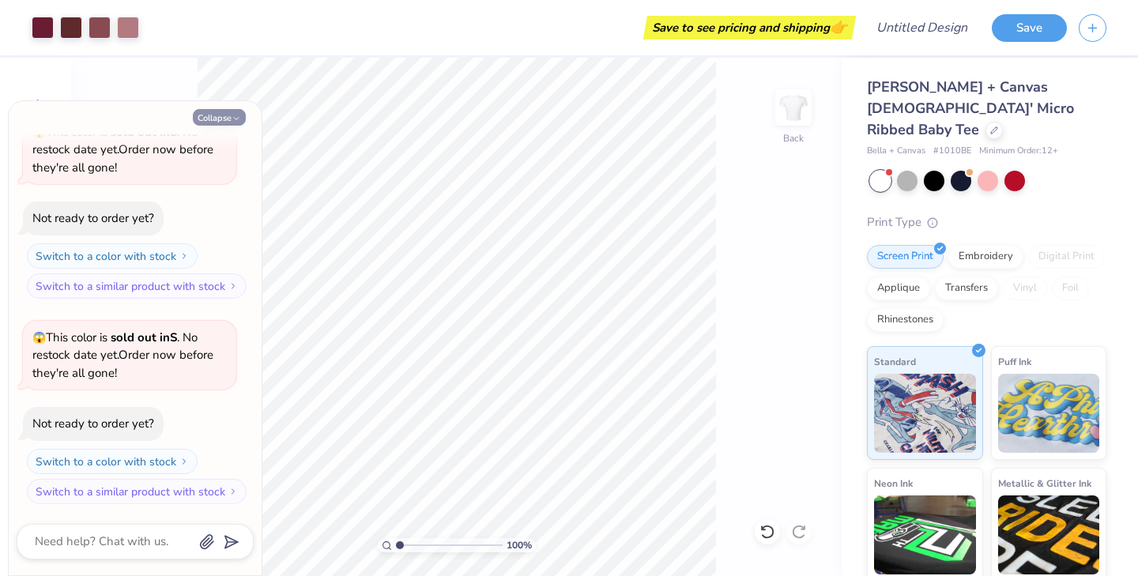
click at [221, 123] on button "Collapse" at bounding box center [219, 117] width 53 height 17
type textarea "x"
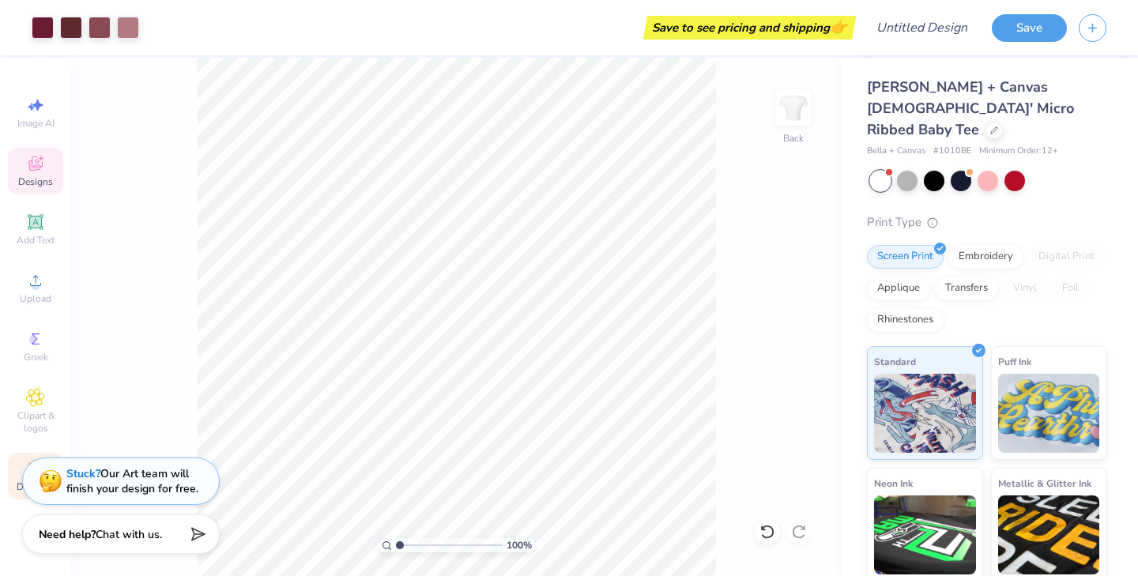
click at [12, 490] on div "Decorate" at bounding box center [35, 476] width 55 height 47
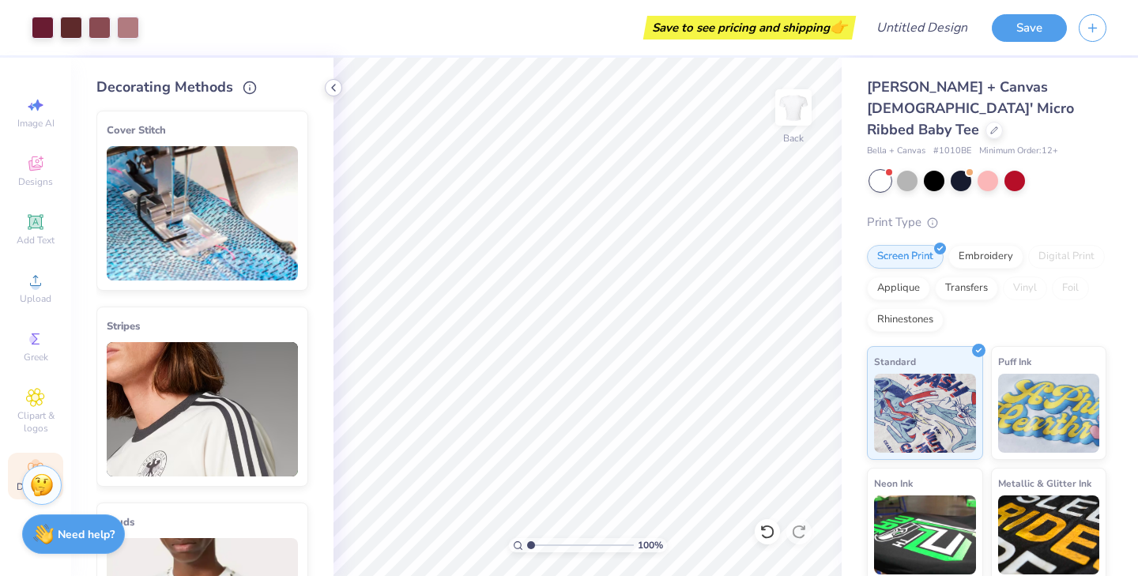
click at [333, 86] on polyline at bounding box center [333, 88] width 3 height 6
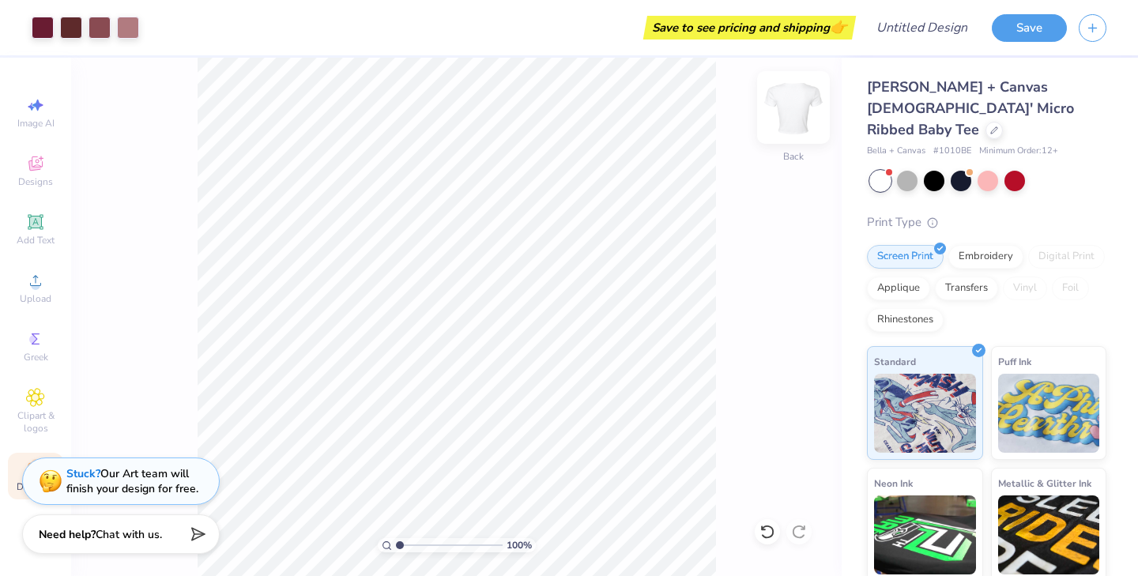
click at [780, 93] on img at bounding box center [793, 107] width 63 height 63
click at [791, 101] on img at bounding box center [793, 107] width 63 height 63
type input "6.17"
click at [34, 268] on div "Upload" at bounding box center [35, 288] width 55 height 47
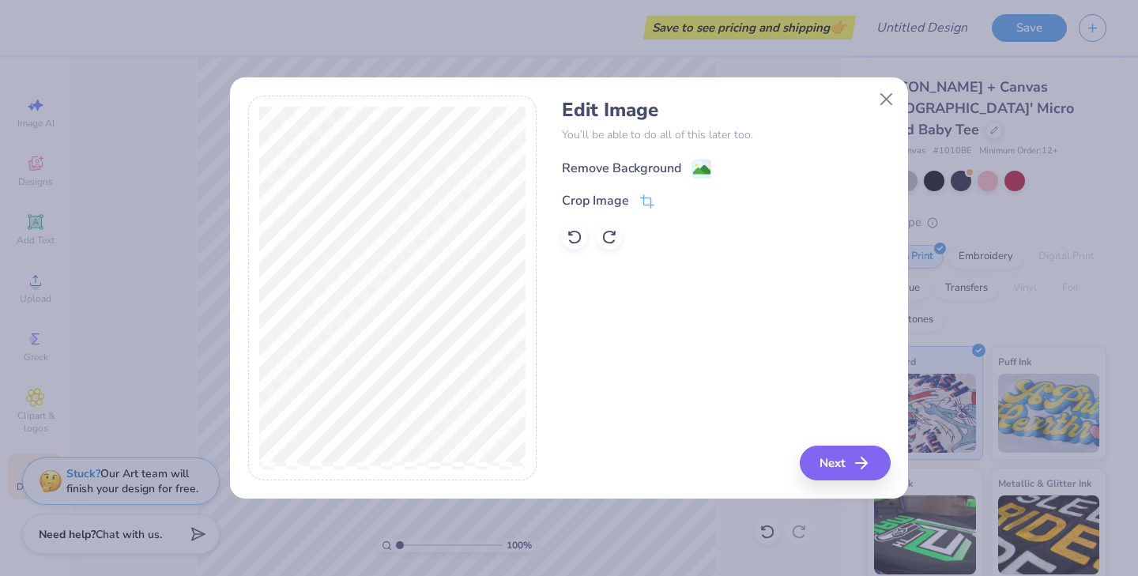
click at [660, 162] on div "Remove Background" at bounding box center [621, 168] width 119 height 19
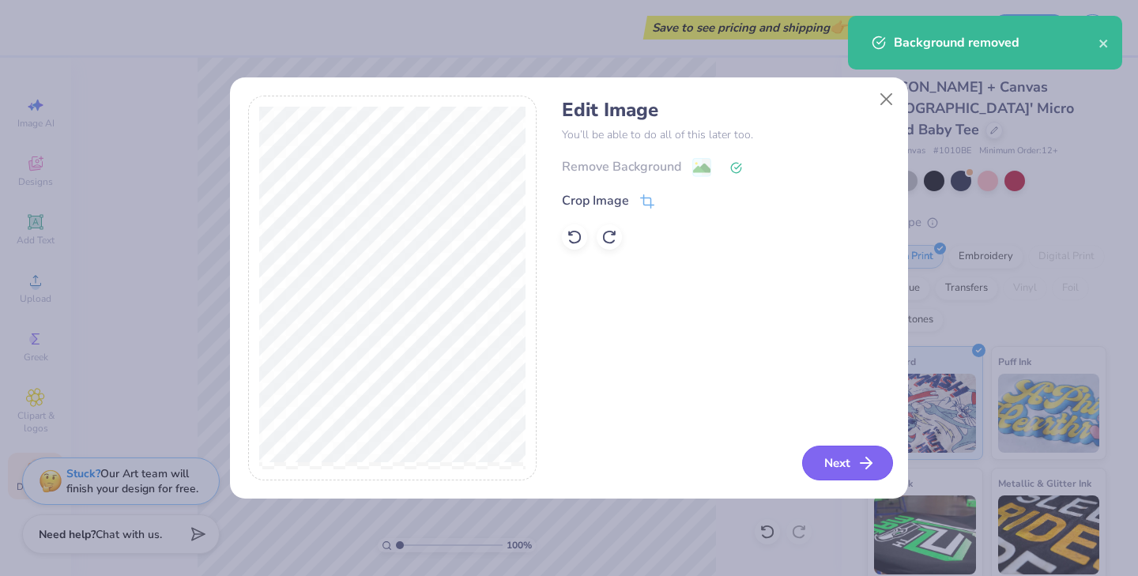
click at [840, 458] on button "Next" at bounding box center [847, 463] width 91 height 35
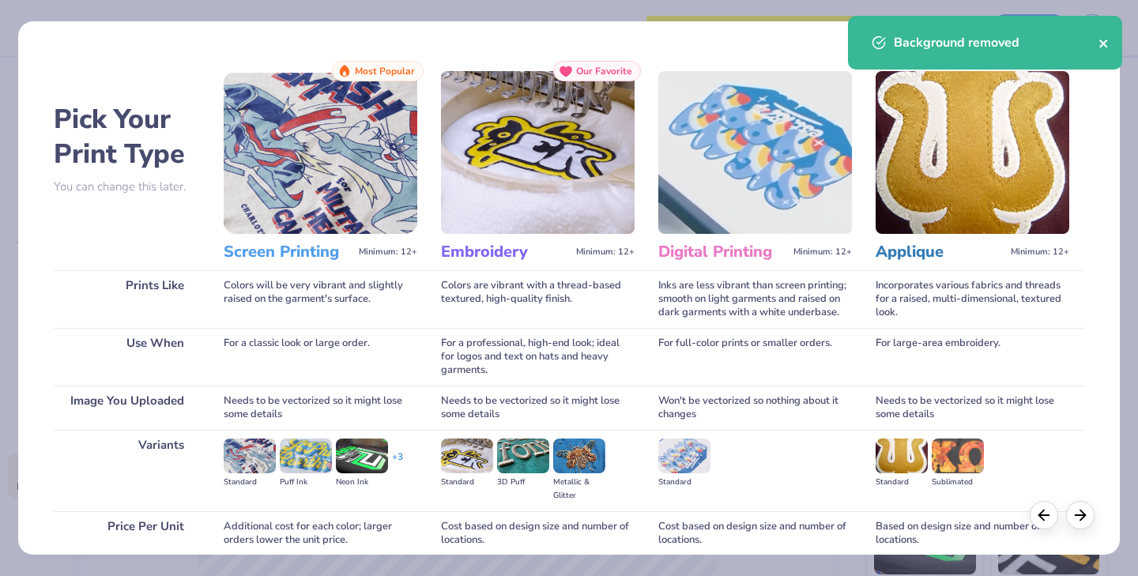
click at [1104, 42] on icon "close" at bounding box center [1103, 43] width 8 height 8
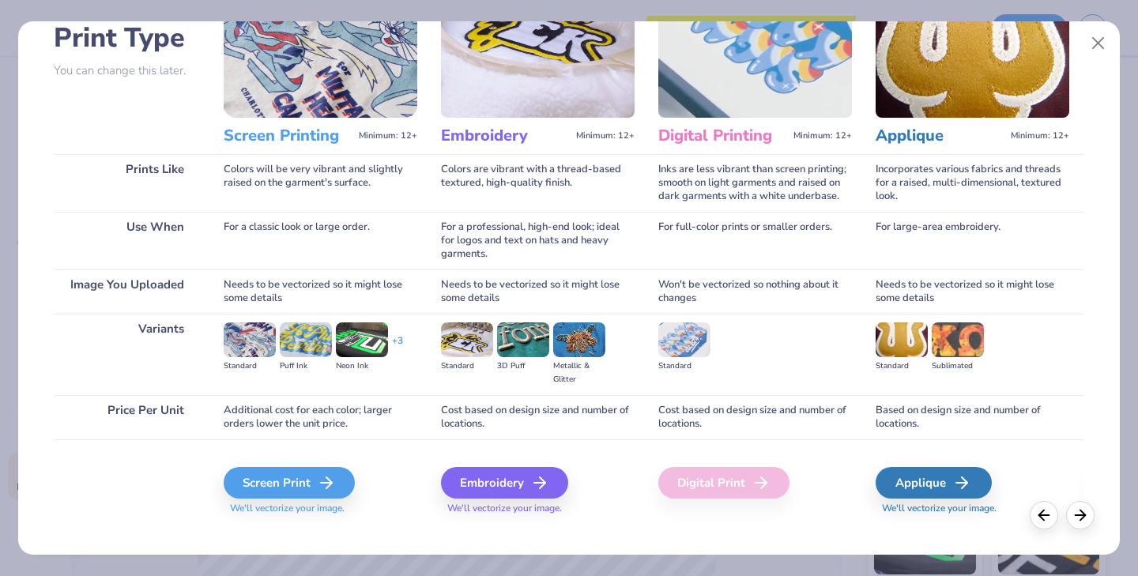
scroll to position [125, 0]
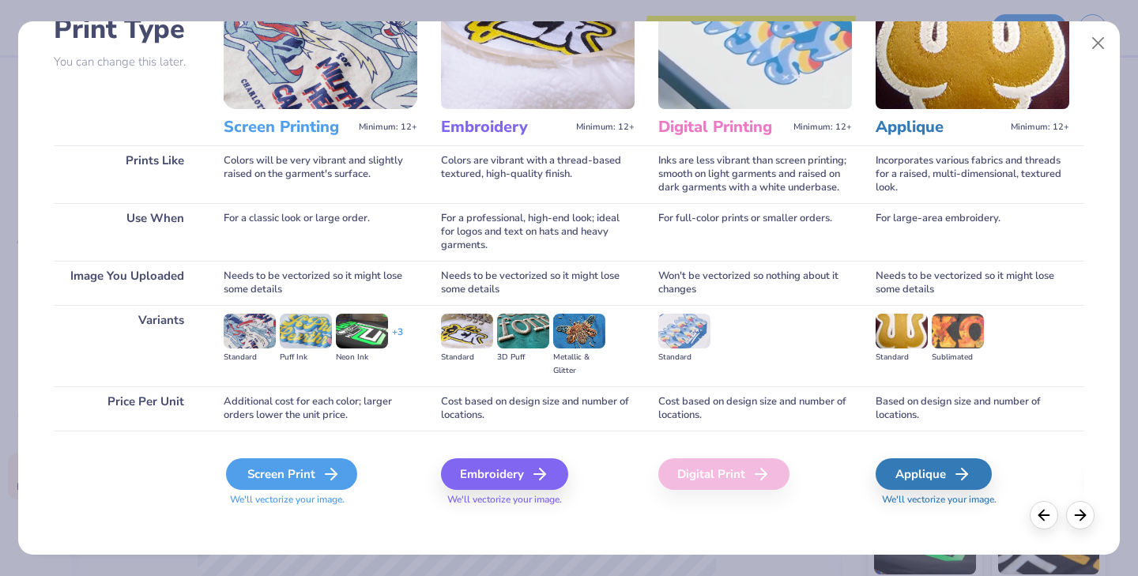
click at [261, 471] on div "Screen Print" at bounding box center [291, 474] width 131 height 32
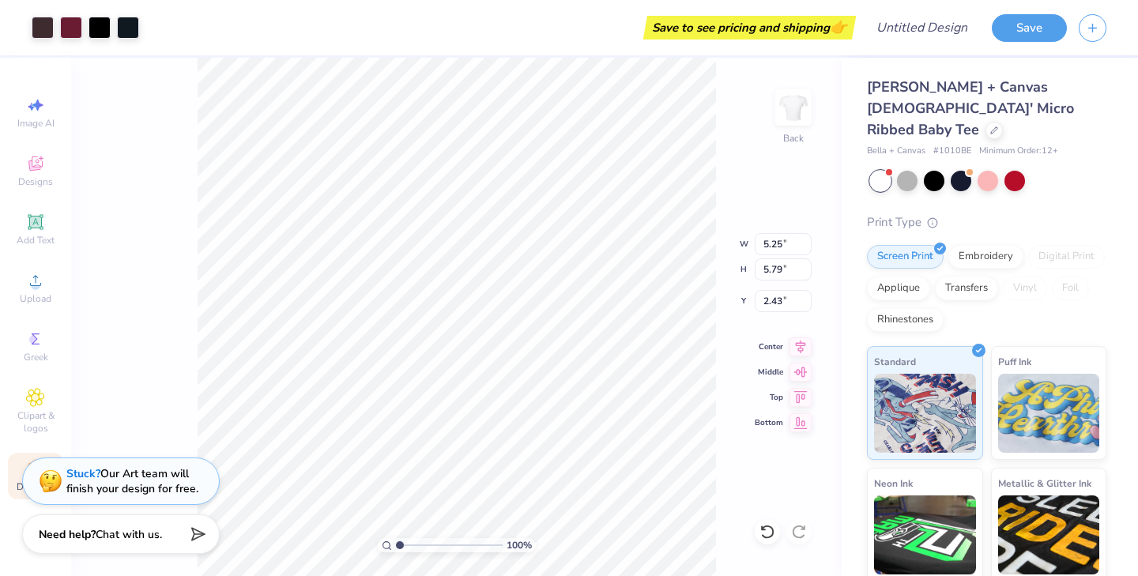
type input "5.25"
type input "5.79"
type input "3.00"
type input "6.63"
type input "7.31"
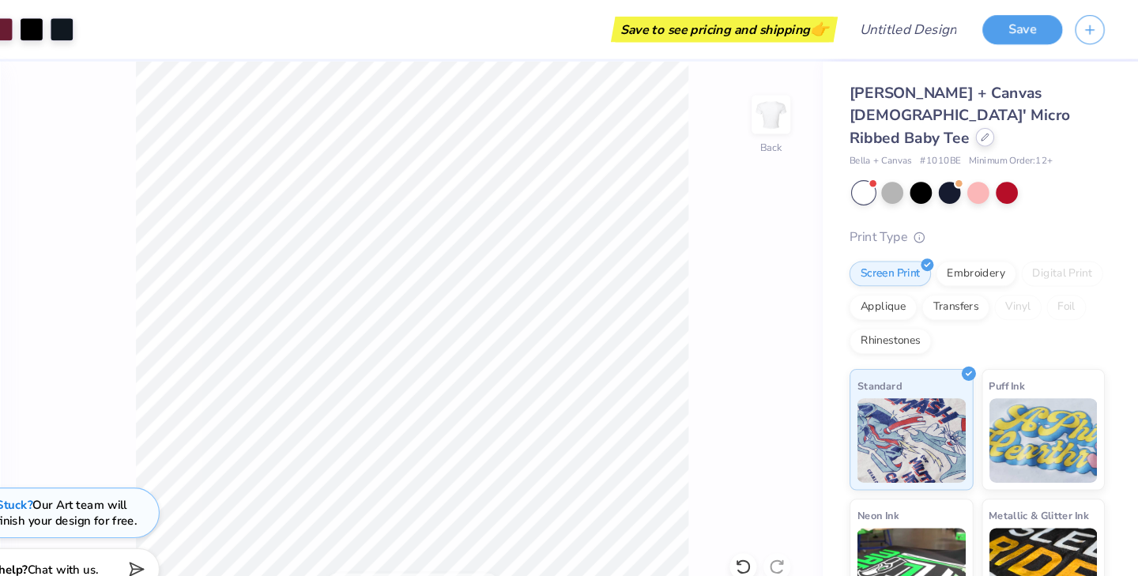
click at [985, 120] on div at bounding box center [993, 128] width 17 height 17
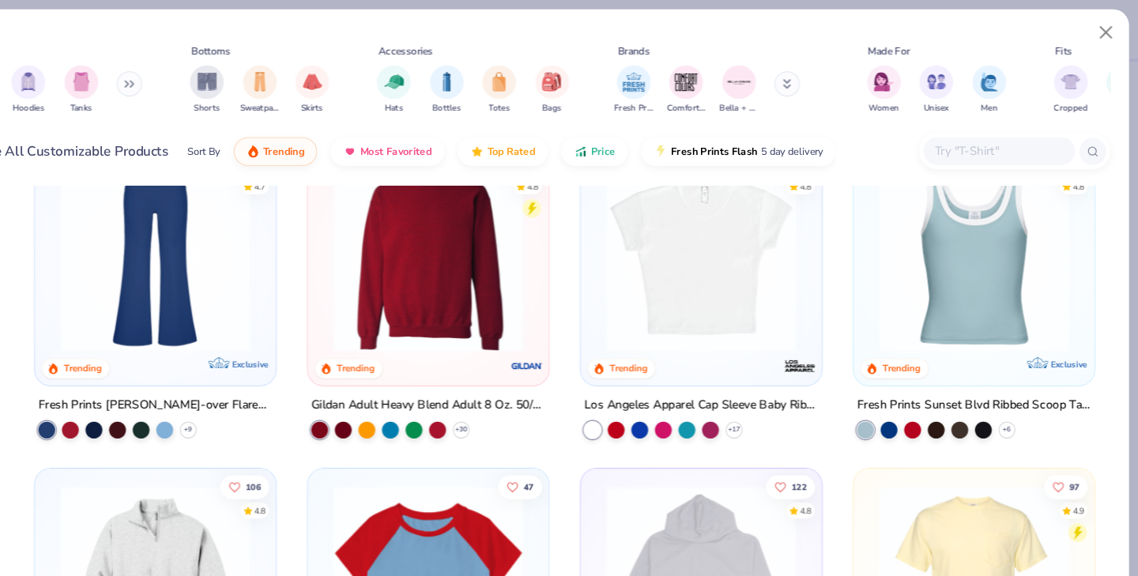
scroll to position [1218, 0]
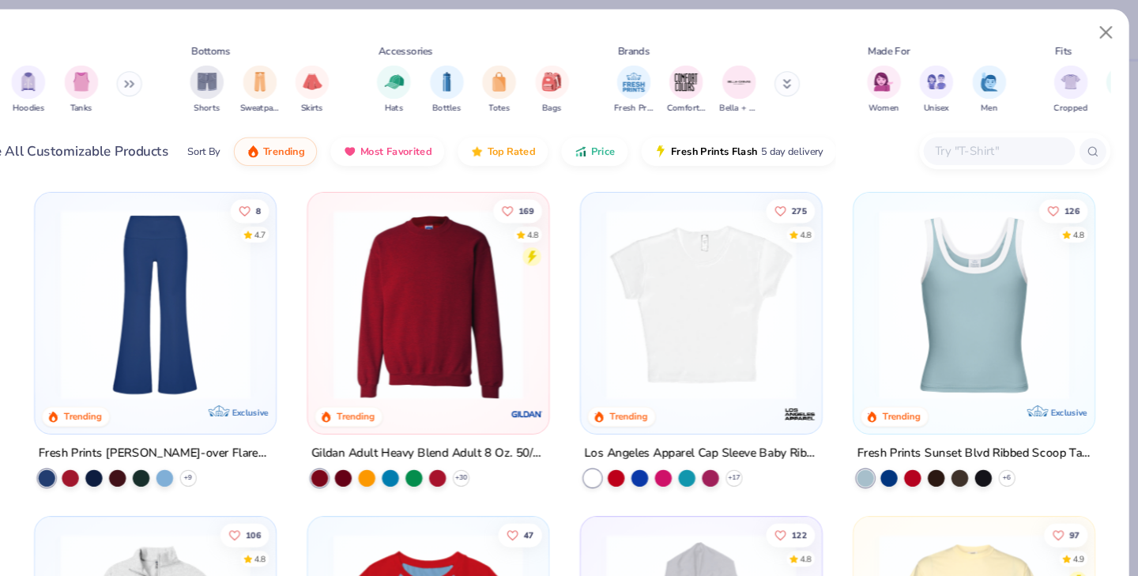
click at [723, 321] on img at bounding box center [727, 286] width 194 height 179
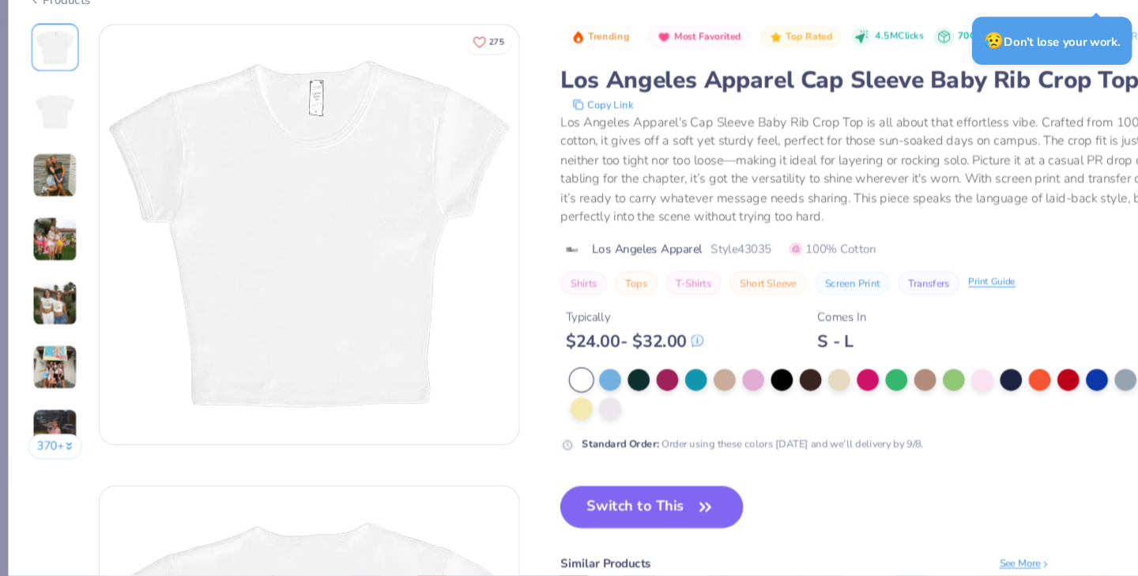
click at [67, 200] on img at bounding box center [52, 200] width 43 height 43
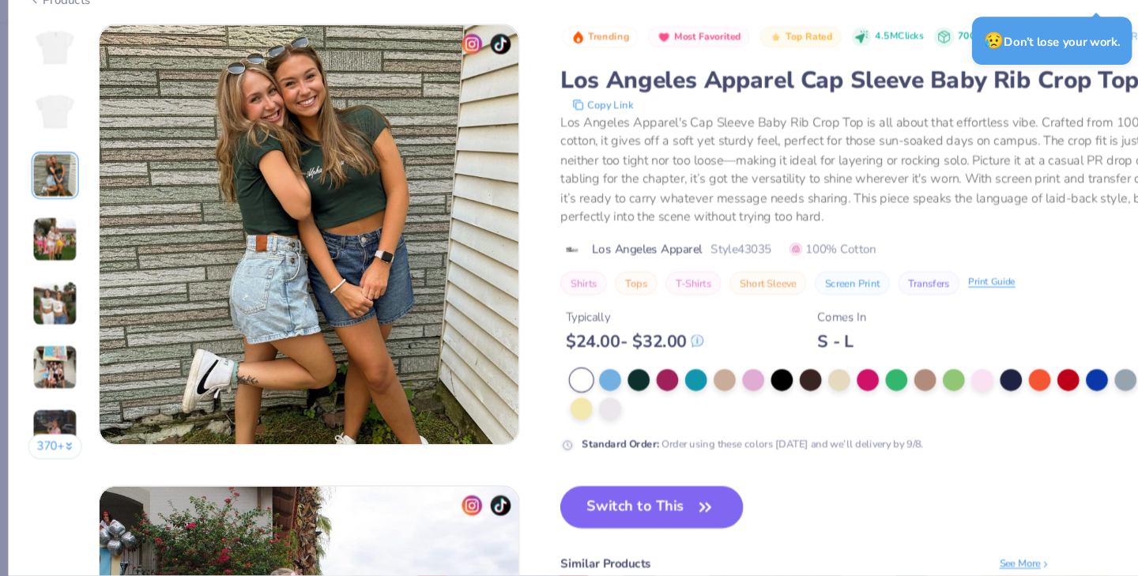
click at [53, 239] on img at bounding box center [52, 260] width 43 height 43
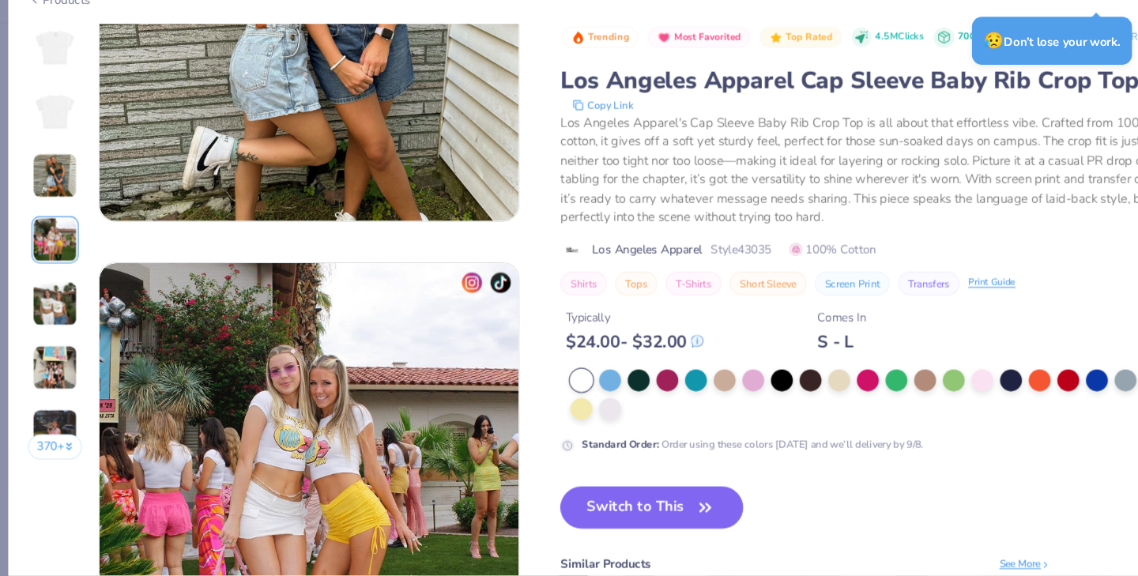
scroll to position [1299, 0]
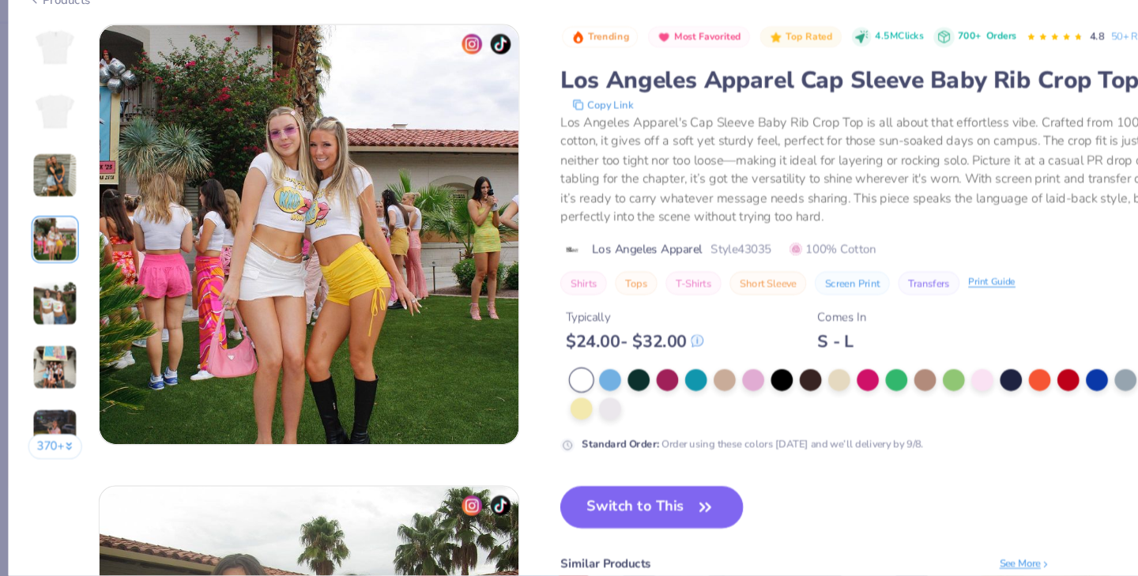
click at [59, 312] on img at bounding box center [52, 320] width 43 height 43
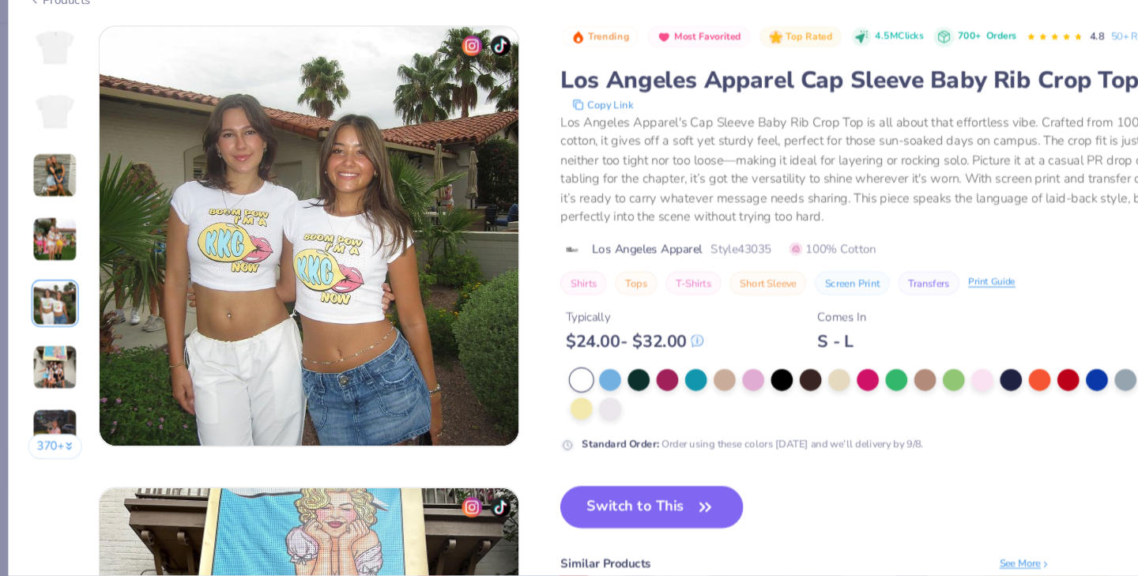
scroll to position [1732, 0]
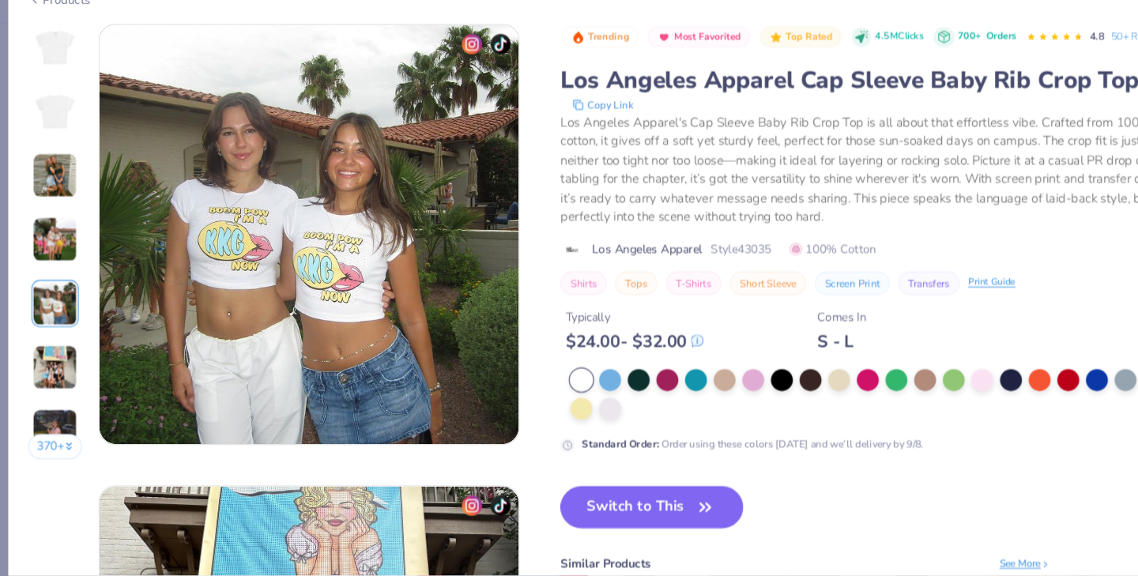
click at [48, 363] on img at bounding box center [52, 380] width 43 height 43
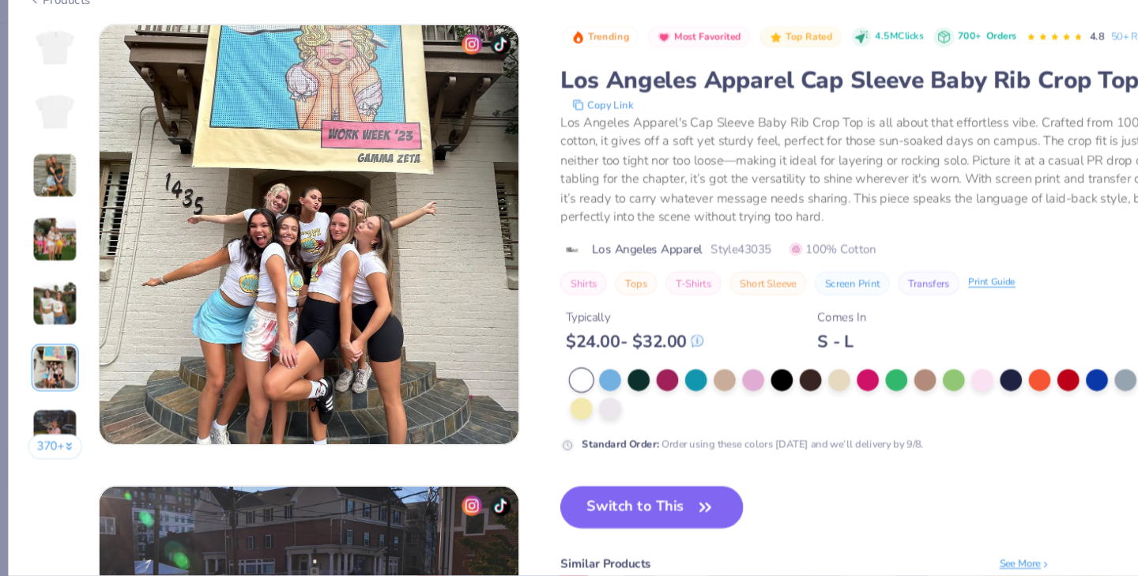
click at [47, 328] on img at bounding box center [52, 320] width 43 height 43
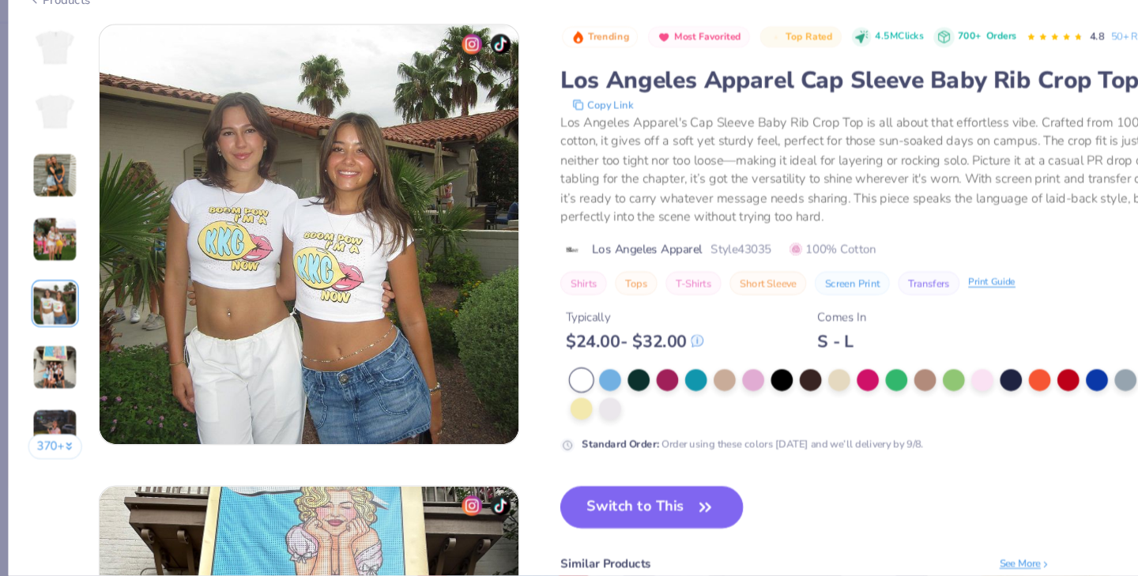
click at [42, 208] on img at bounding box center [52, 200] width 43 height 43
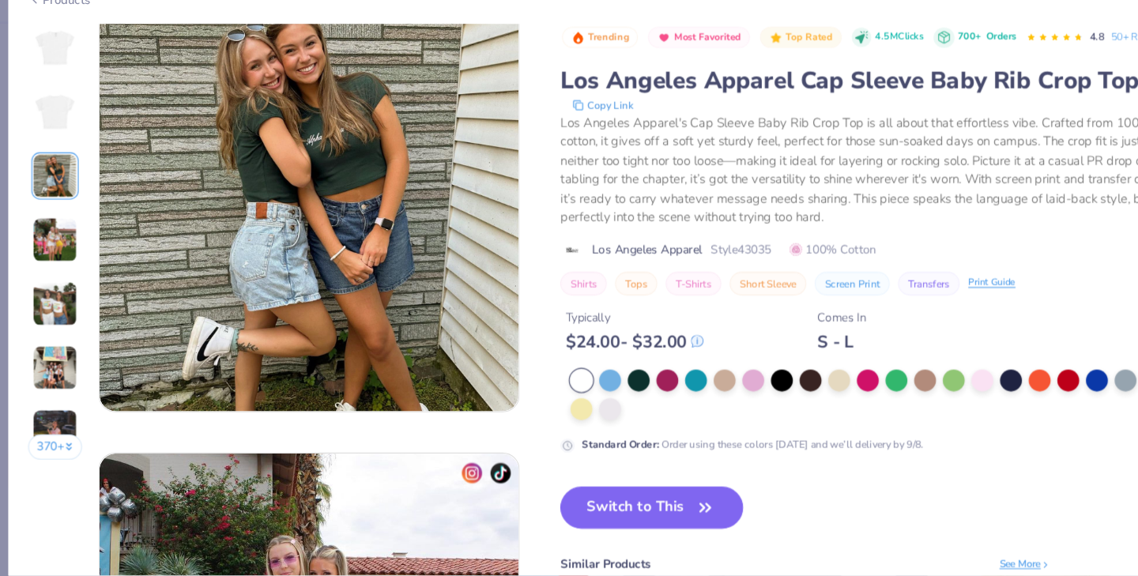
scroll to position [866, 0]
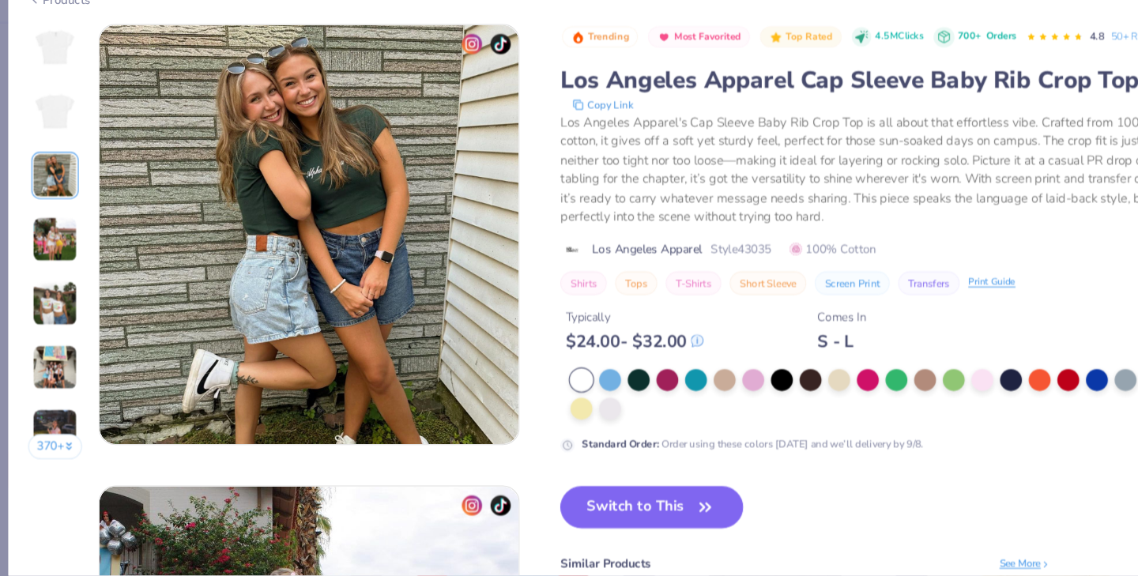
click at [38, 269] on img at bounding box center [52, 260] width 43 height 43
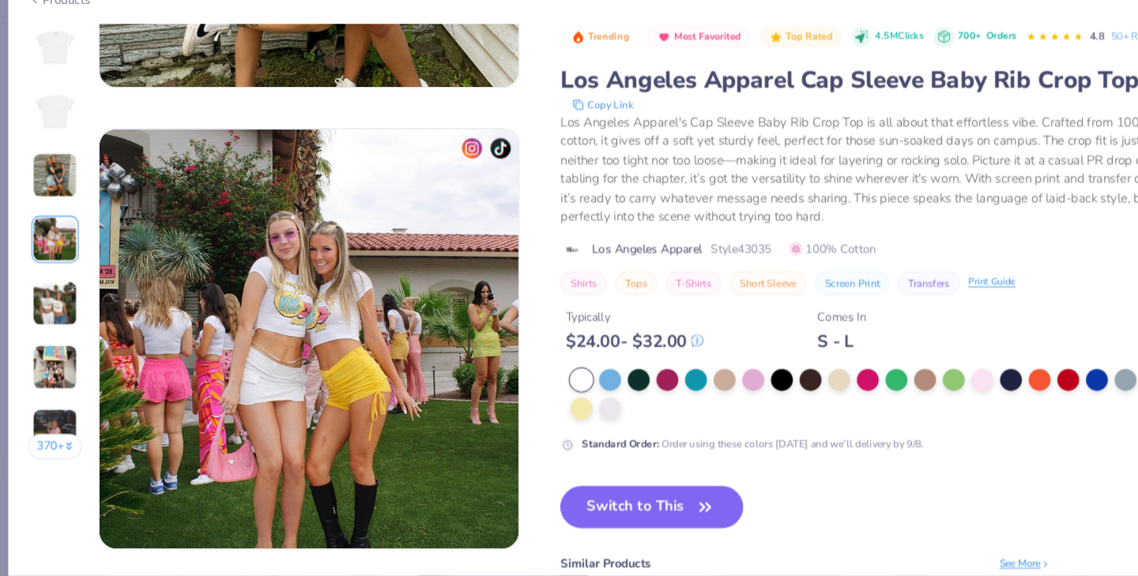
scroll to position [1299, 0]
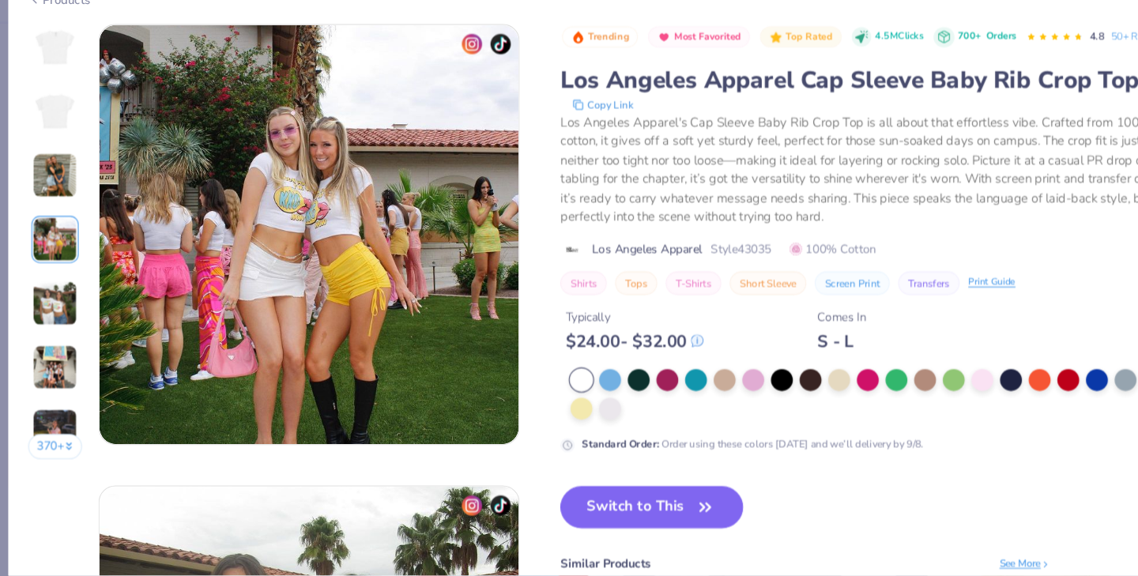
click at [40, 307] on img at bounding box center [52, 320] width 43 height 43
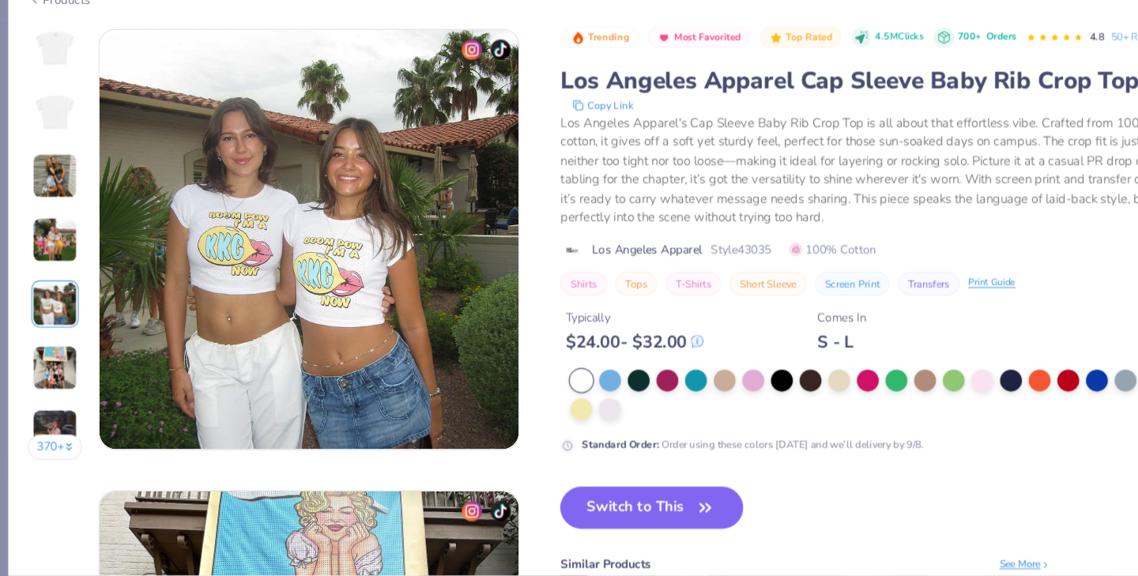
scroll to position [1732, 0]
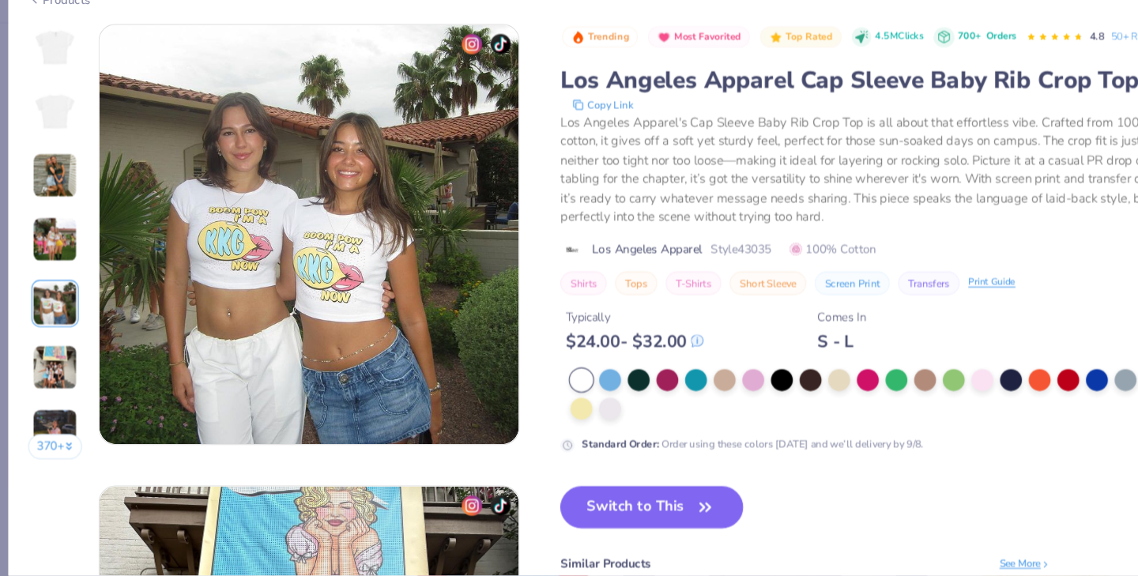
click at [49, 378] on img at bounding box center [52, 380] width 43 height 43
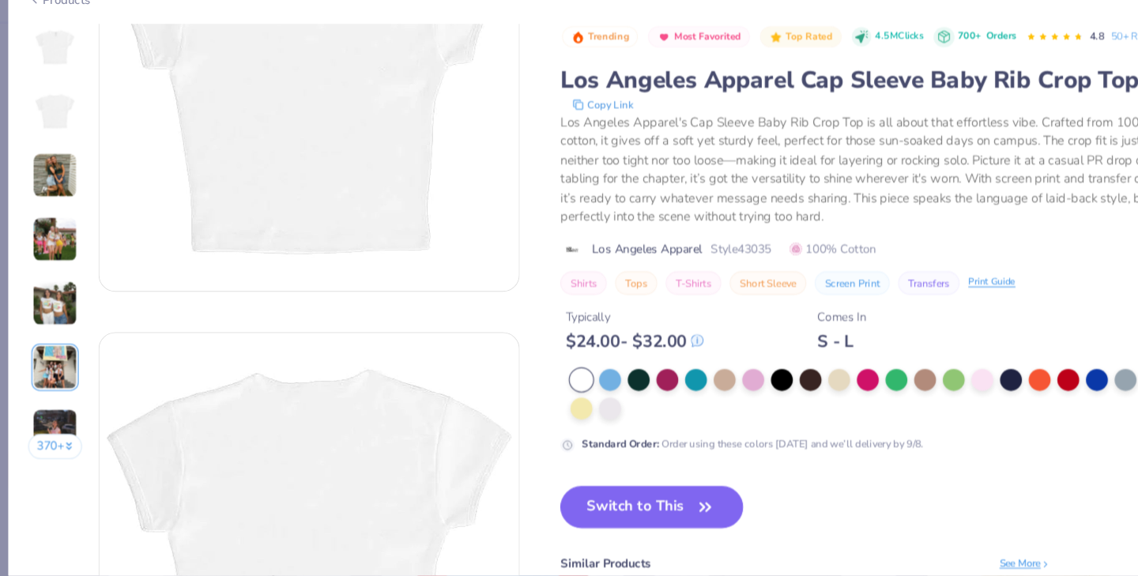
scroll to position [0, 0]
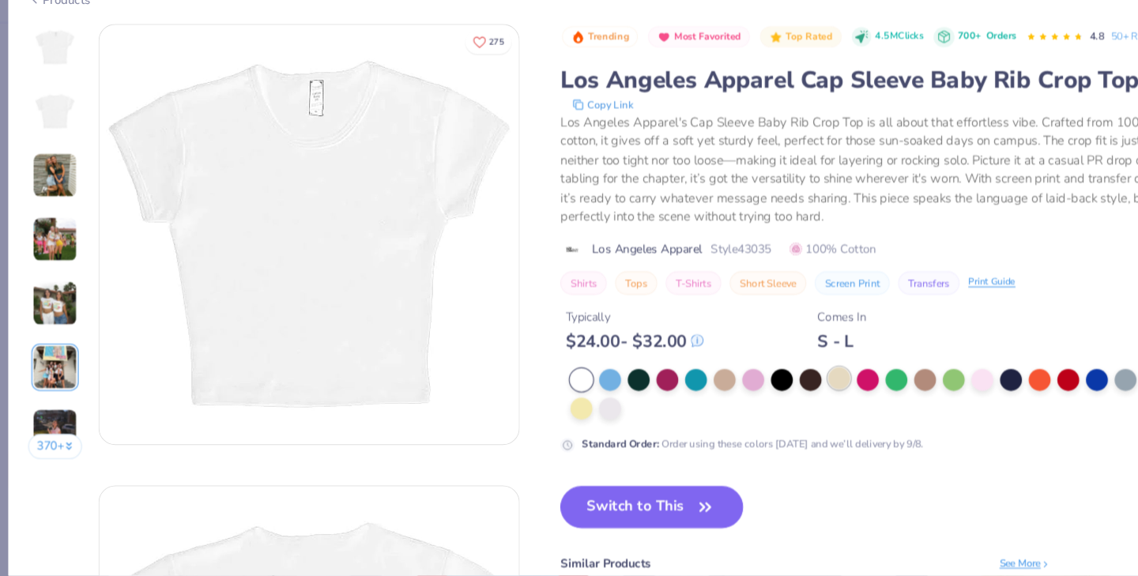
click at [791, 401] on div at bounding box center [787, 390] width 21 height 21
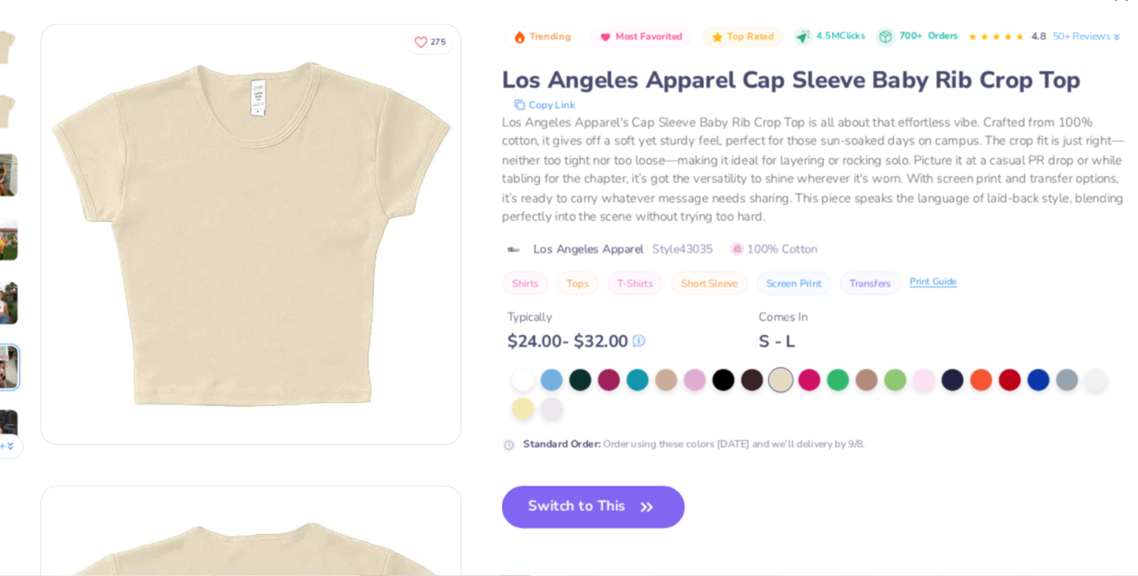
click at [550, 531] on button "Switch to This" at bounding box center [611, 510] width 171 height 39
click at [568, 531] on button "Switch to This" at bounding box center [611, 510] width 171 height 39
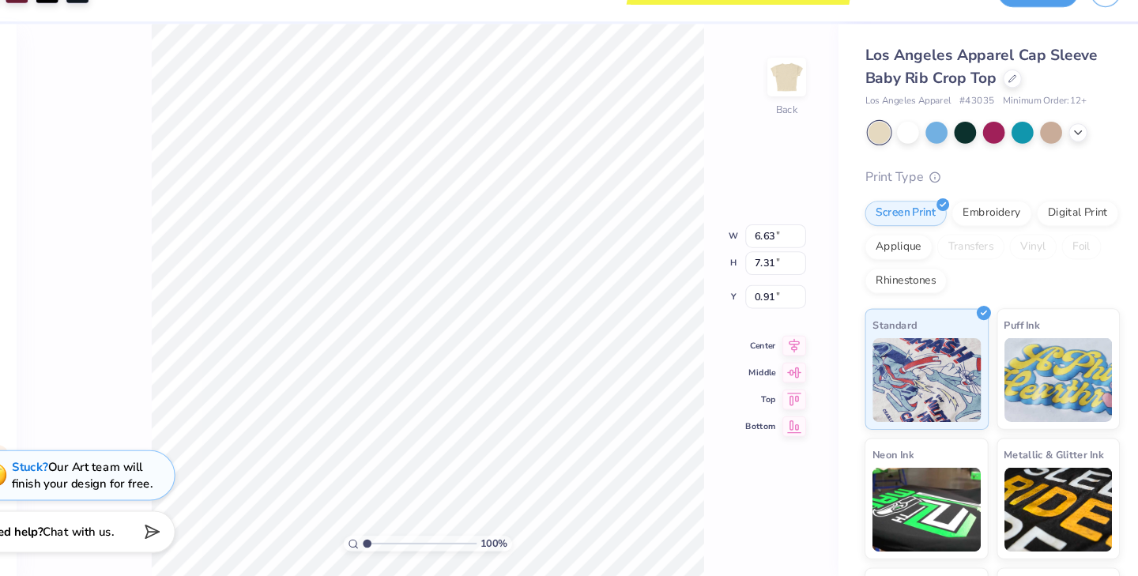
type input "1.66"
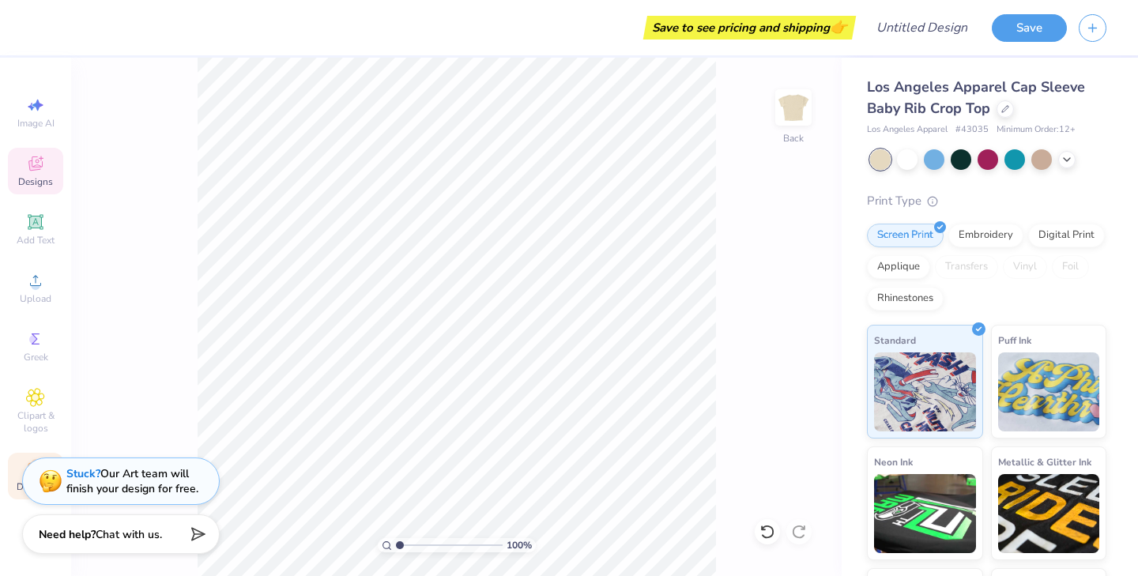
click at [23, 183] on span "Designs" at bounding box center [35, 181] width 35 height 13
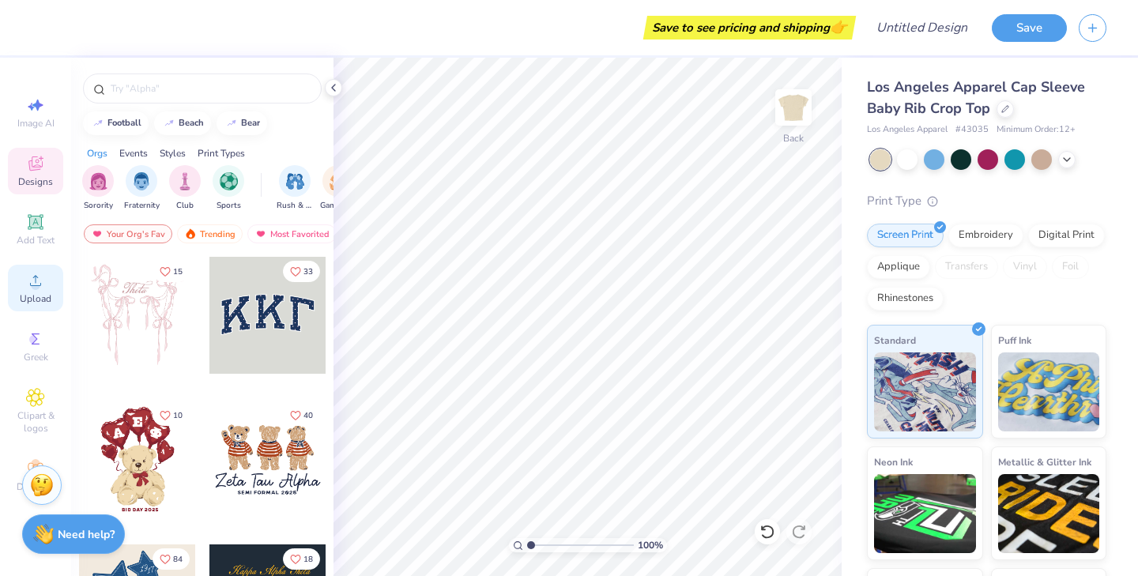
click at [26, 297] on span "Upload" at bounding box center [36, 298] width 32 height 13
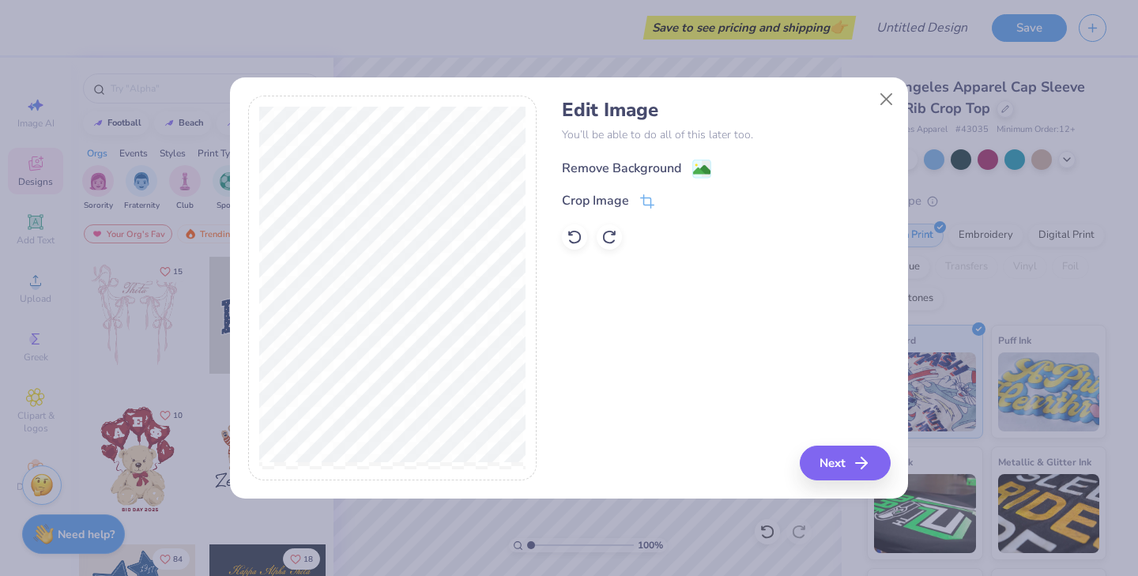
click at [642, 175] on div "Remove Background" at bounding box center [621, 168] width 119 height 19
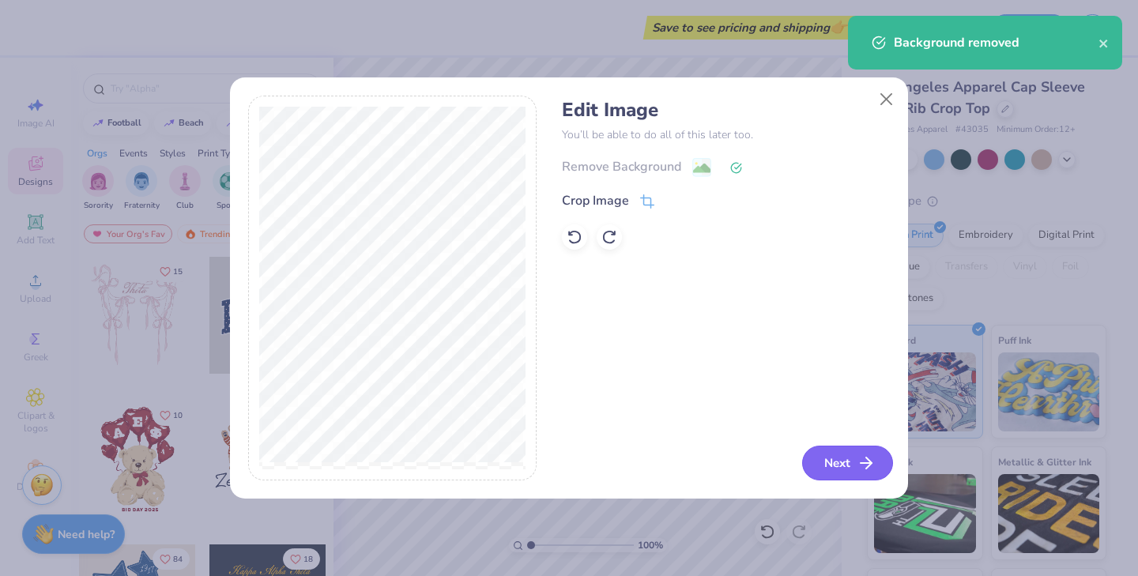
click at [831, 461] on button "Next" at bounding box center [847, 463] width 91 height 35
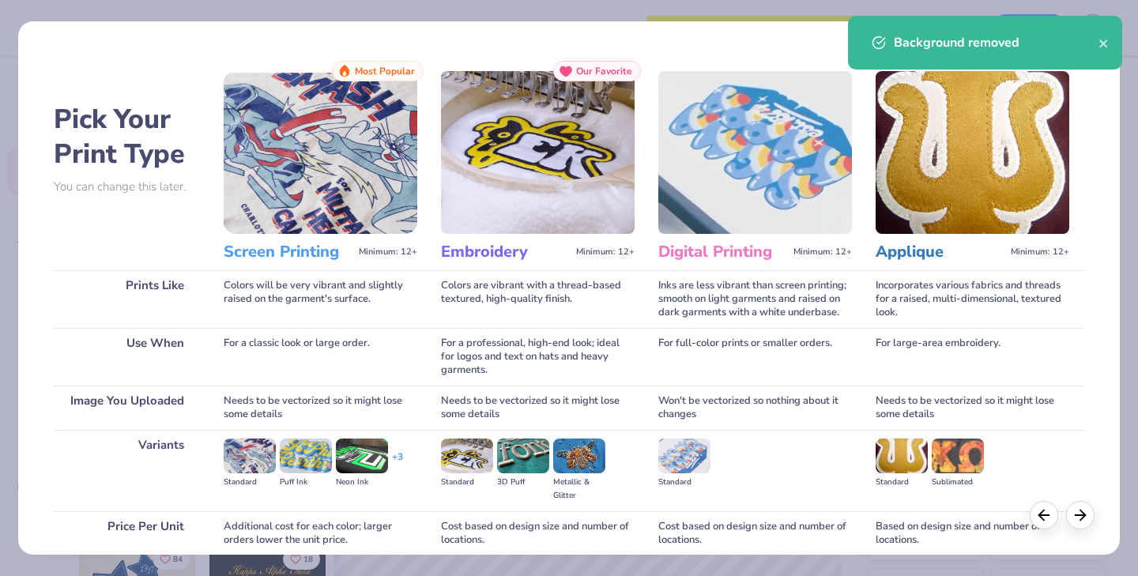
scroll to position [133, 0]
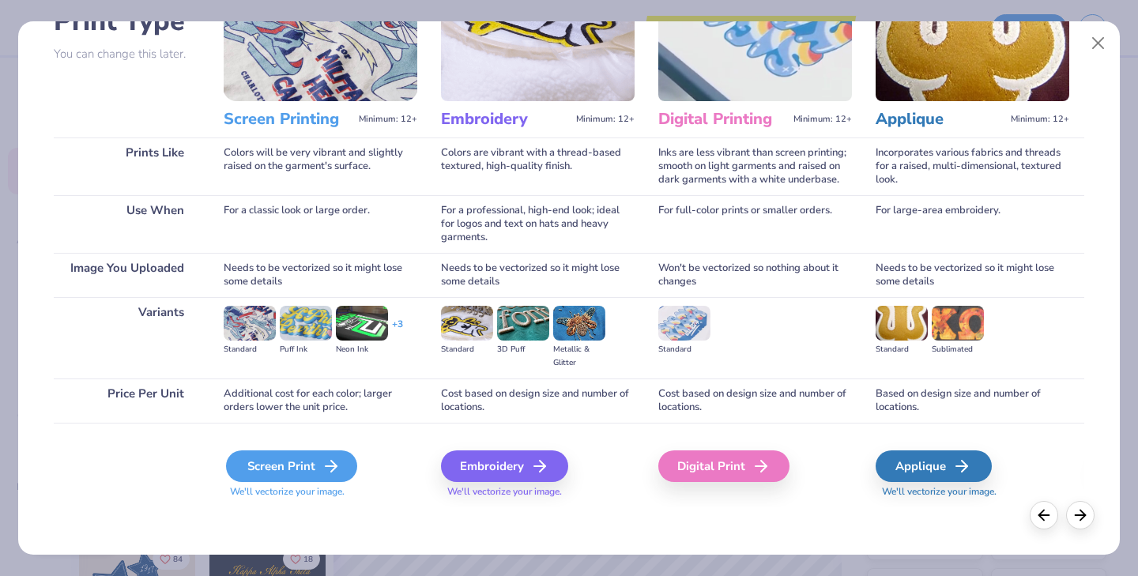
click at [299, 454] on div "Screen Print" at bounding box center [291, 466] width 131 height 32
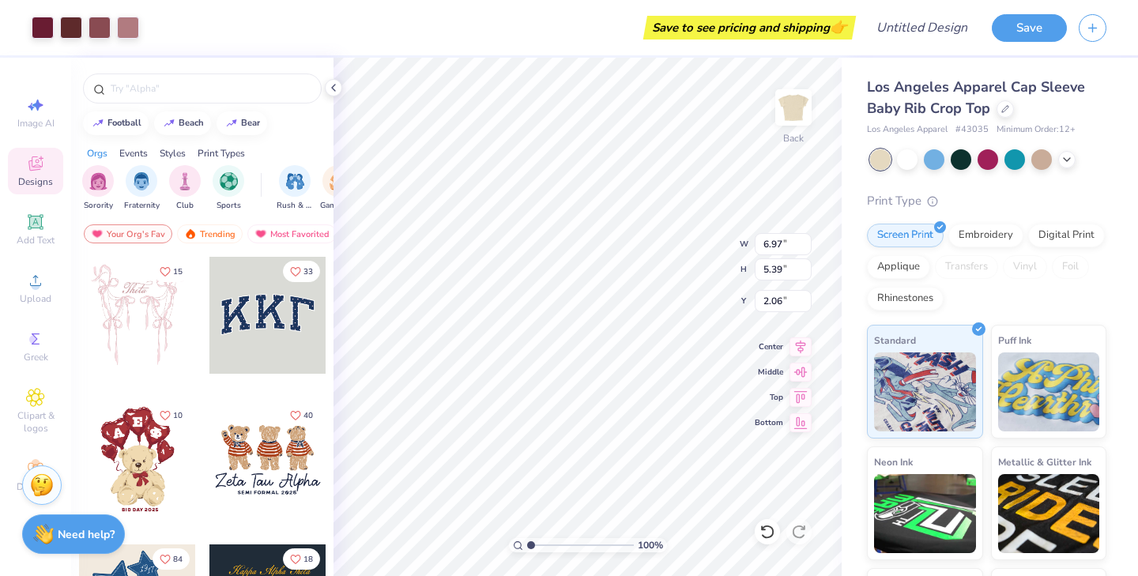
type input "2.06"
click at [335, 84] on icon at bounding box center [333, 87] width 13 height 13
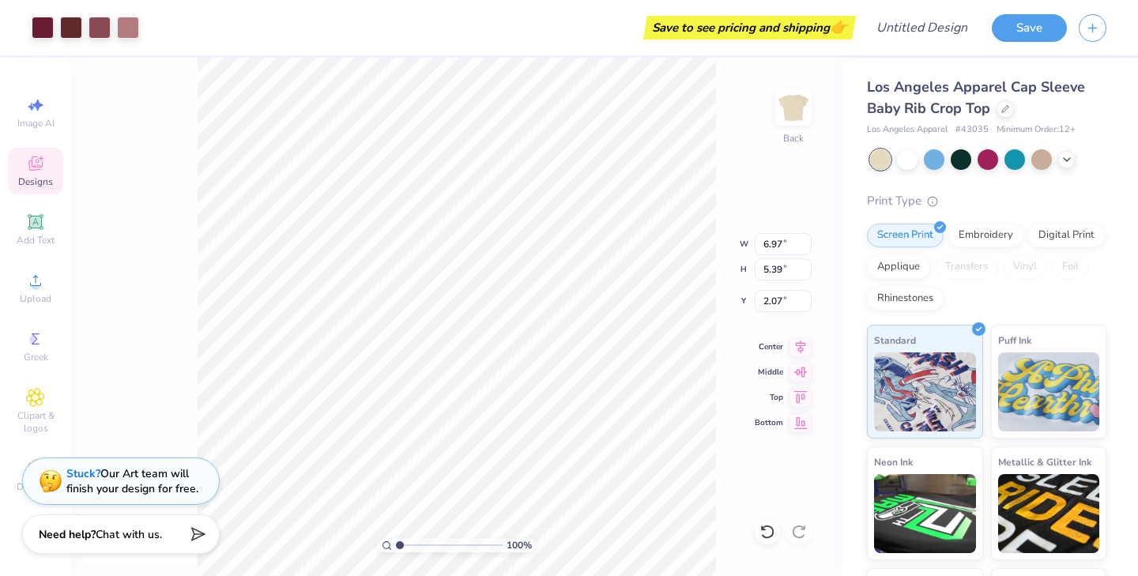
type input "2.07"
click at [906, 160] on div at bounding box center [907, 158] width 21 height 21
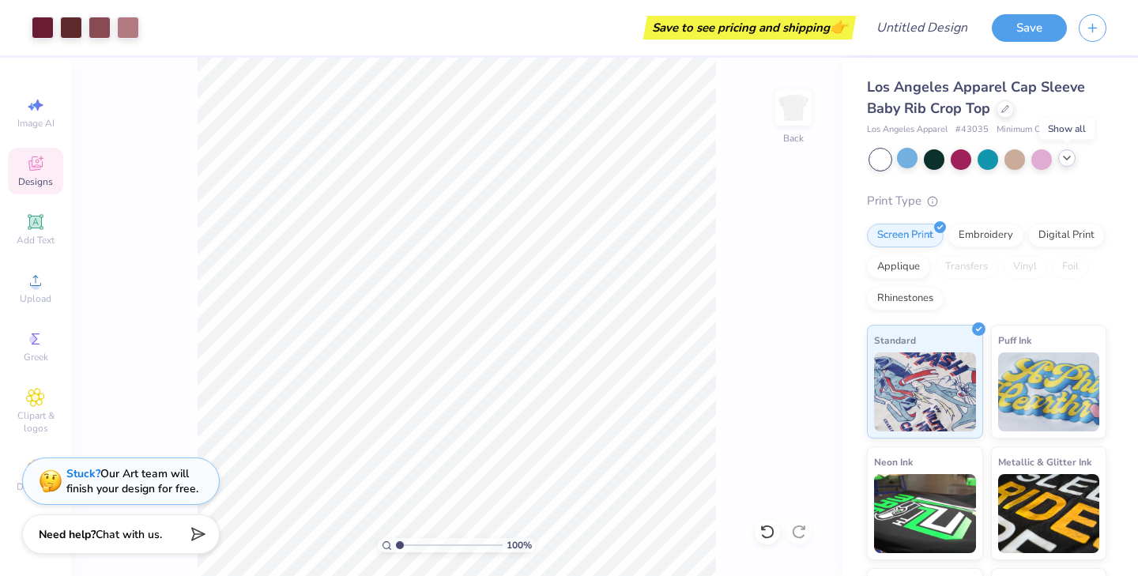
click at [1065, 156] on icon at bounding box center [1066, 158] width 13 height 13
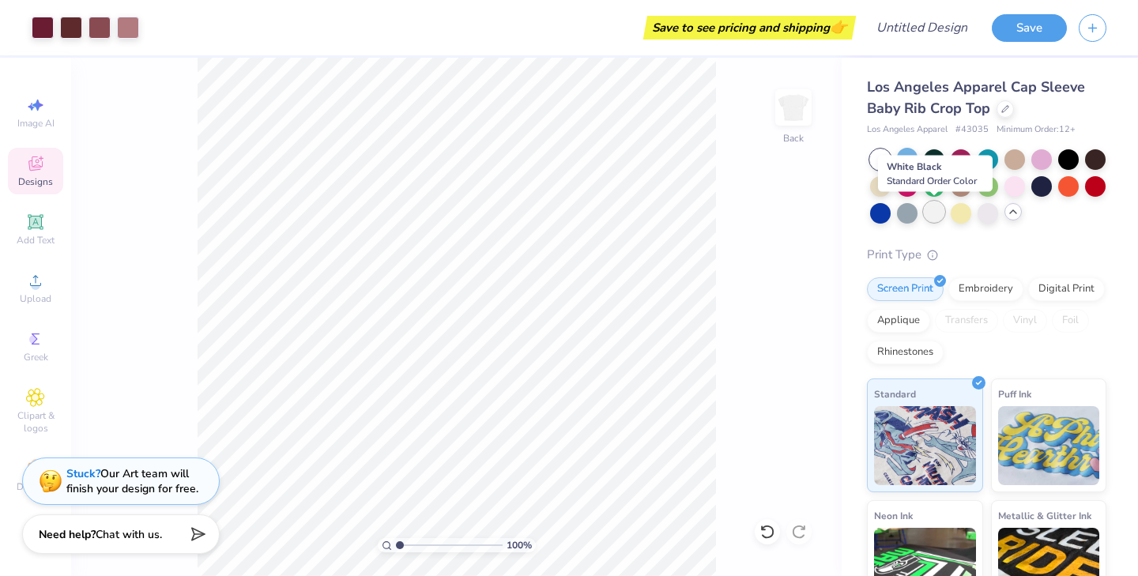
click at [927, 209] on div at bounding box center [933, 211] width 21 height 21
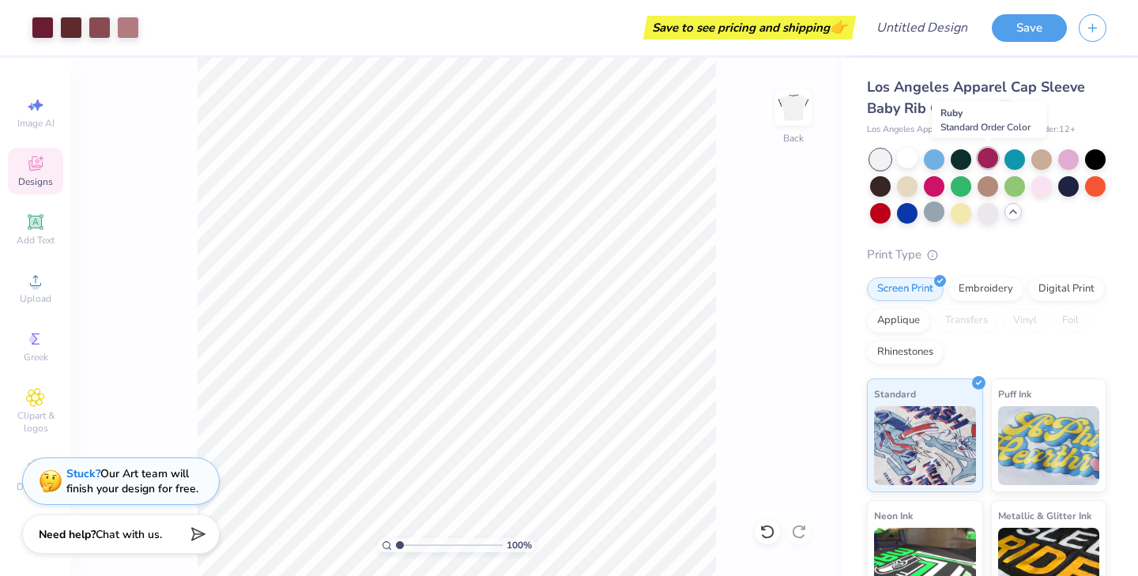
click at [980, 160] on div at bounding box center [987, 158] width 21 height 21
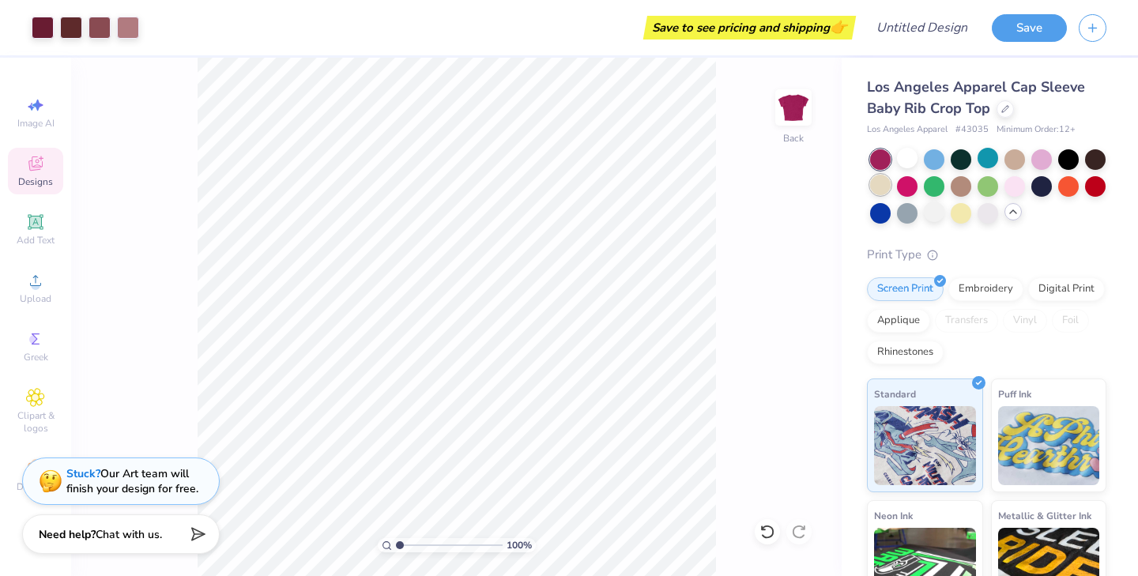
click at [882, 188] on div at bounding box center [880, 185] width 21 height 21
click at [745, 197] on div "100 % Back" at bounding box center [456, 317] width 770 height 518
click at [747, 242] on div "100 % Back" at bounding box center [456, 317] width 770 height 518
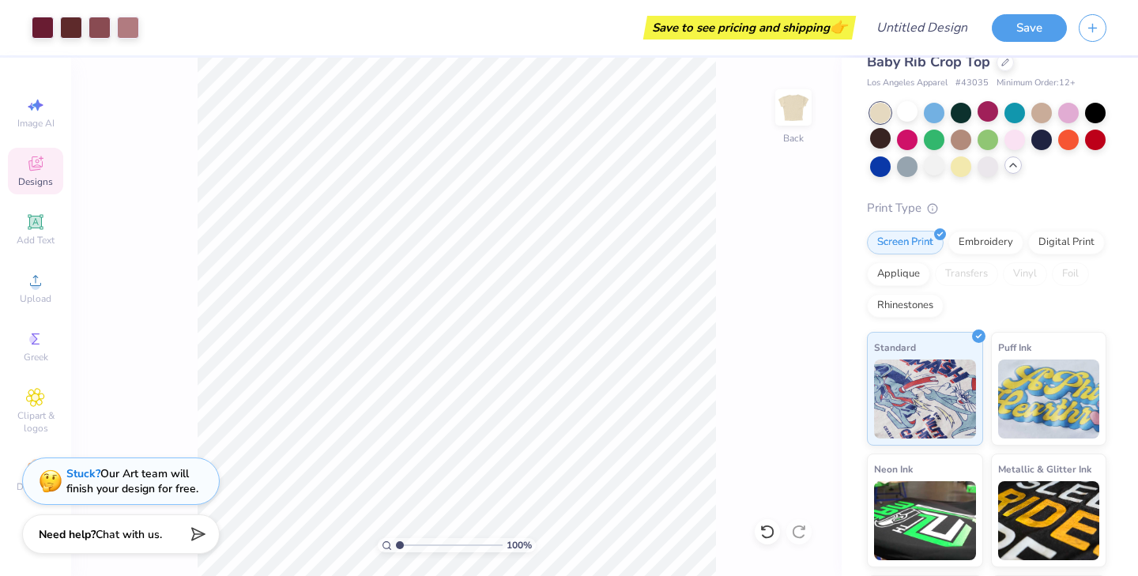
scroll to position [0, 0]
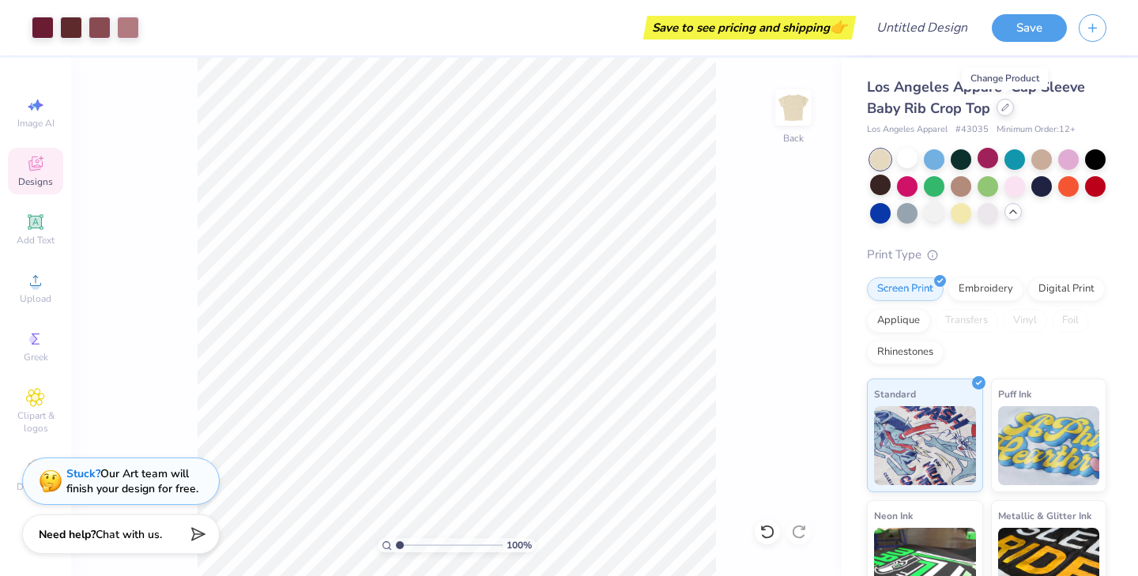
click at [1004, 111] on icon at bounding box center [1005, 107] width 8 height 8
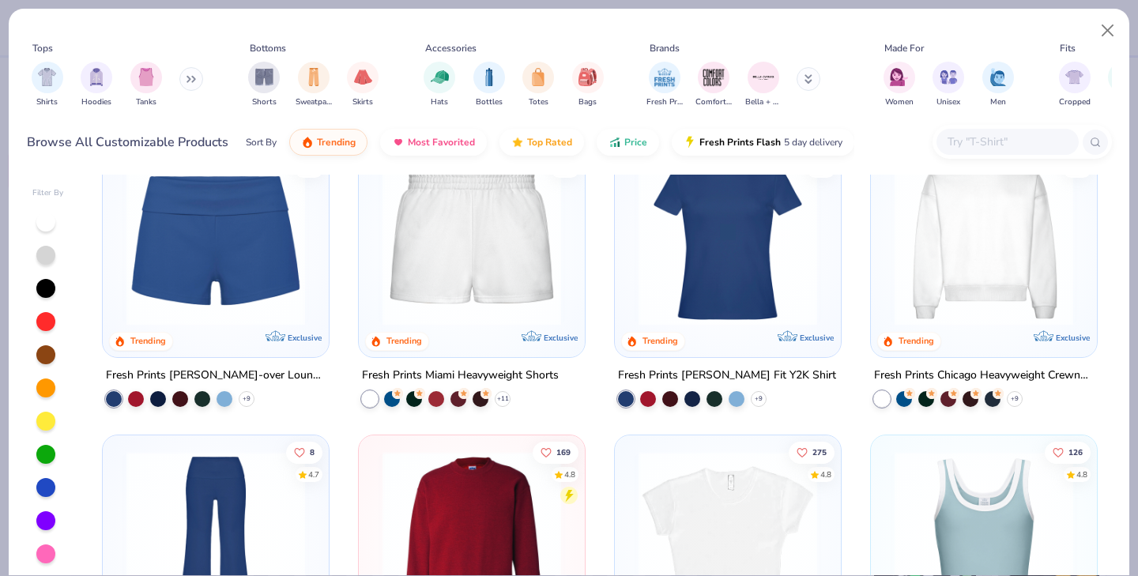
scroll to position [1165, 0]
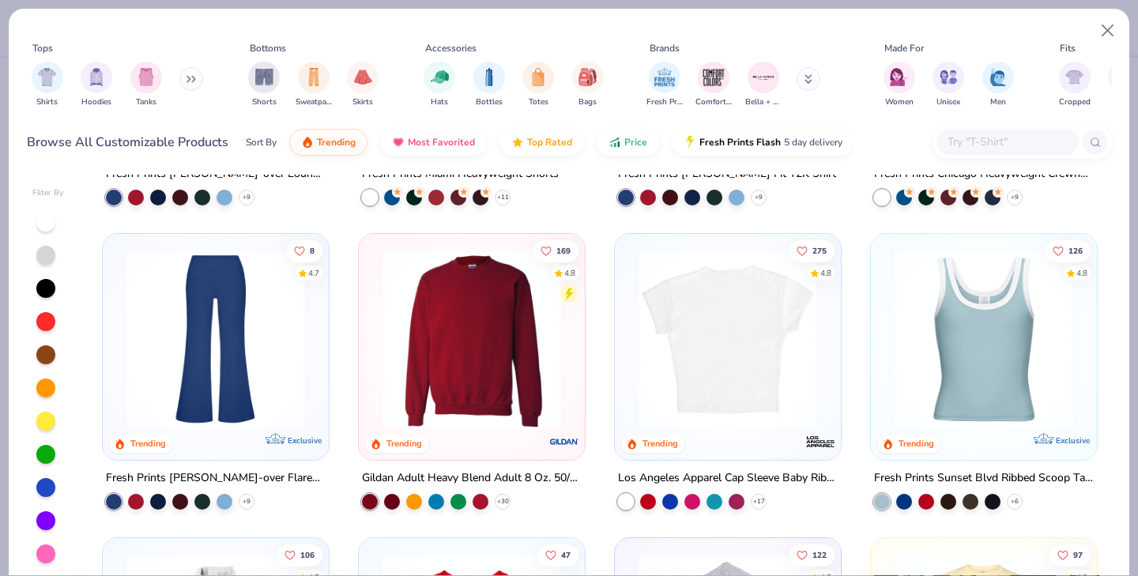
click at [758, 440] on div at bounding box center [728, 343] width 210 height 202
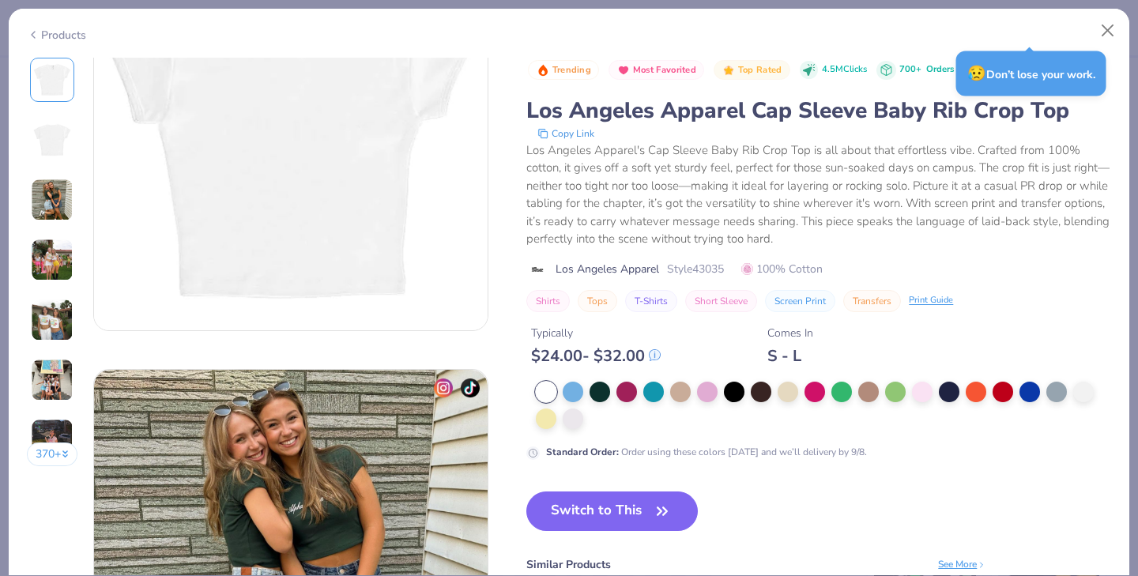
scroll to position [534, 0]
